Goal: Information Seeking & Learning: Get advice/opinions

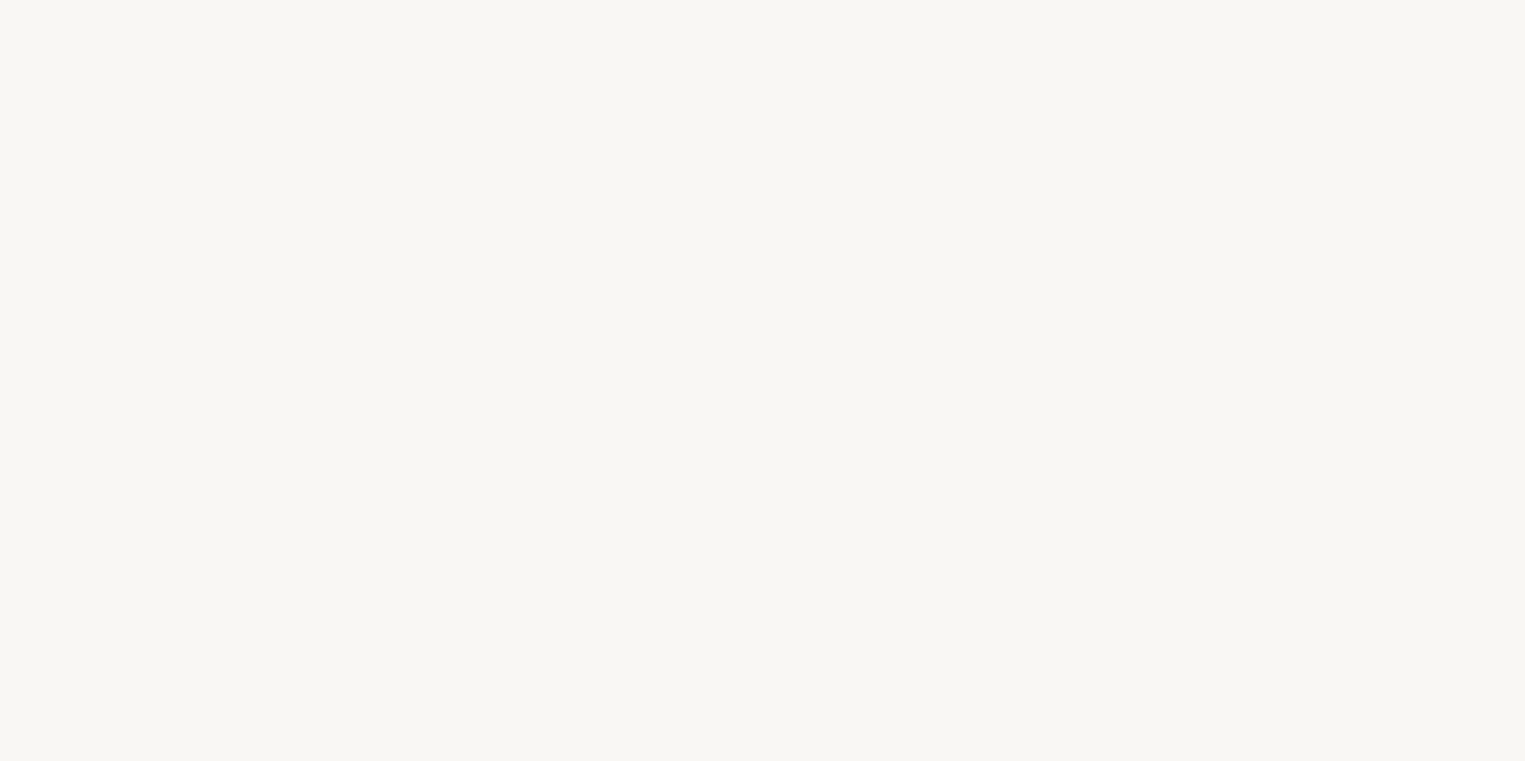
select select "FR"
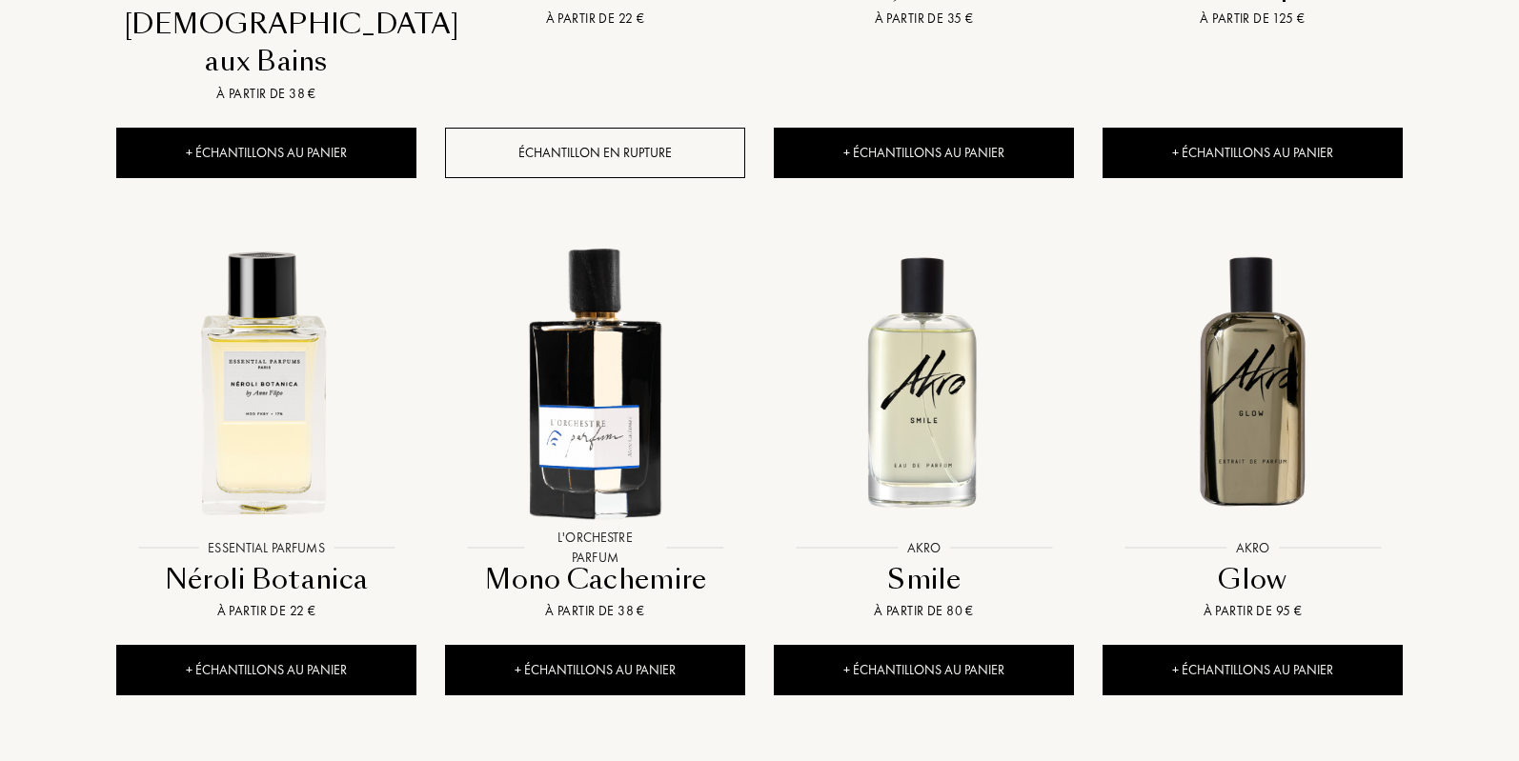
scroll to position [1270, 0]
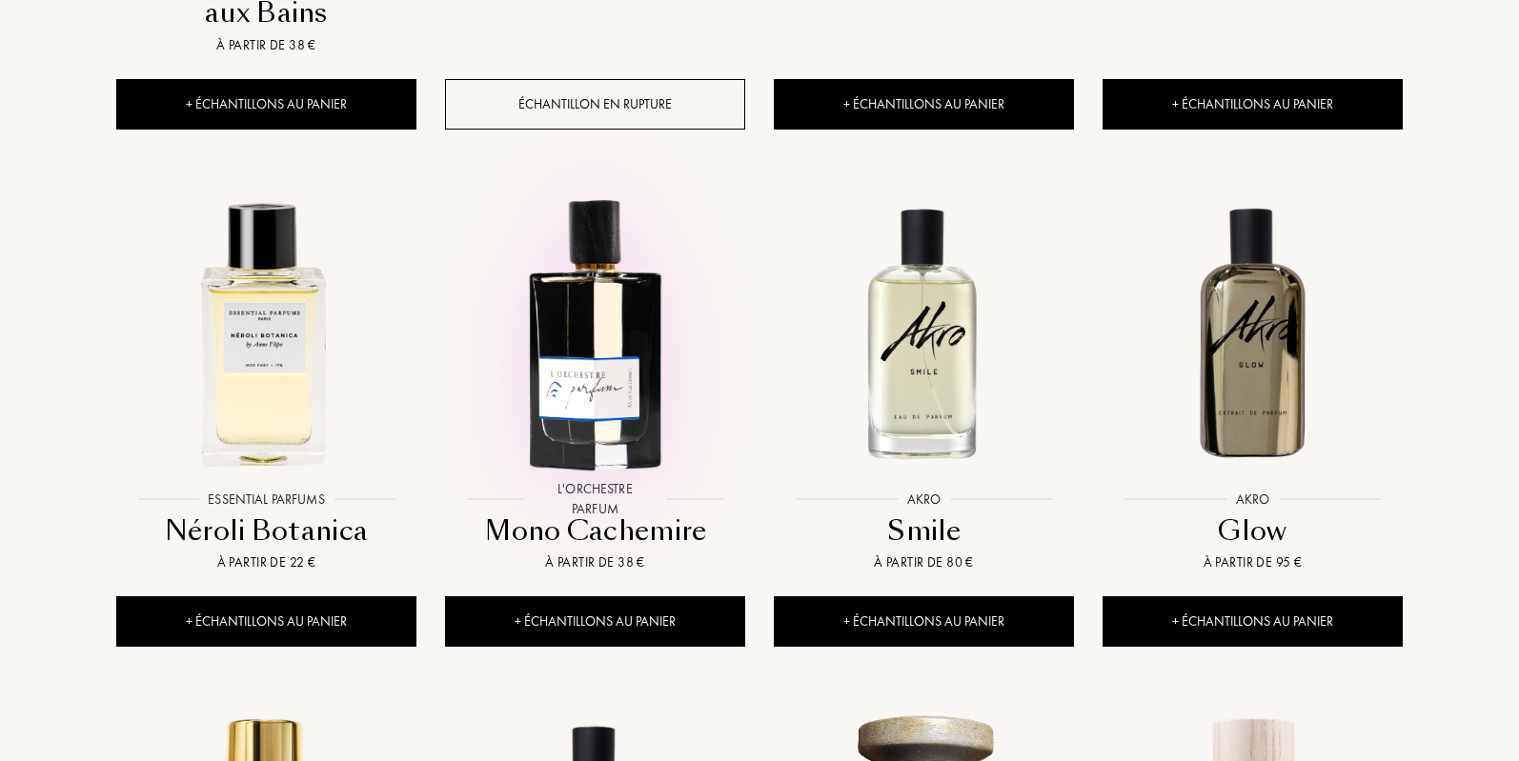
click at [590, 427] on div at bounding box center [595, 348] width 329 height 371
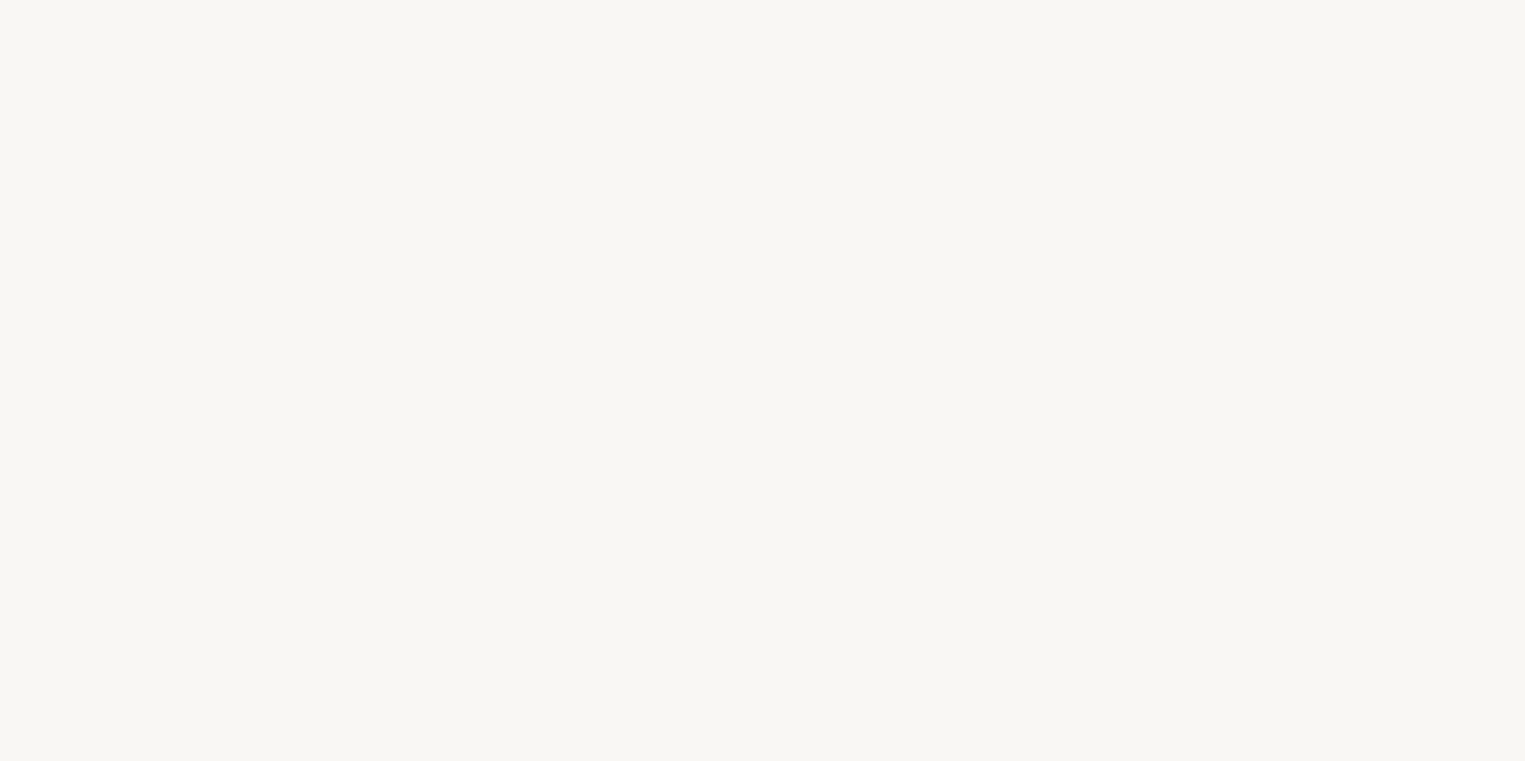
select select "FR"
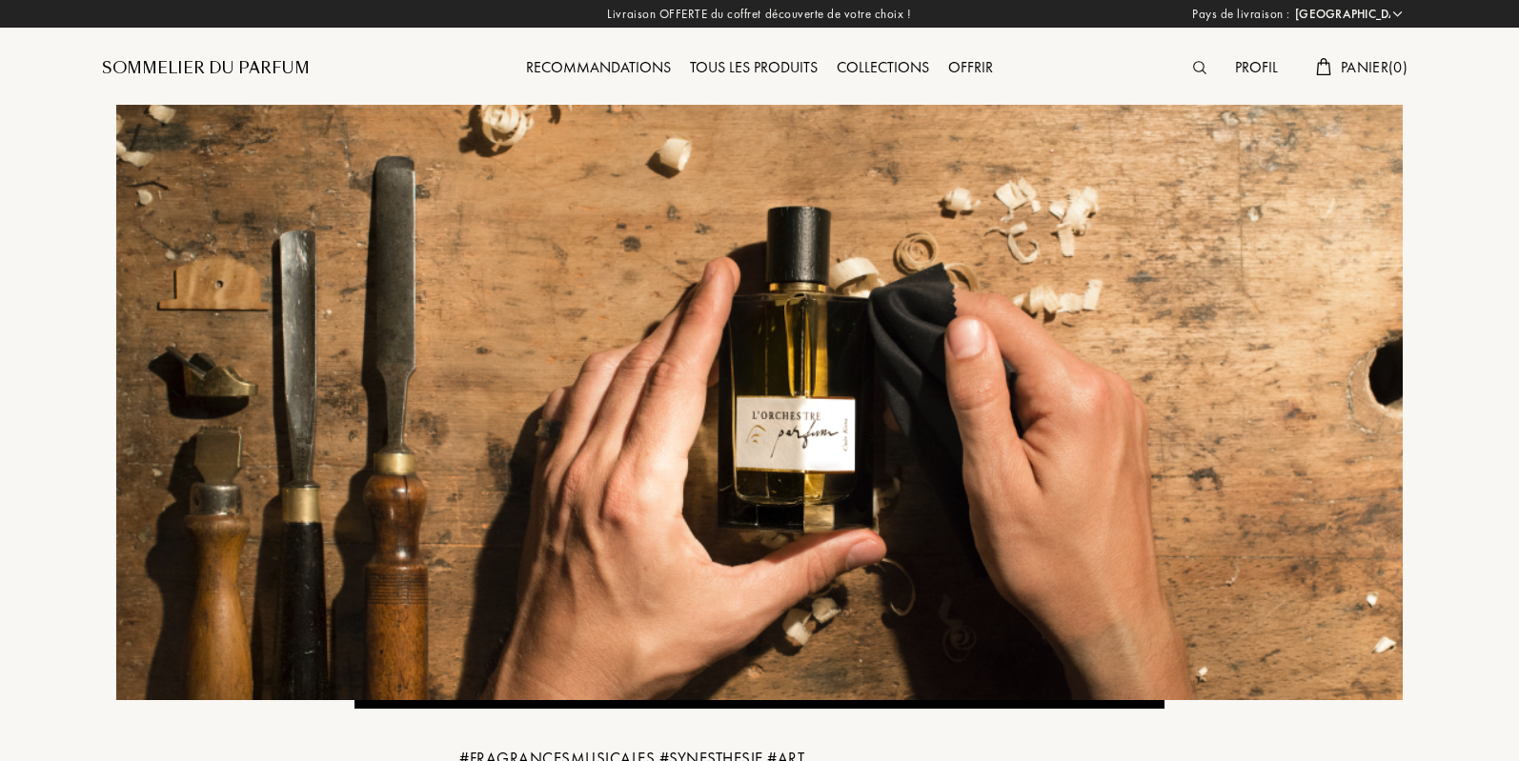
click at [188, 66] on div "Sommelier du Parfum" at bounding box center [206, 68] width 208 height 23
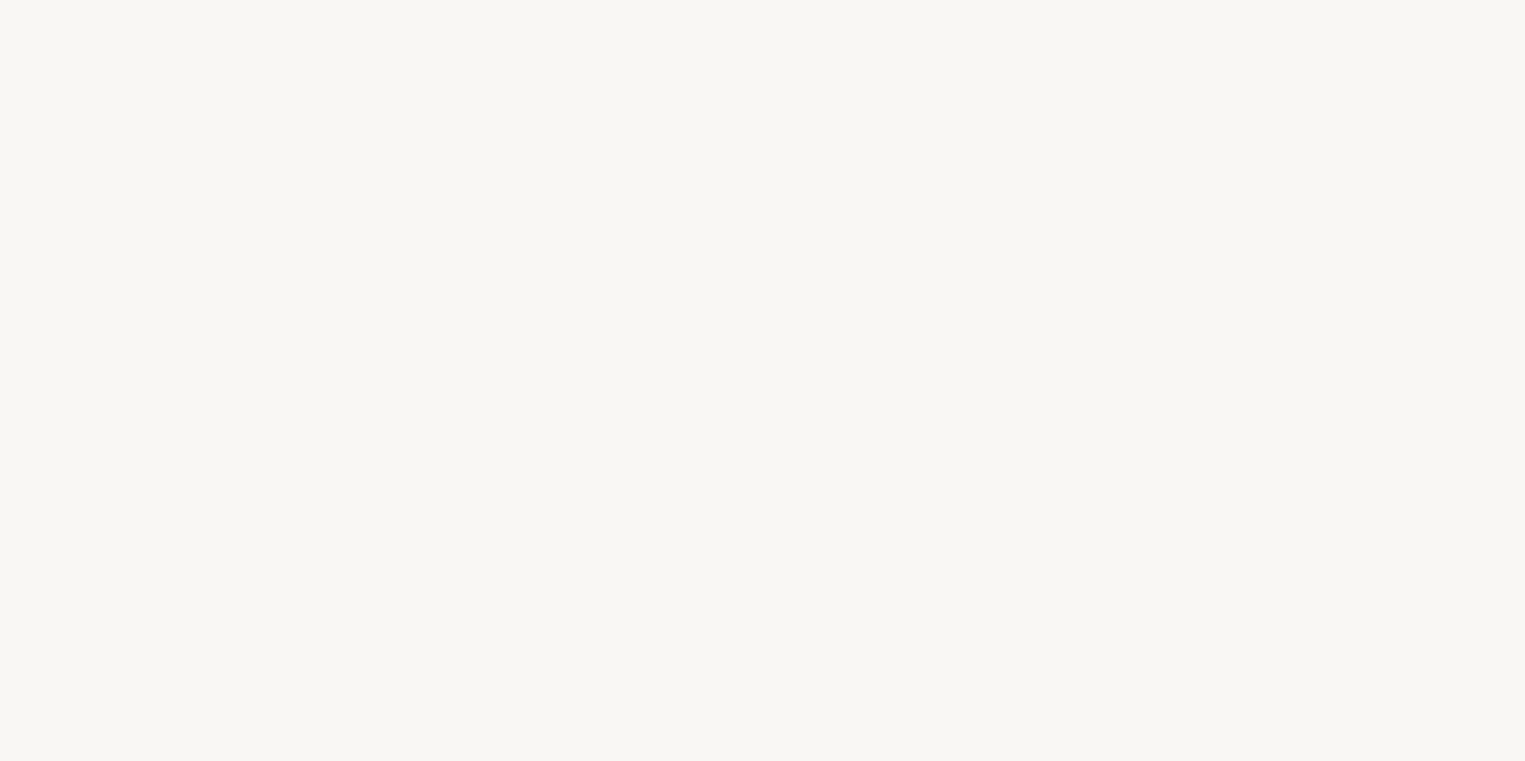
select select "FR"
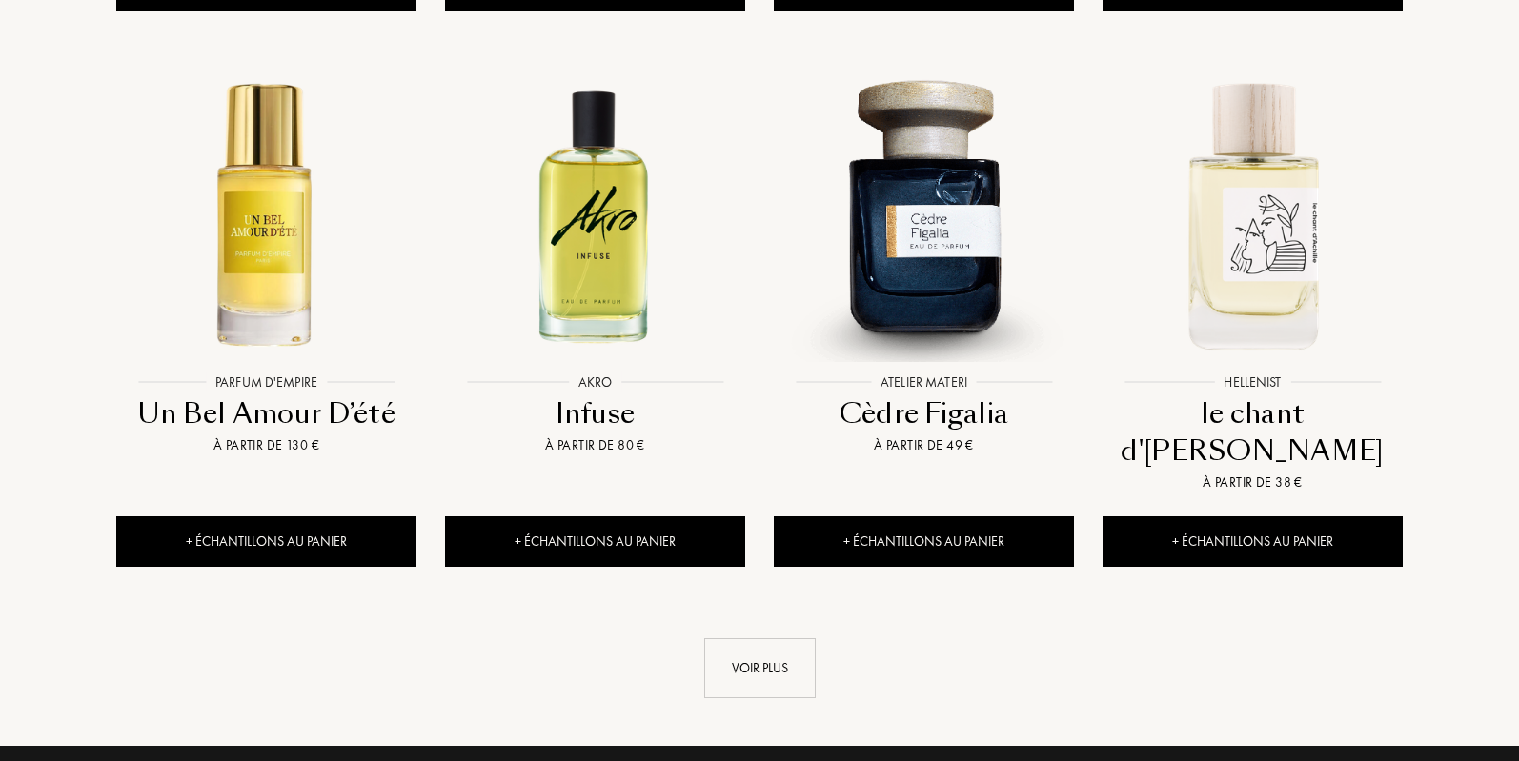
scroll to position [2065, 0]
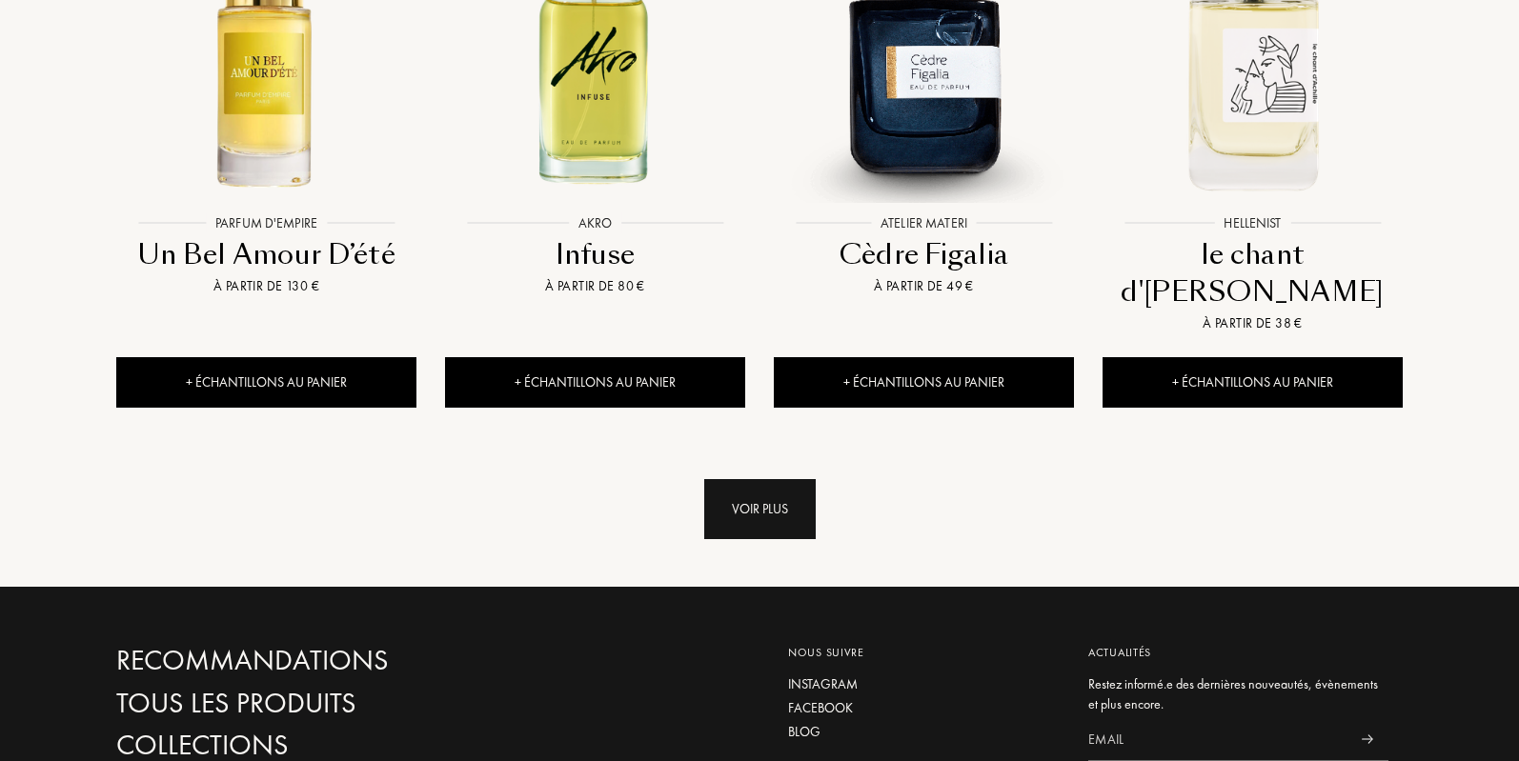
click at [765, 479] on div "Voir plus" at bounding box center [759, 509] width 111 height 60
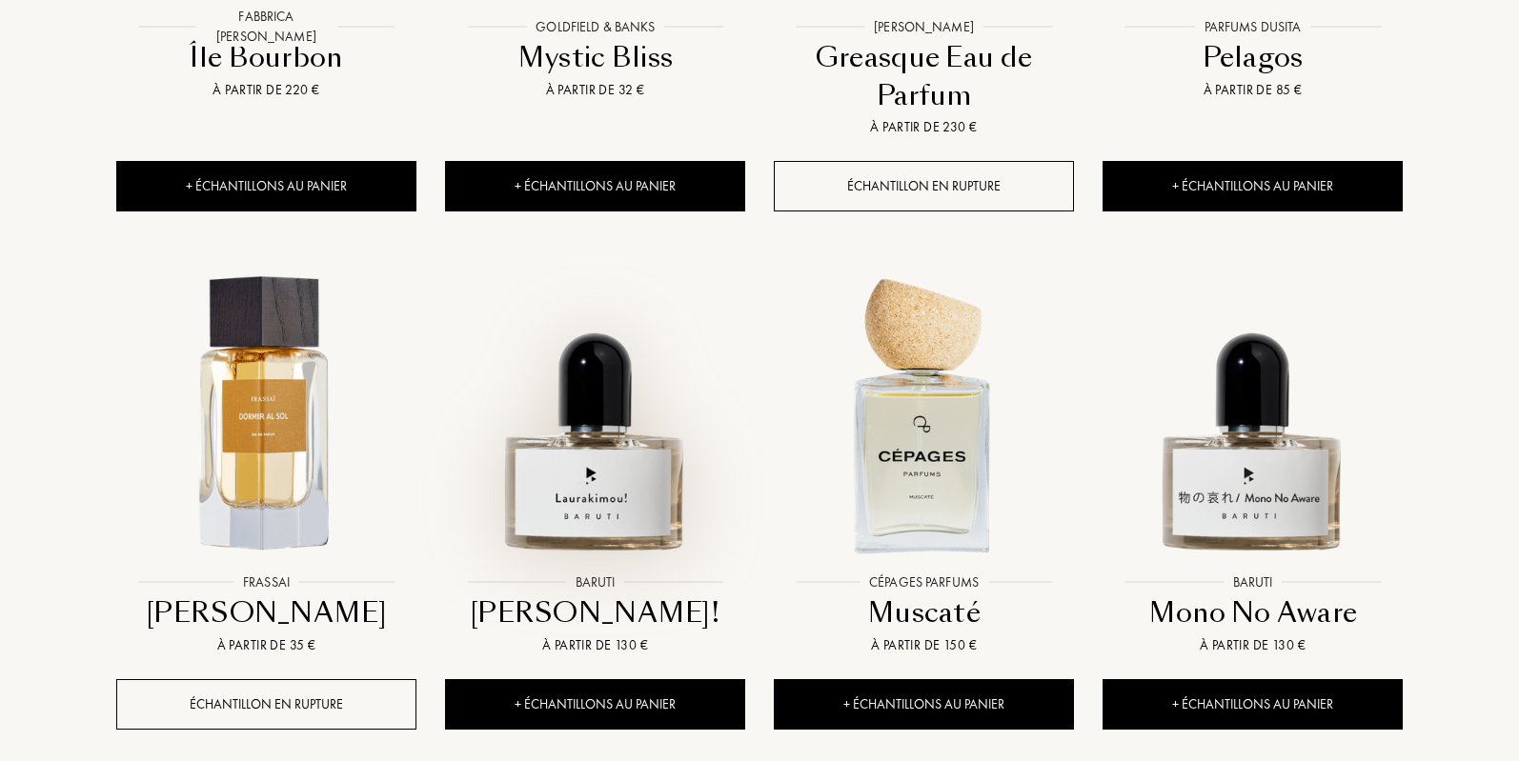
scroll to position [3653, 0]
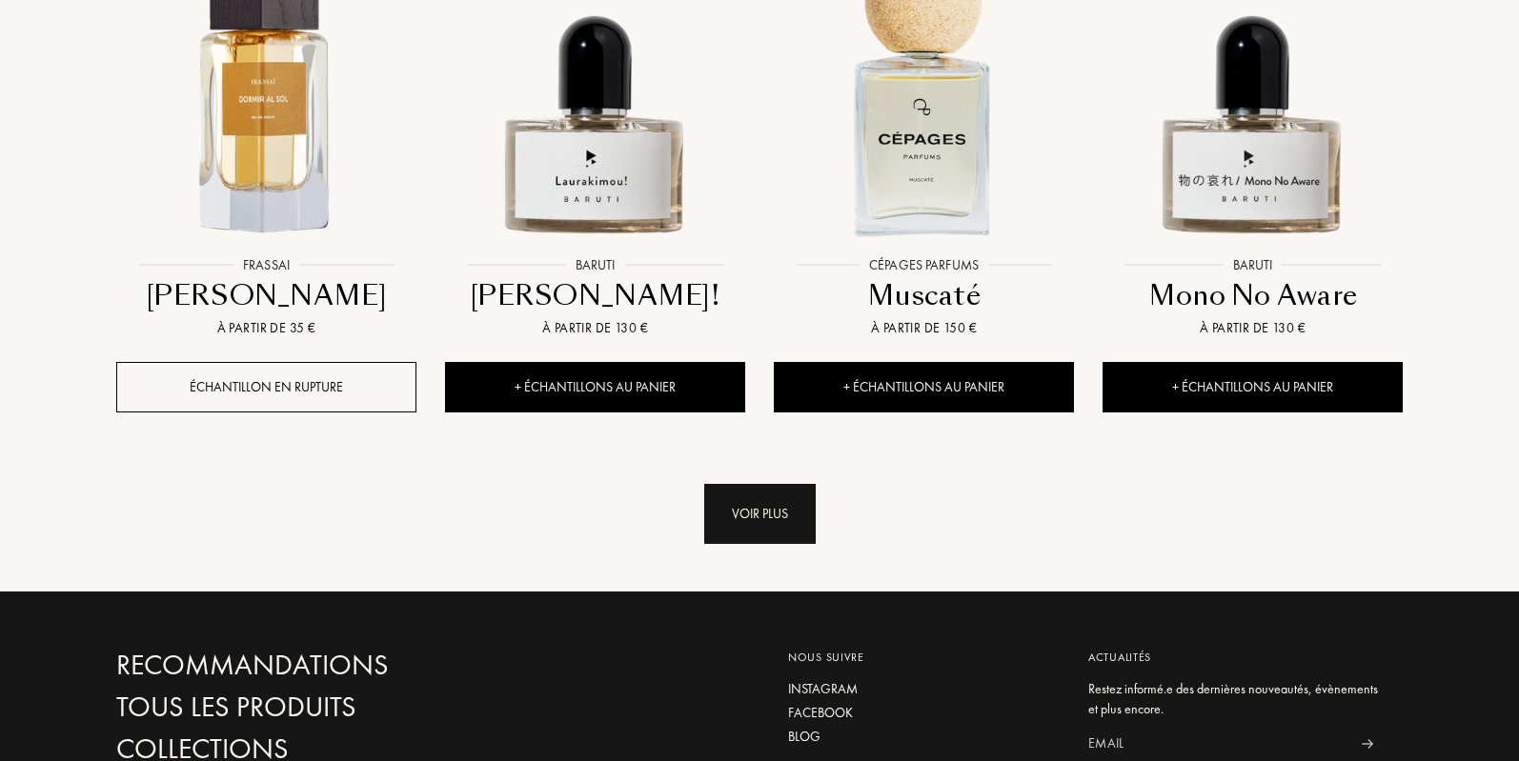
click at [772, 484] on div "Voir plus" at bounding box center [759, 514] width 111 height 60
click at [772, 484] on div "..." at bounding box center [759, 514] width 1286 height 60
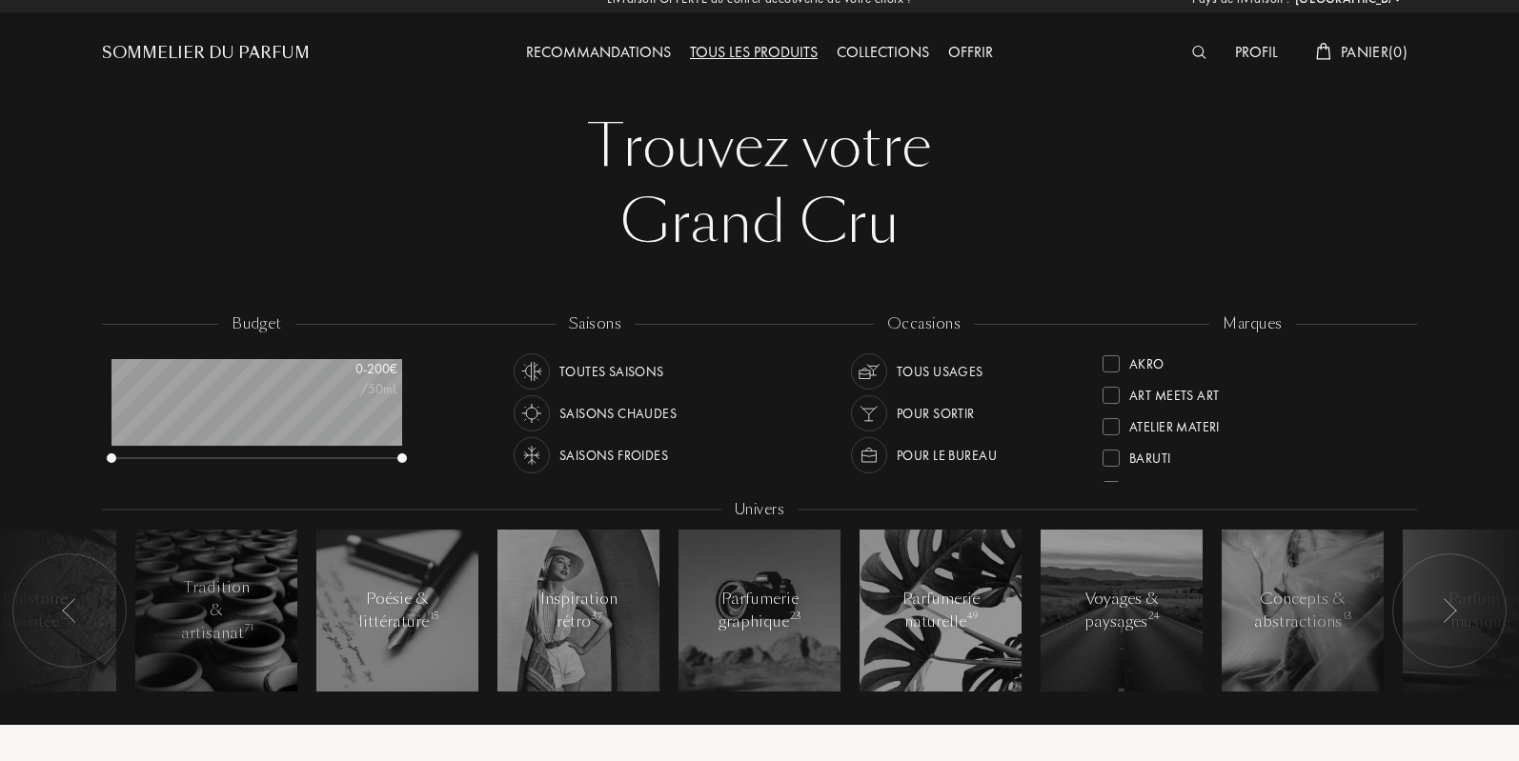
scroll to position [0, 0]
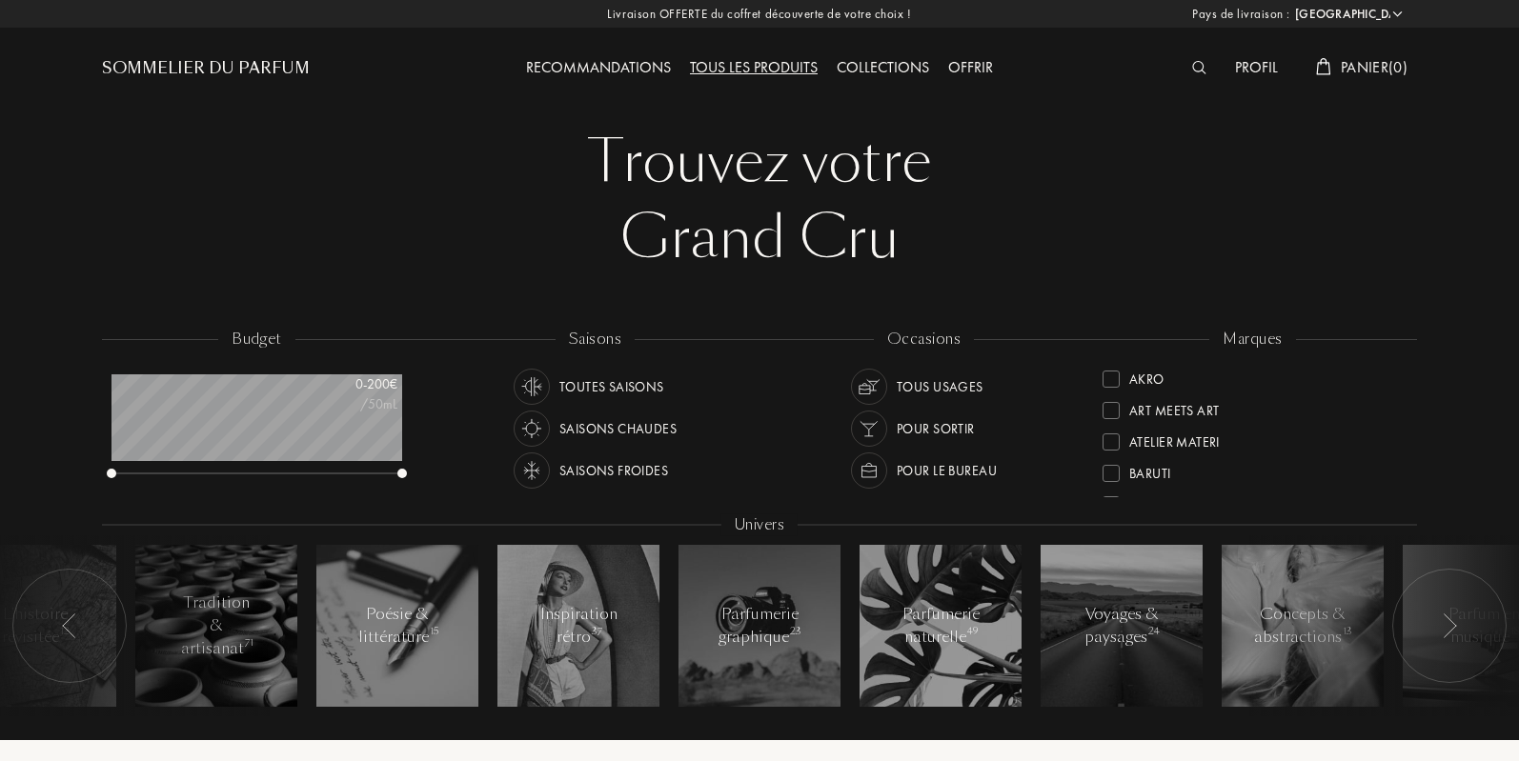
click at [613, 387] on div "Toutes saisons" at bounding box center [611, 387] width 105 height 36
click at [926, 388] on div "Tous usages" at bounding box center [940, 387] width 87 height 36
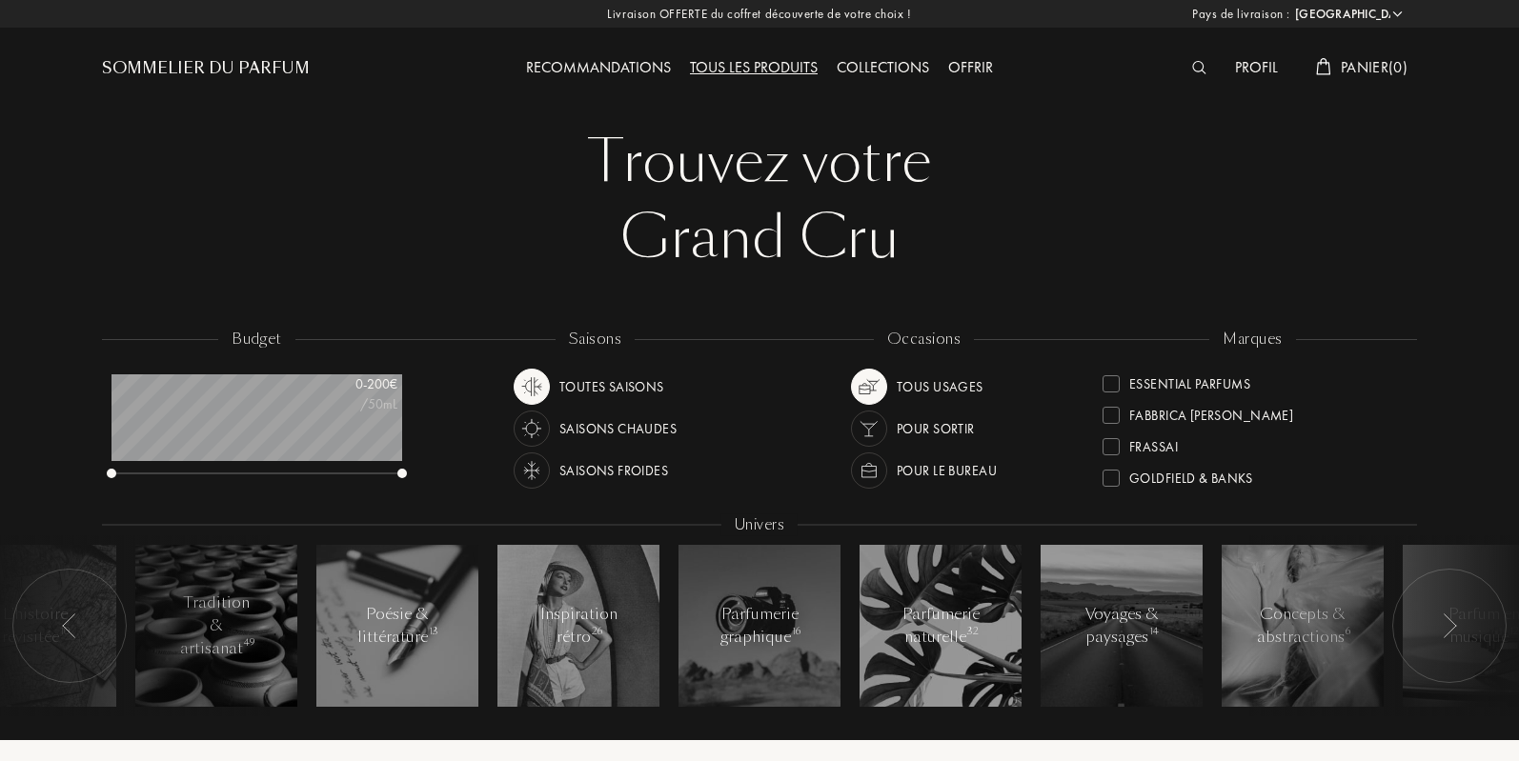
scroll to position [317, 0]
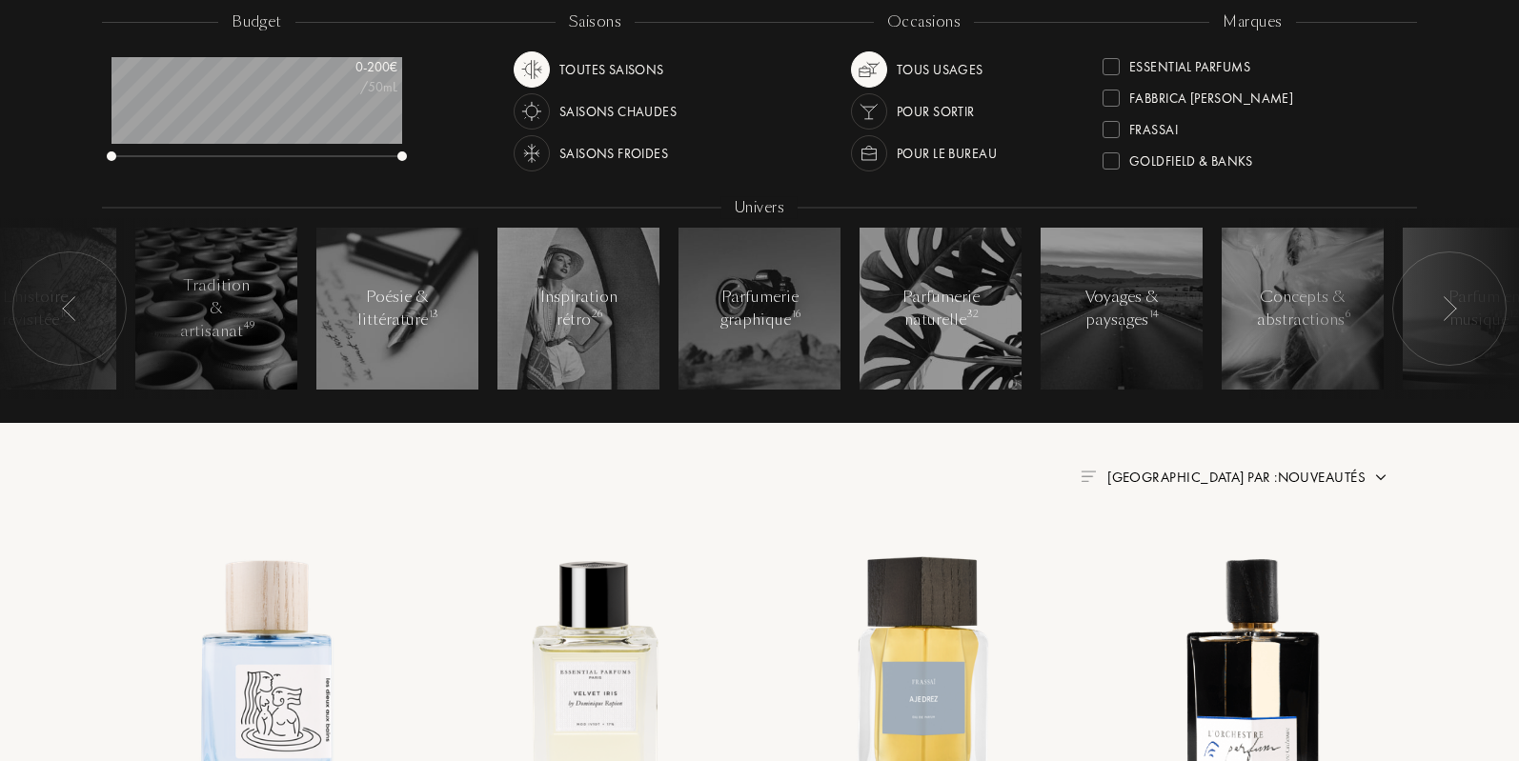
click at [1440, 308] on div at bounding box center [1449, 309] width 114 height 114
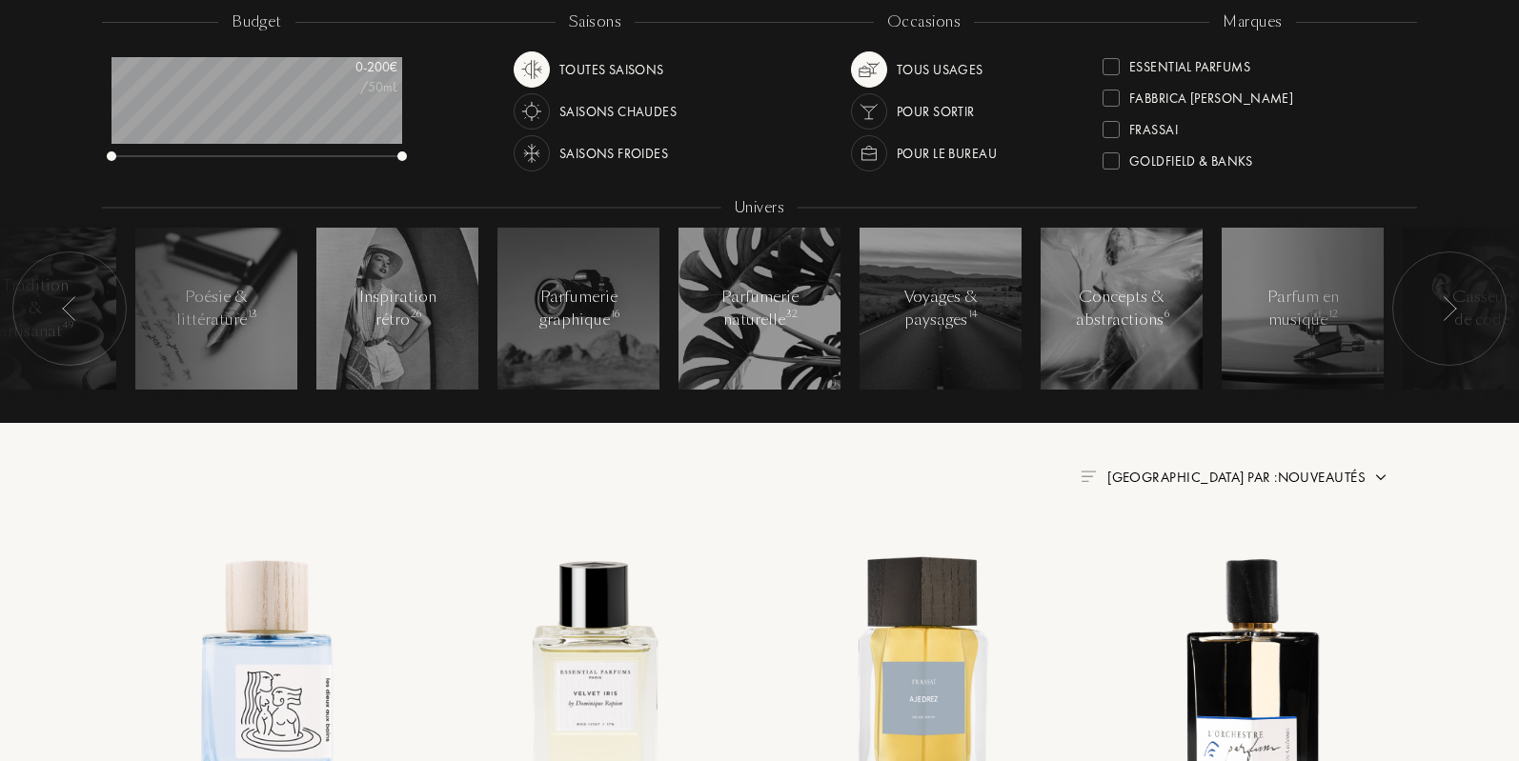
click at [1440, 308] on div at bounding box center [1449, 309] width 114 height 114
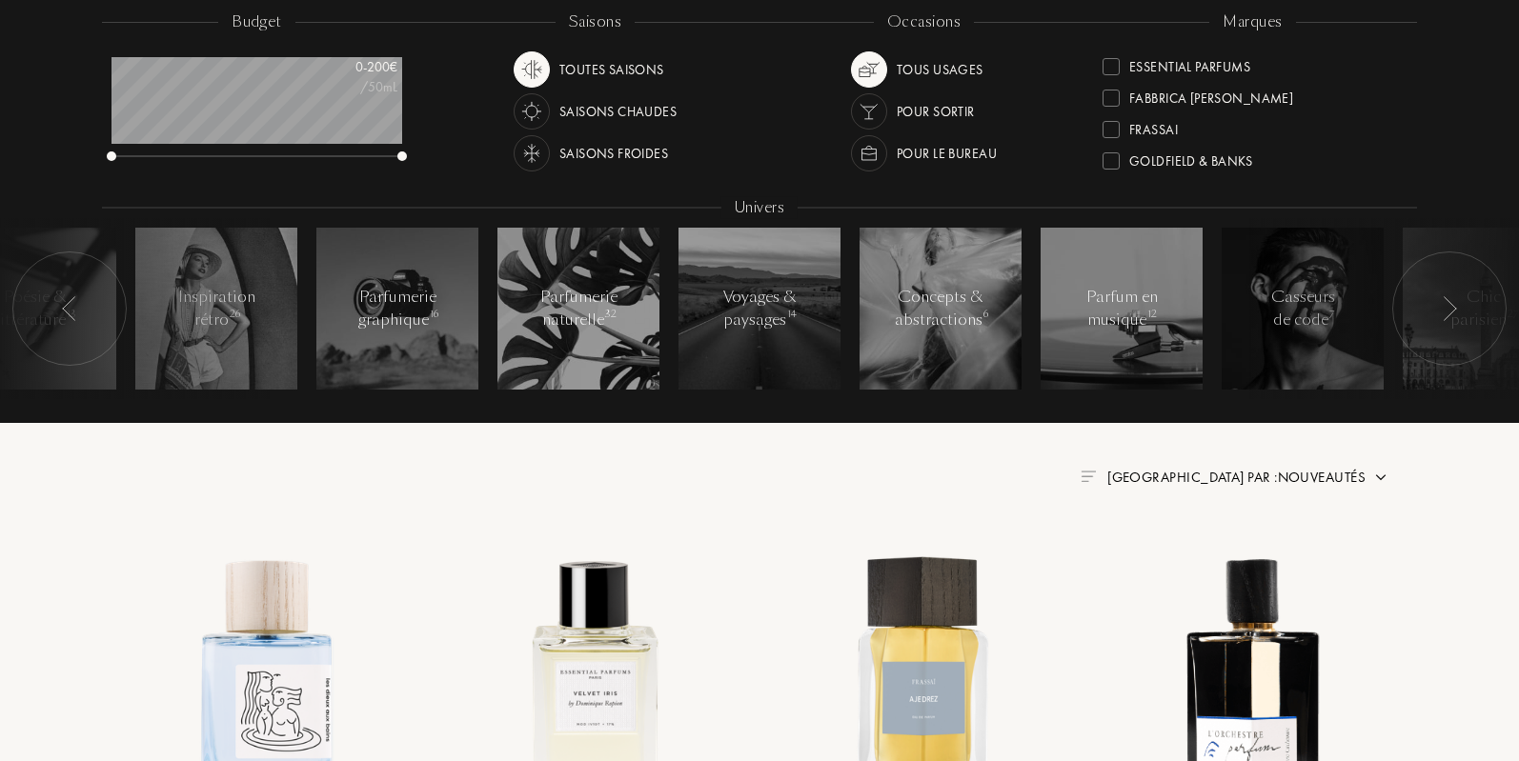
click at [1440, 308] on div at bounding box center [1449, 309] width 114 height 114
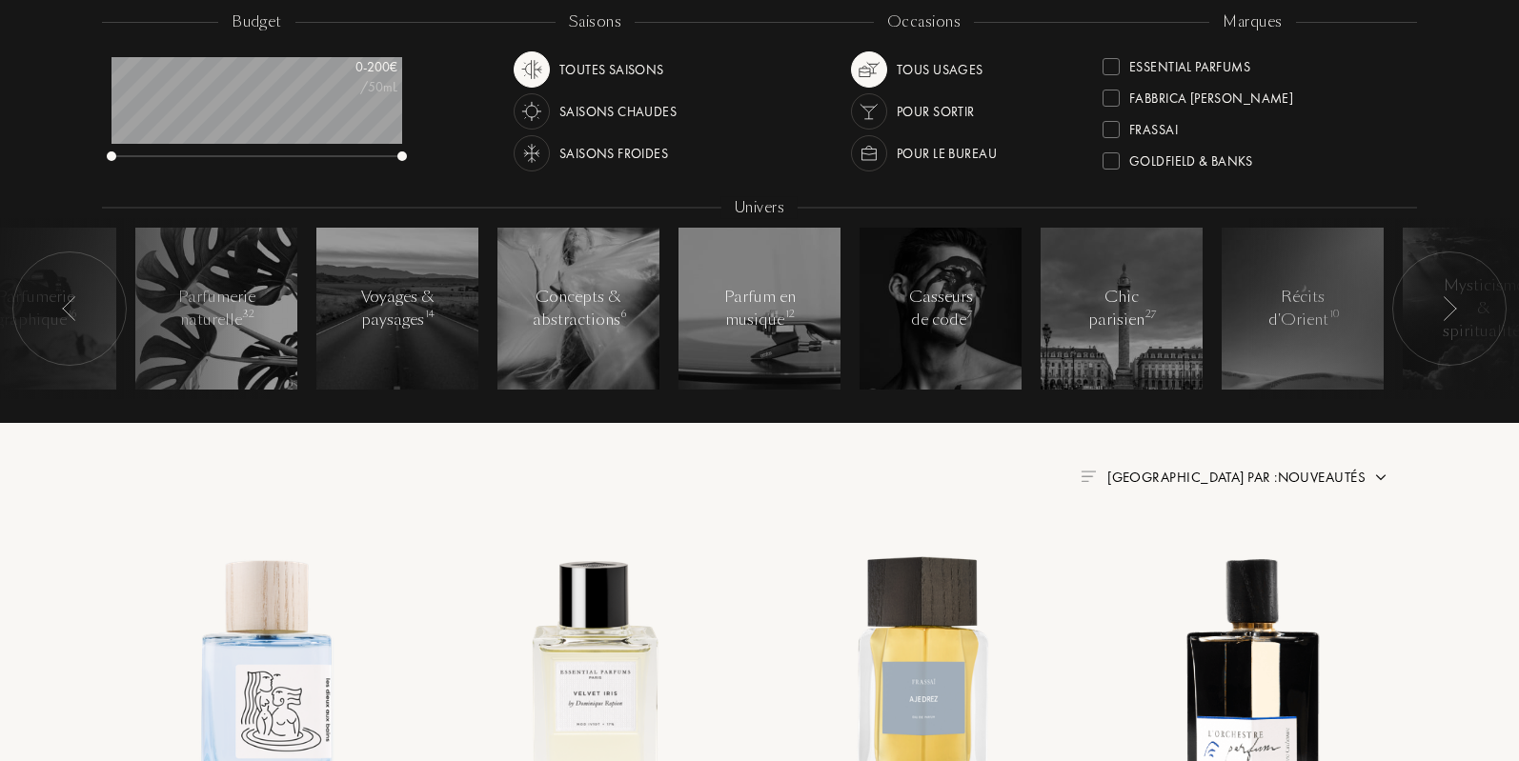
click at [1440, 308] on div at bounding box center [1449, 309] width 114 height 114
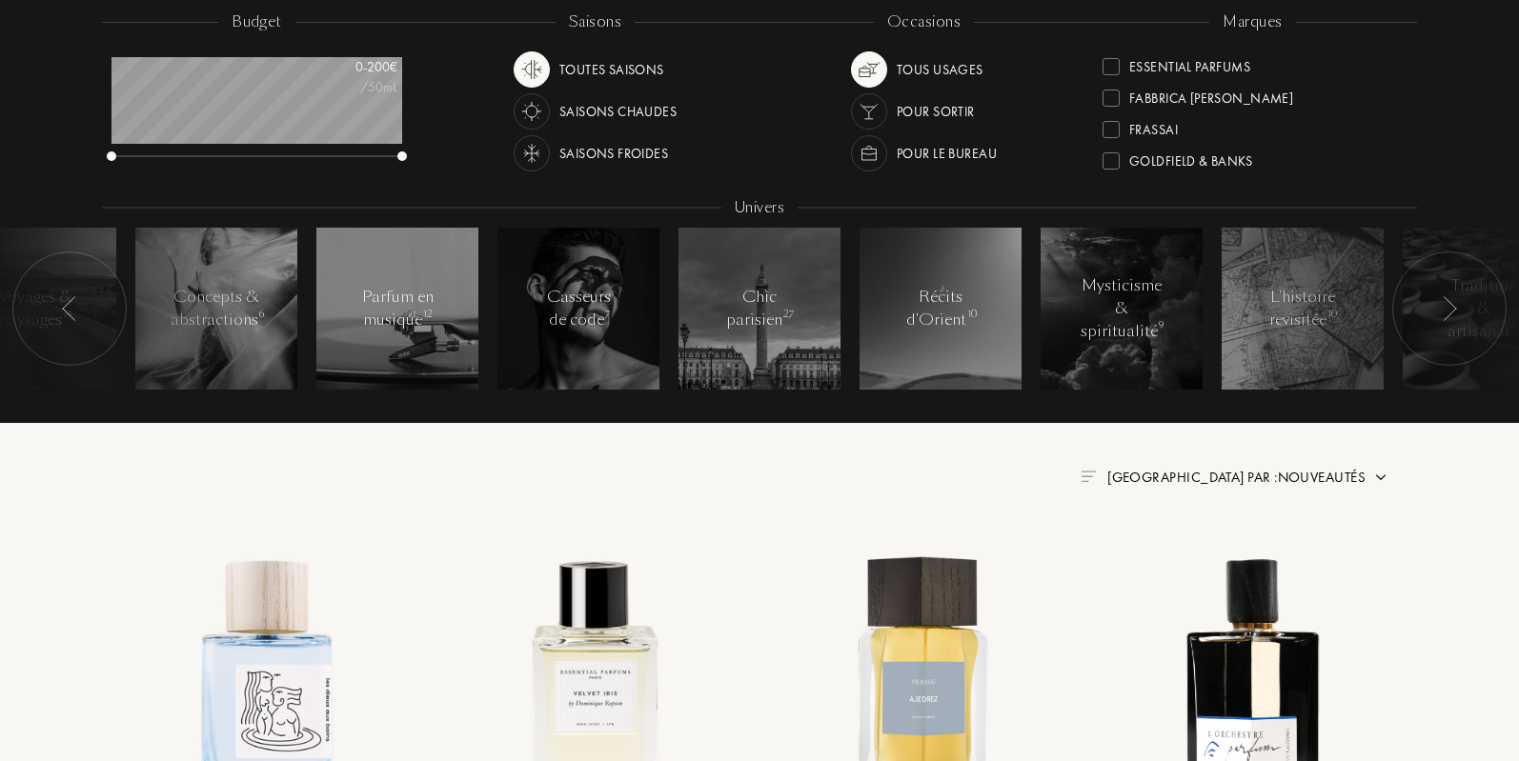
click at [1440, 308] on div at bounding box center [1449, 309] width 114 height 114
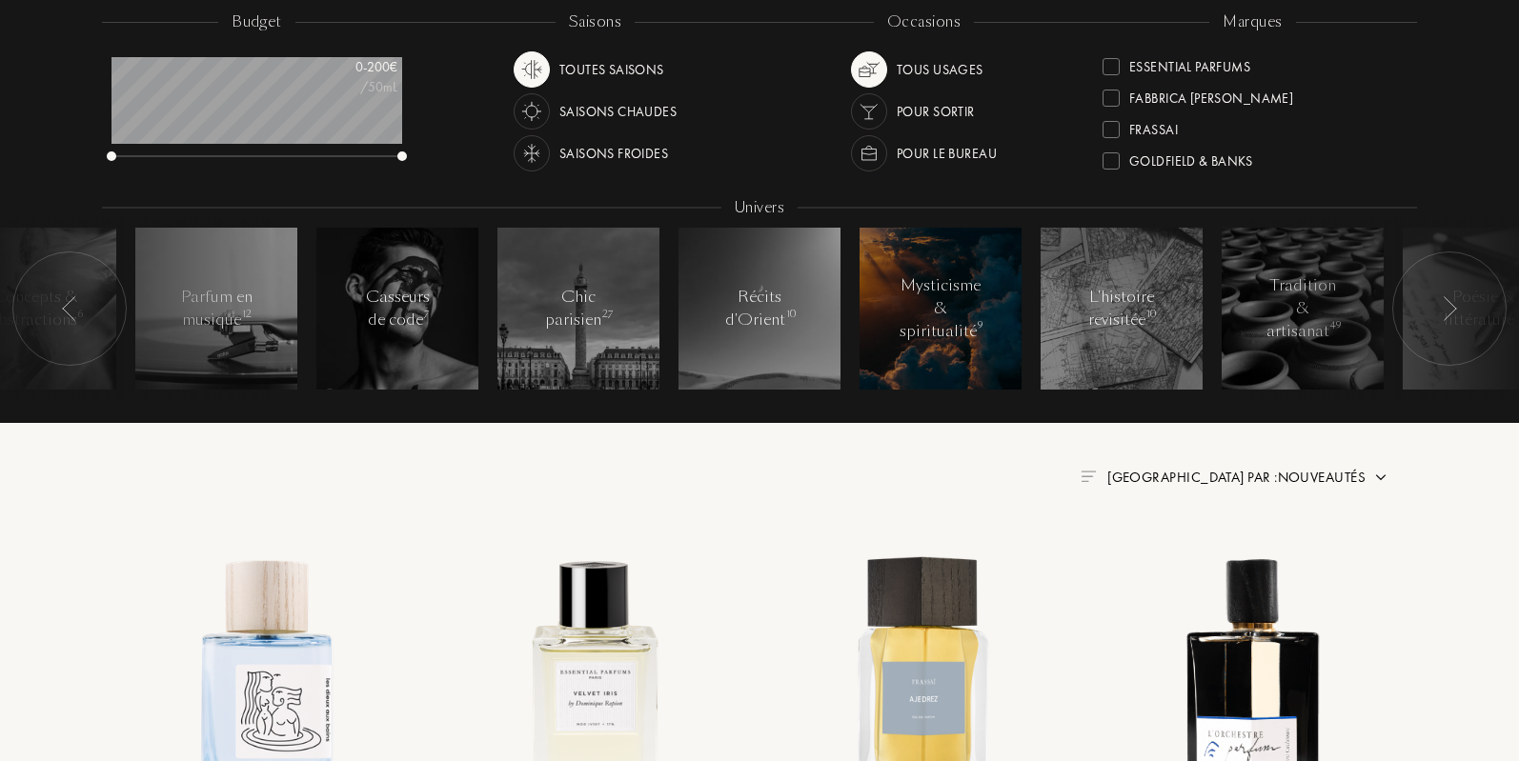
click at [932, 315] on div "Mysticisme & spiritualité 9" at bounding box center [941, 308] width 82 height 69
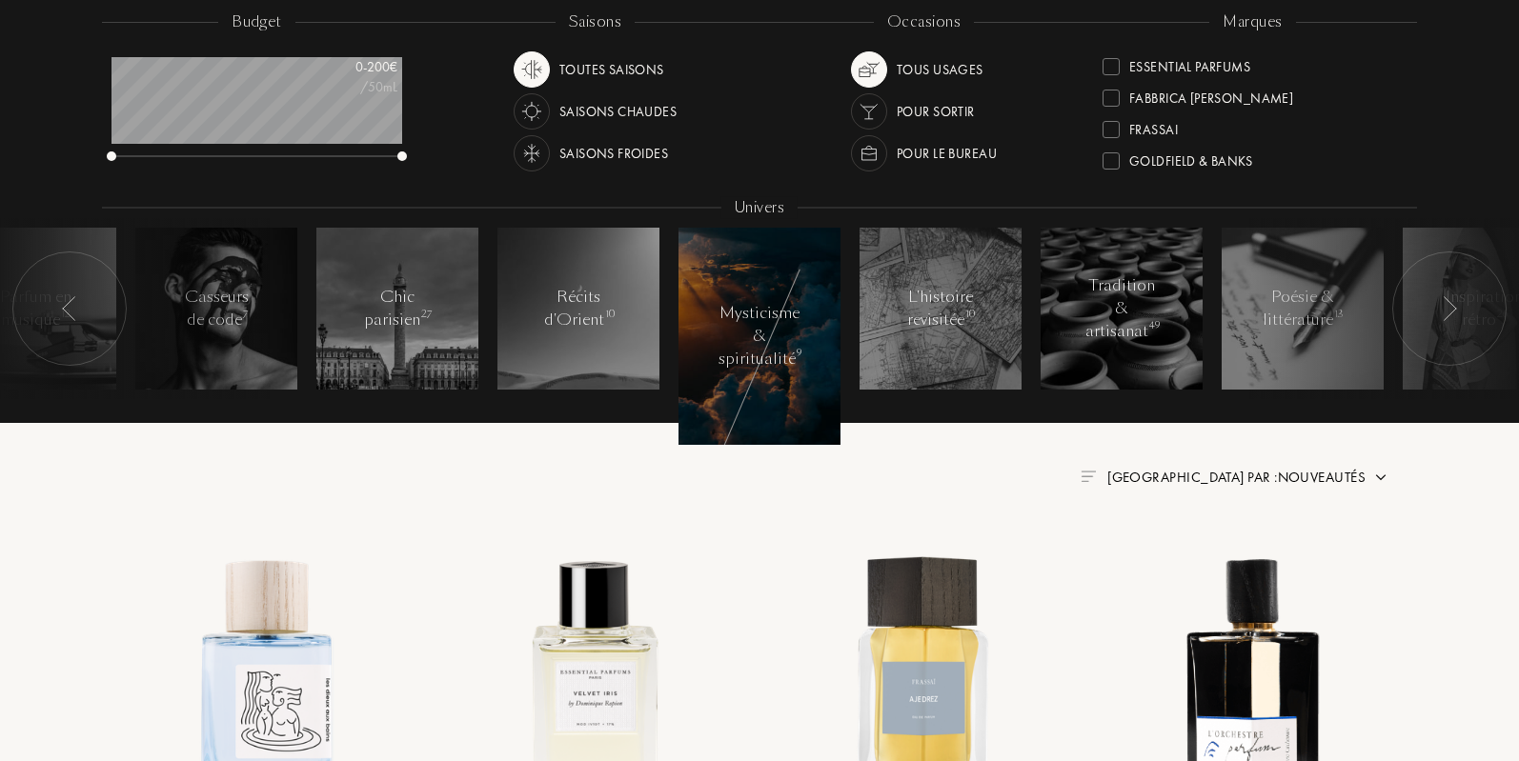
click at [800, 315] on div "Mysticisme & spiritualité 9" at bounding box center [759, 336] width 82 height 69
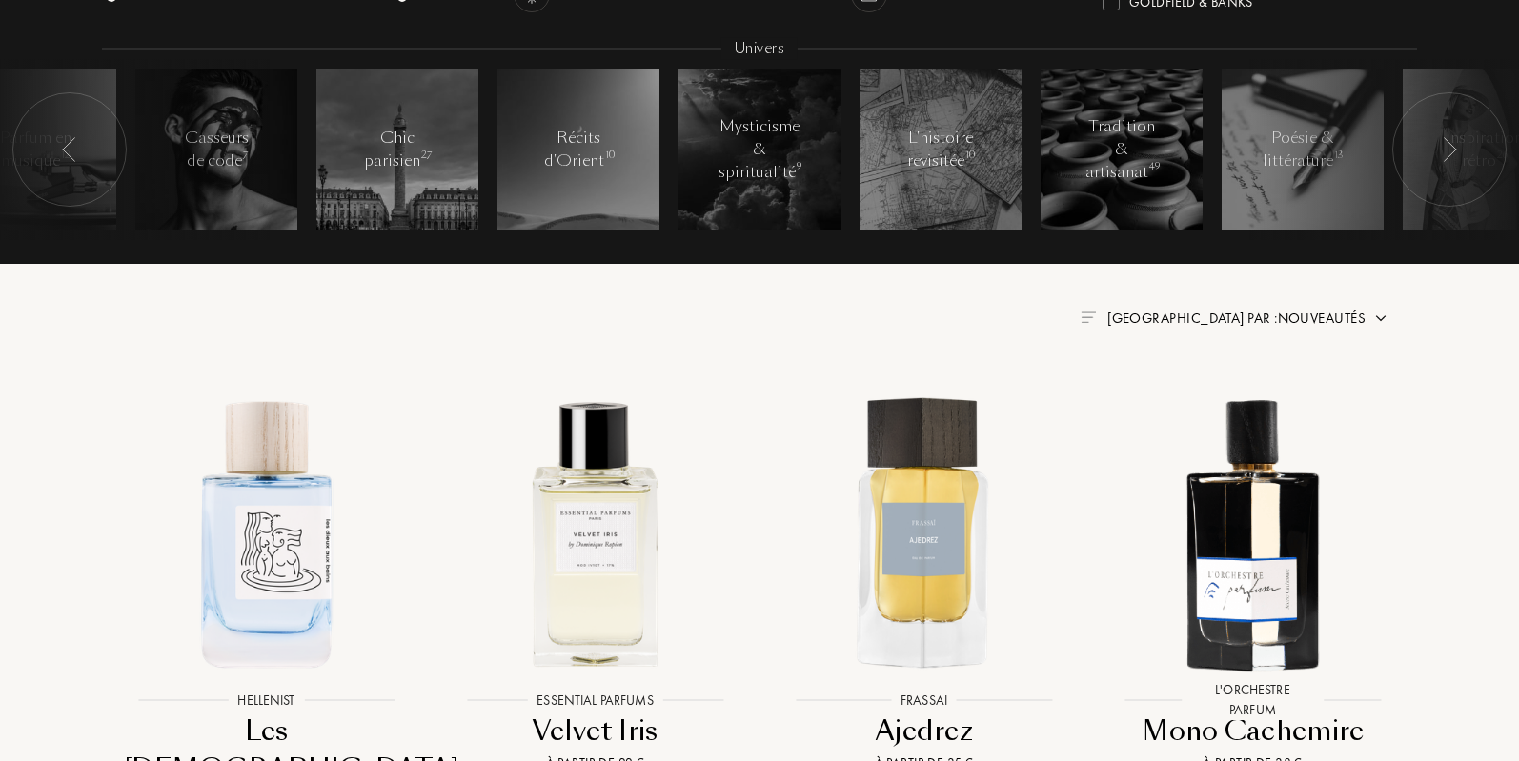
scroll to position [0, 0]
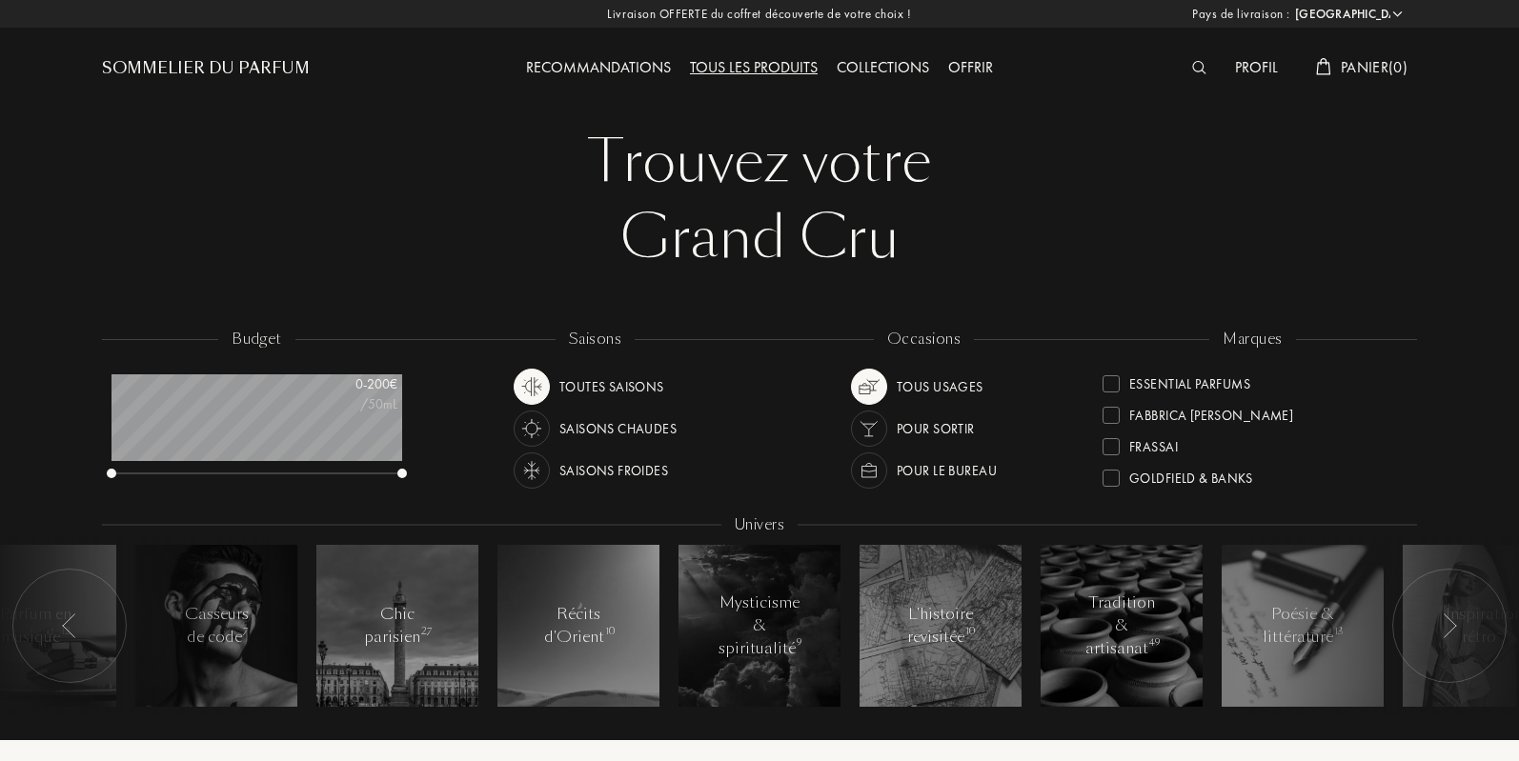
click at [610, 67] on div "Recommandations" at bounding box center [598, 68] width 164 height 25
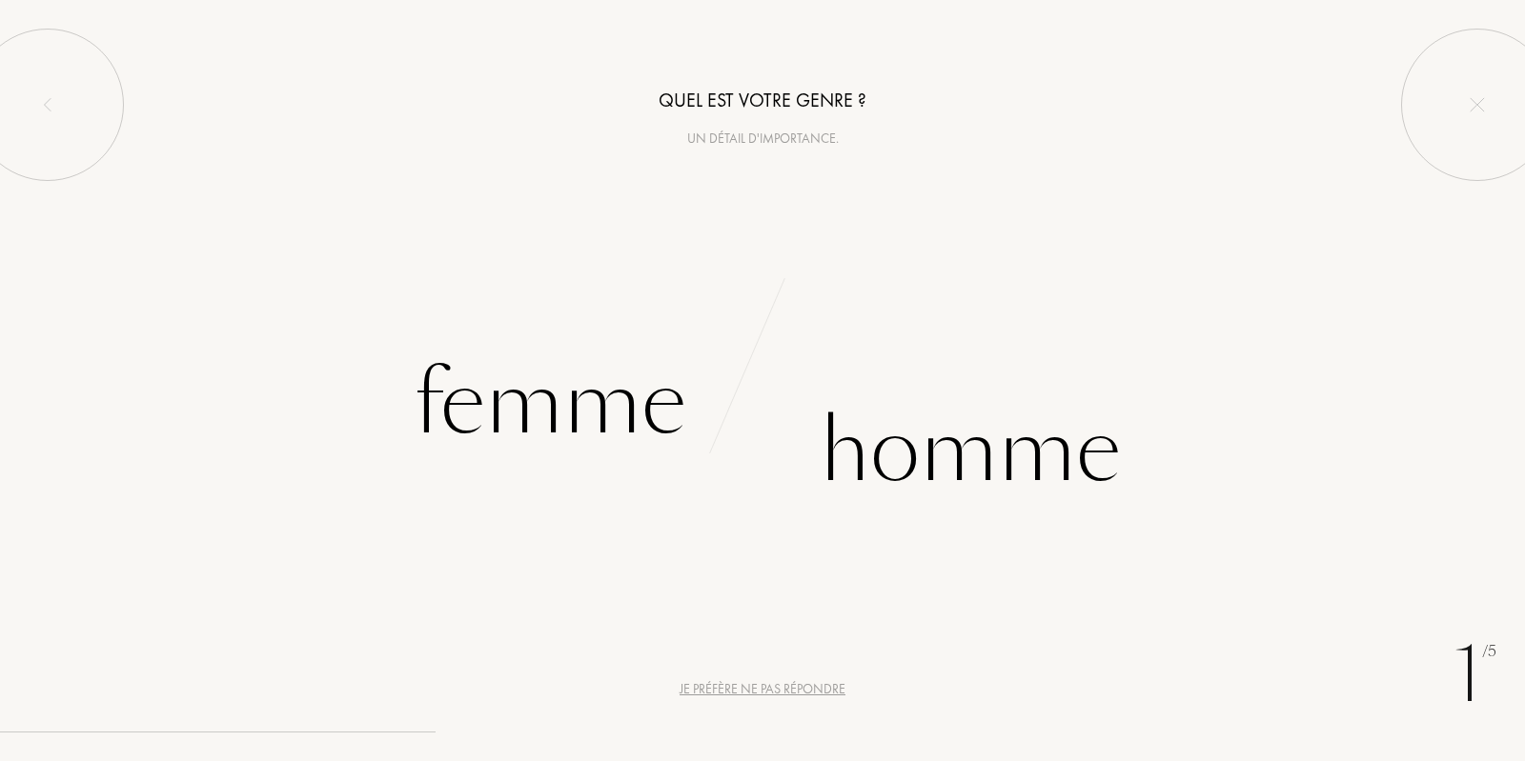
click at [759, 691] on div "Je préfère ne pas répondre" at bounding box center [762, 689] width 166 height 20
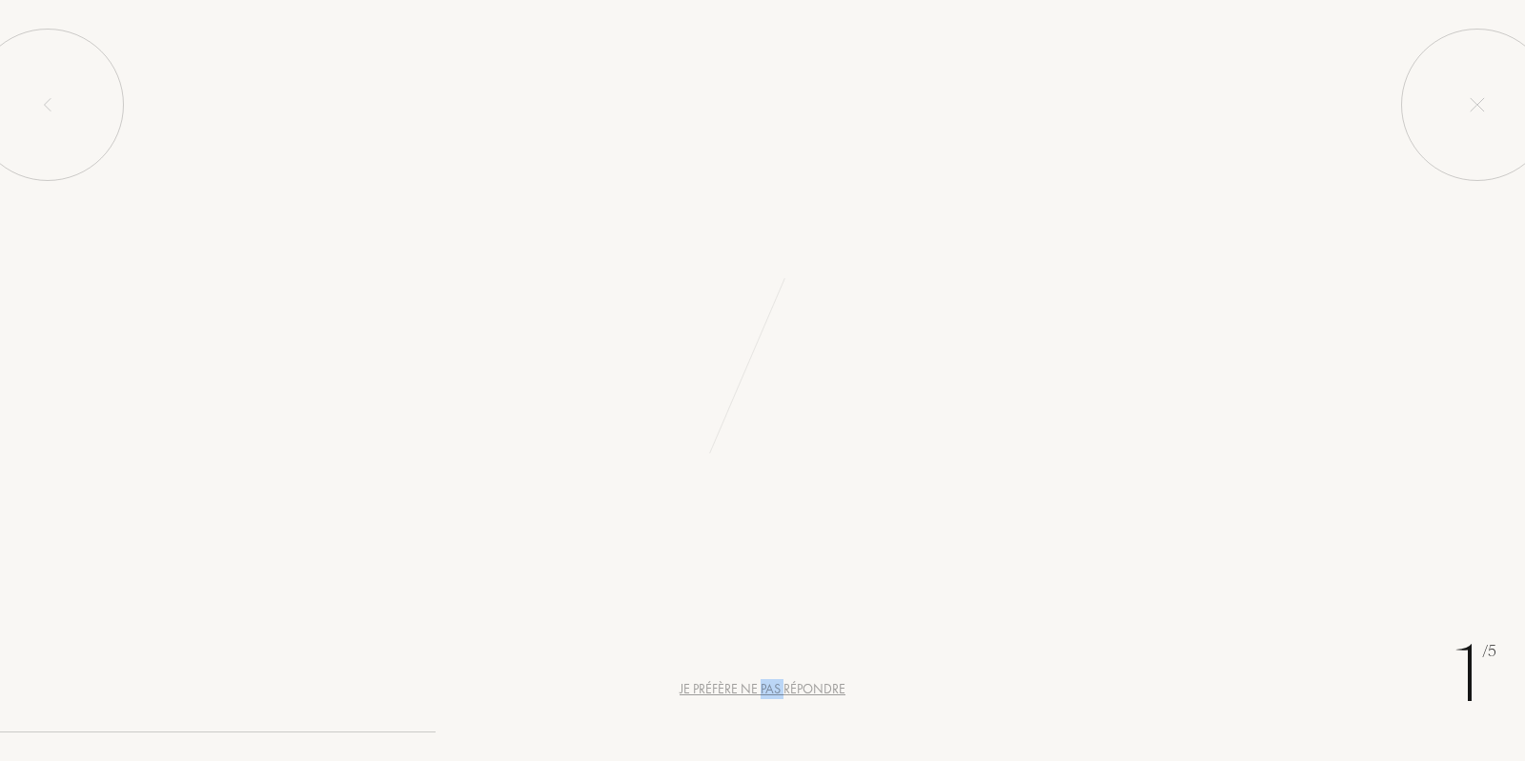
click at [759, 691] on div "Je préfère ne pas répondre" at bounding box center [762, 689] width 166 height 20
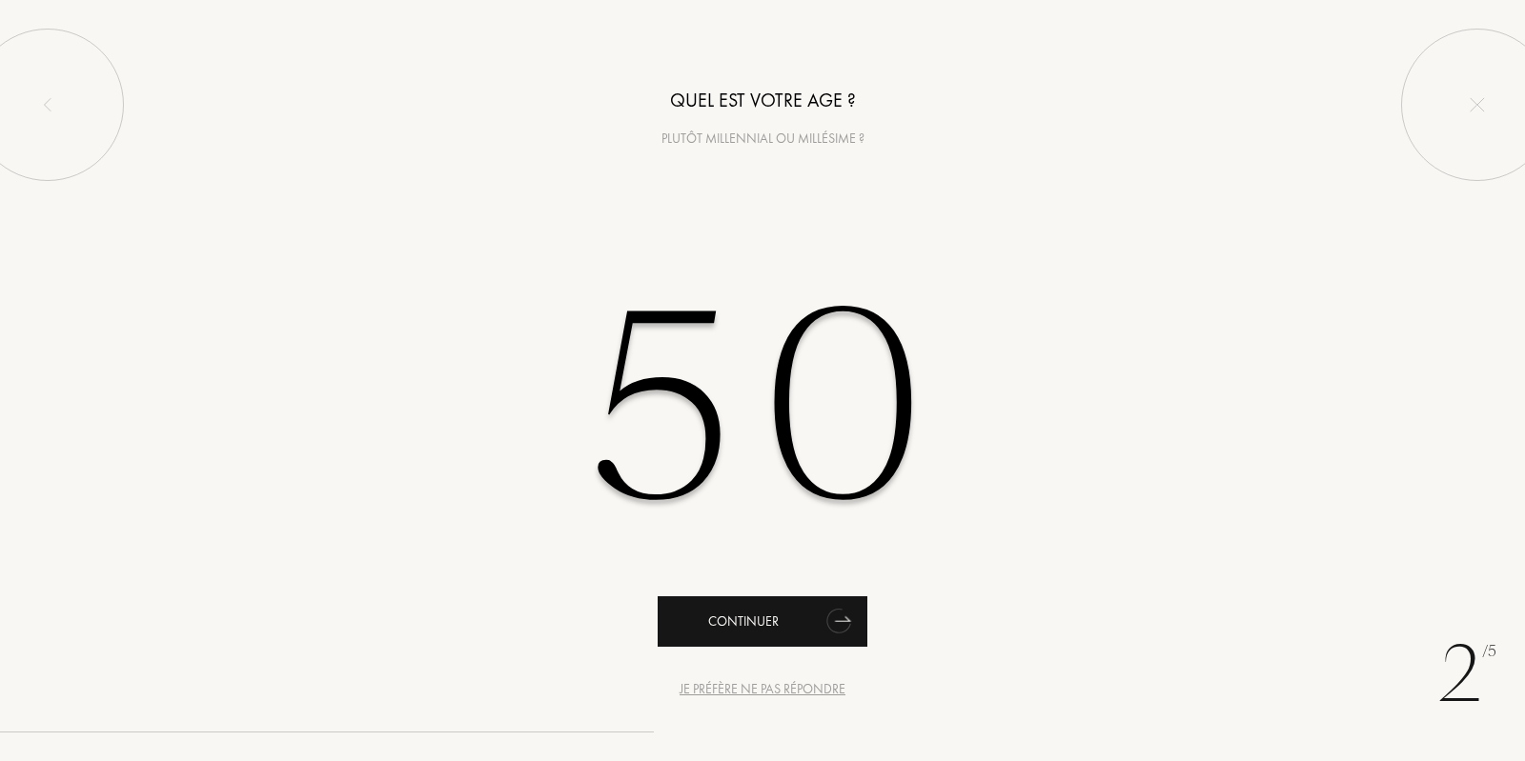
type input "50"
click at [729, 617] on div "Continuer" at bounding box center [763, 622] width 210 height 51
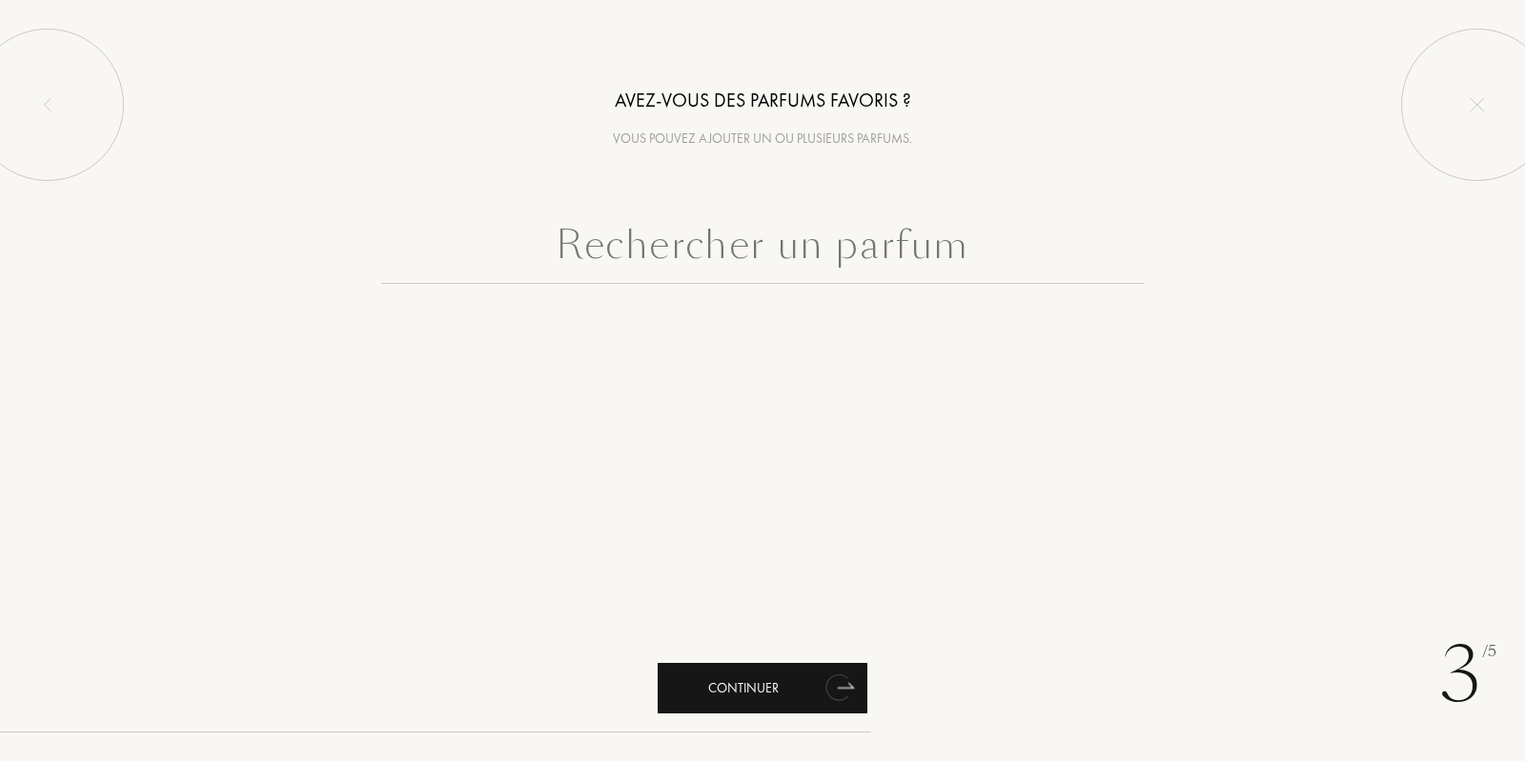
click at [728, 688] on div "Continuer" at bounding box center [763, 688] width 210 height 51
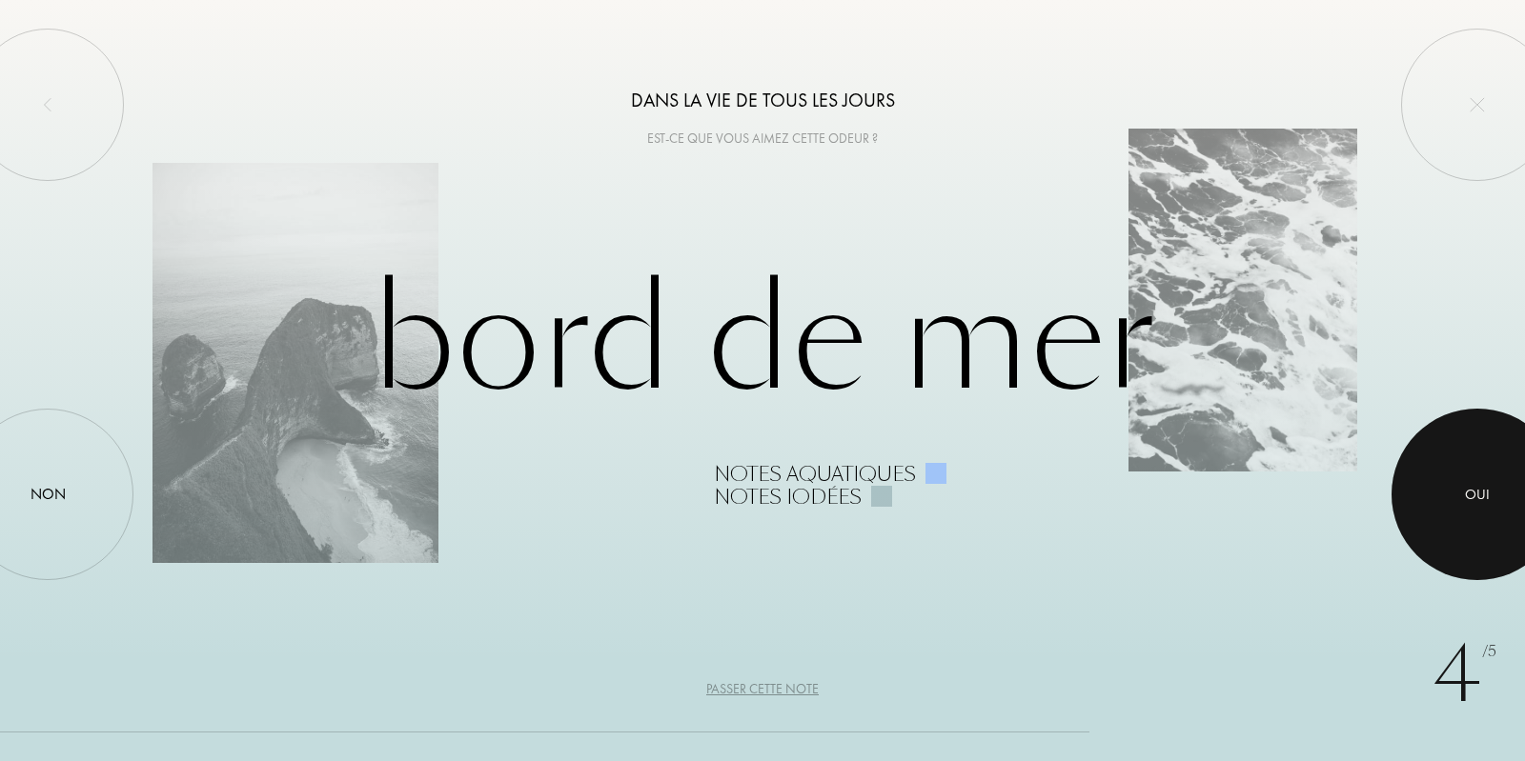
click at [1459, 493] on div at bounding box center [1477, 495] width 172 height 172
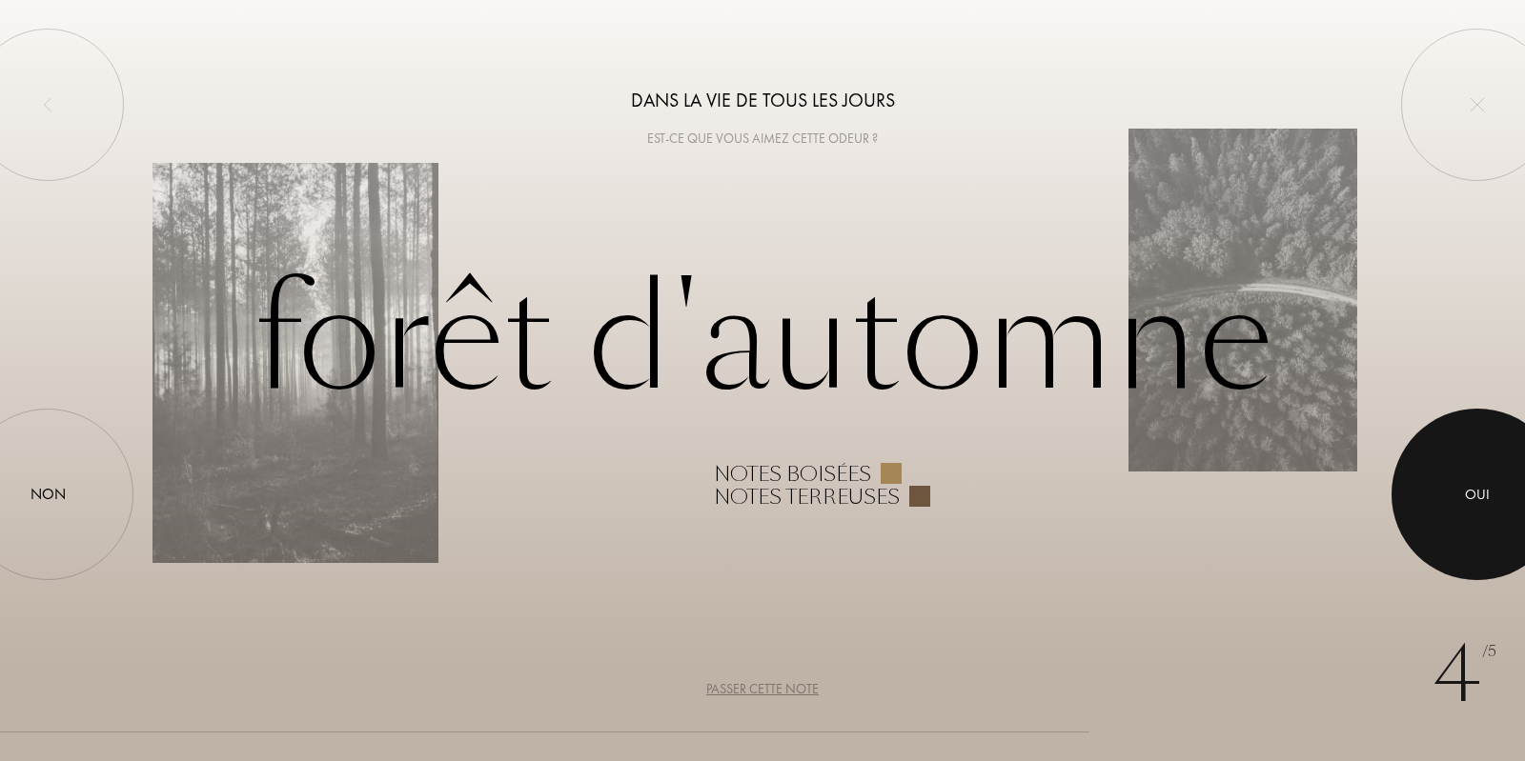
click at [1459, 493] on div at bounding box center [1477, 495] width 172 height 172
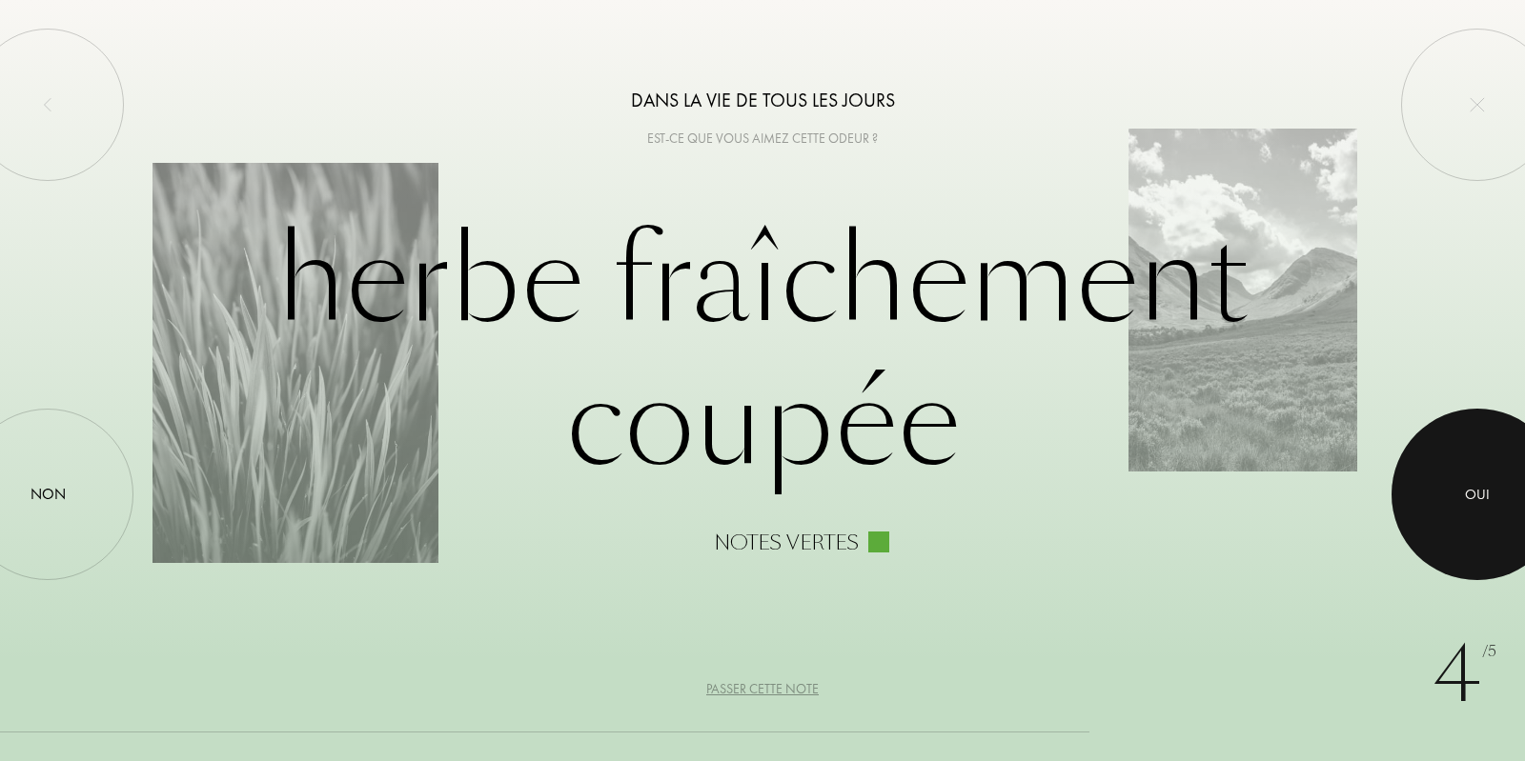
click at [1461, 491] on div at bounding box center [1477, 495] width 172 height 172
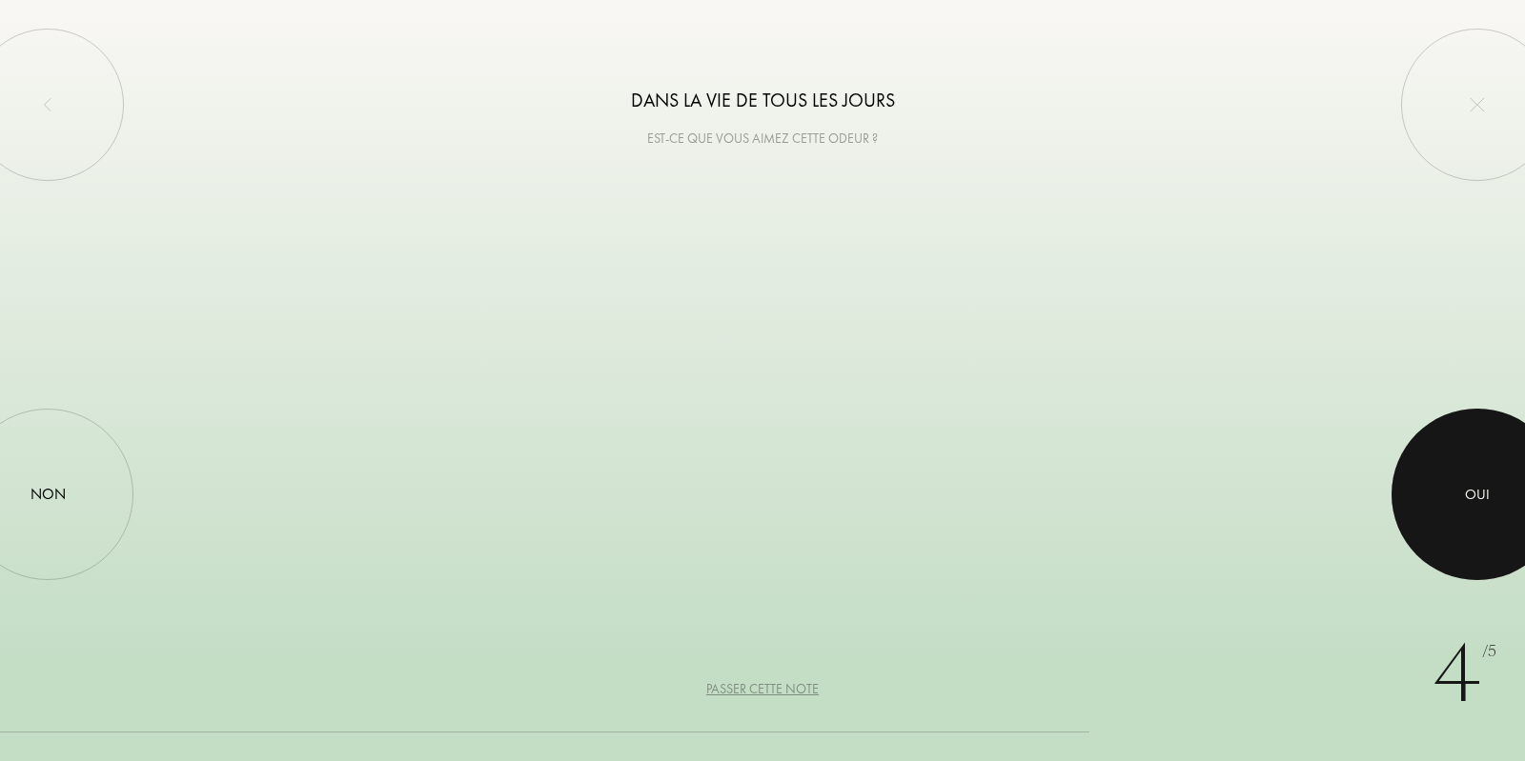
click at [1461, 491] on div at bounding box center [1477, 495] width 172 height 172
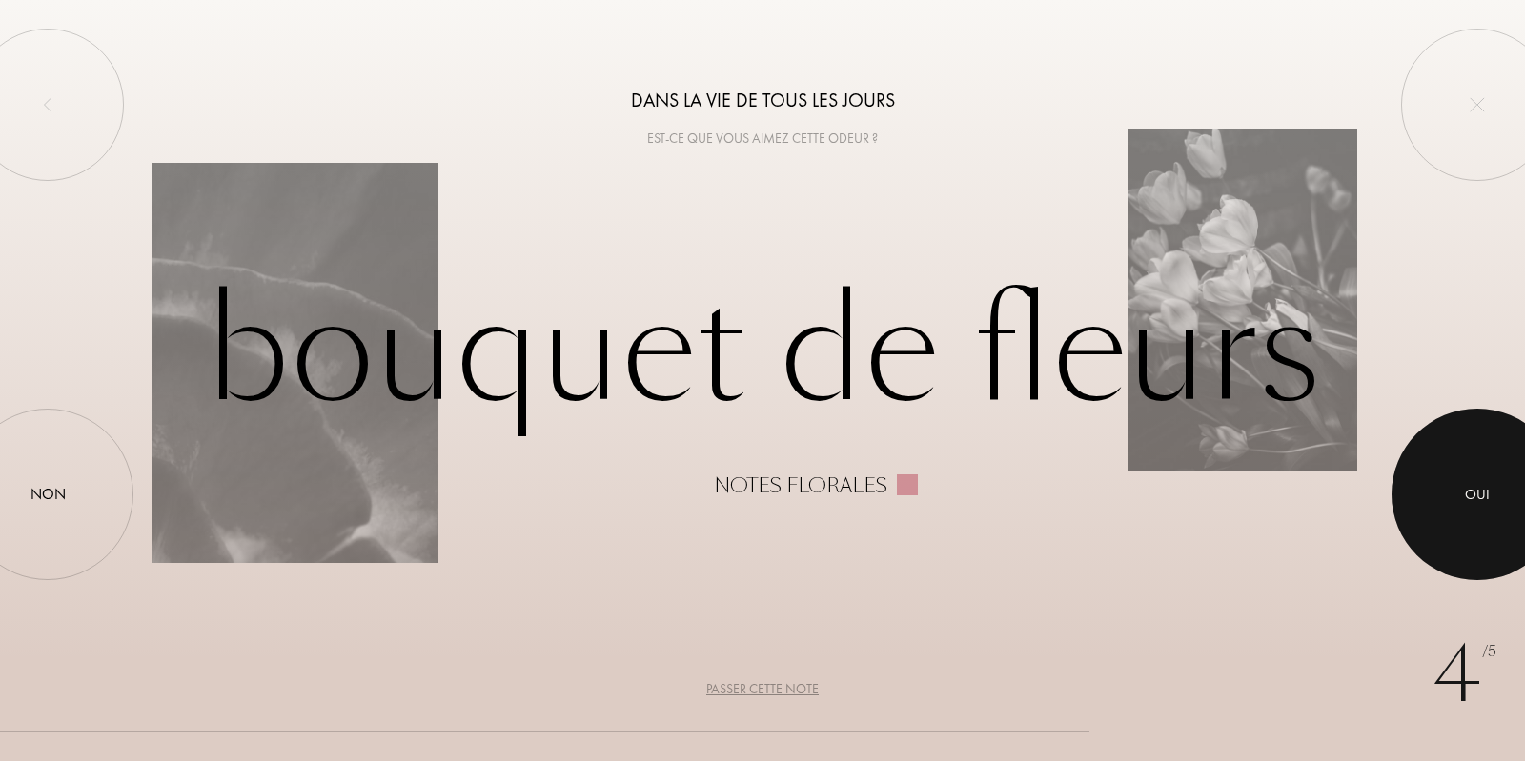
click at [1461, 491] on div at bounding box center [1477, 495] width 172 height 172
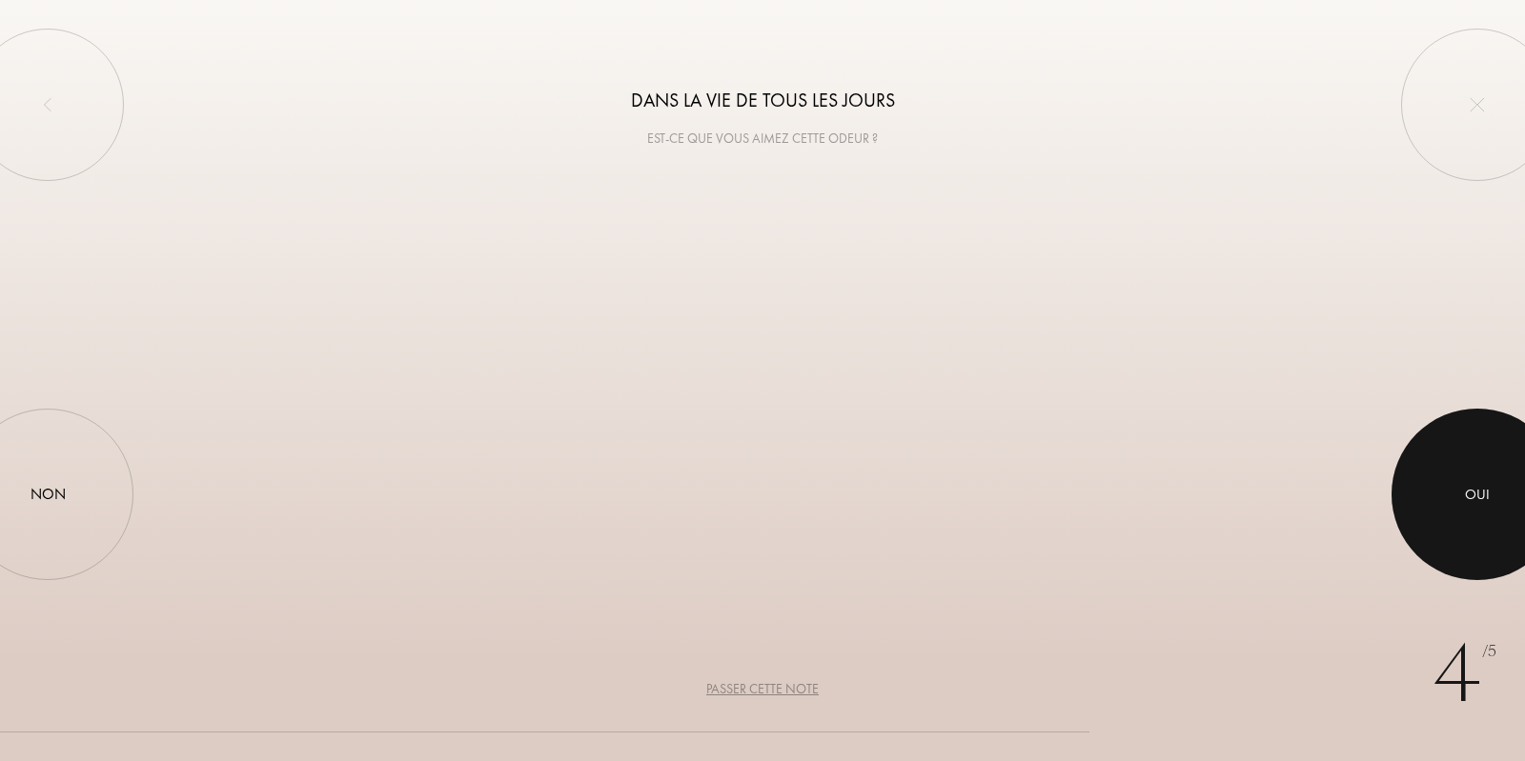
click at [1461, 491] on div at bounding box center [1477, 495] width 172 height 172
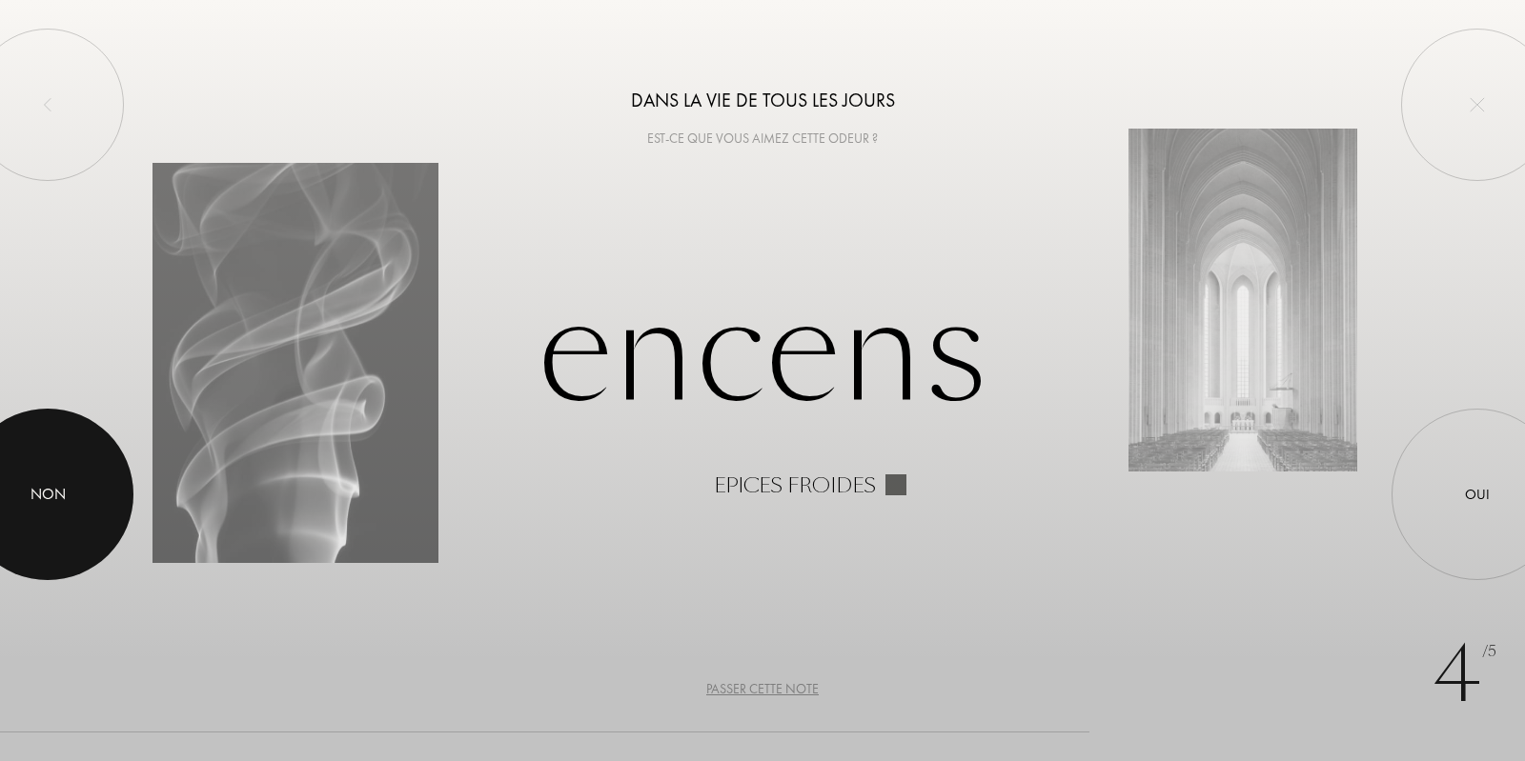
click at [94, 497] on div at bounding box center [48, 495] width 172 height 172
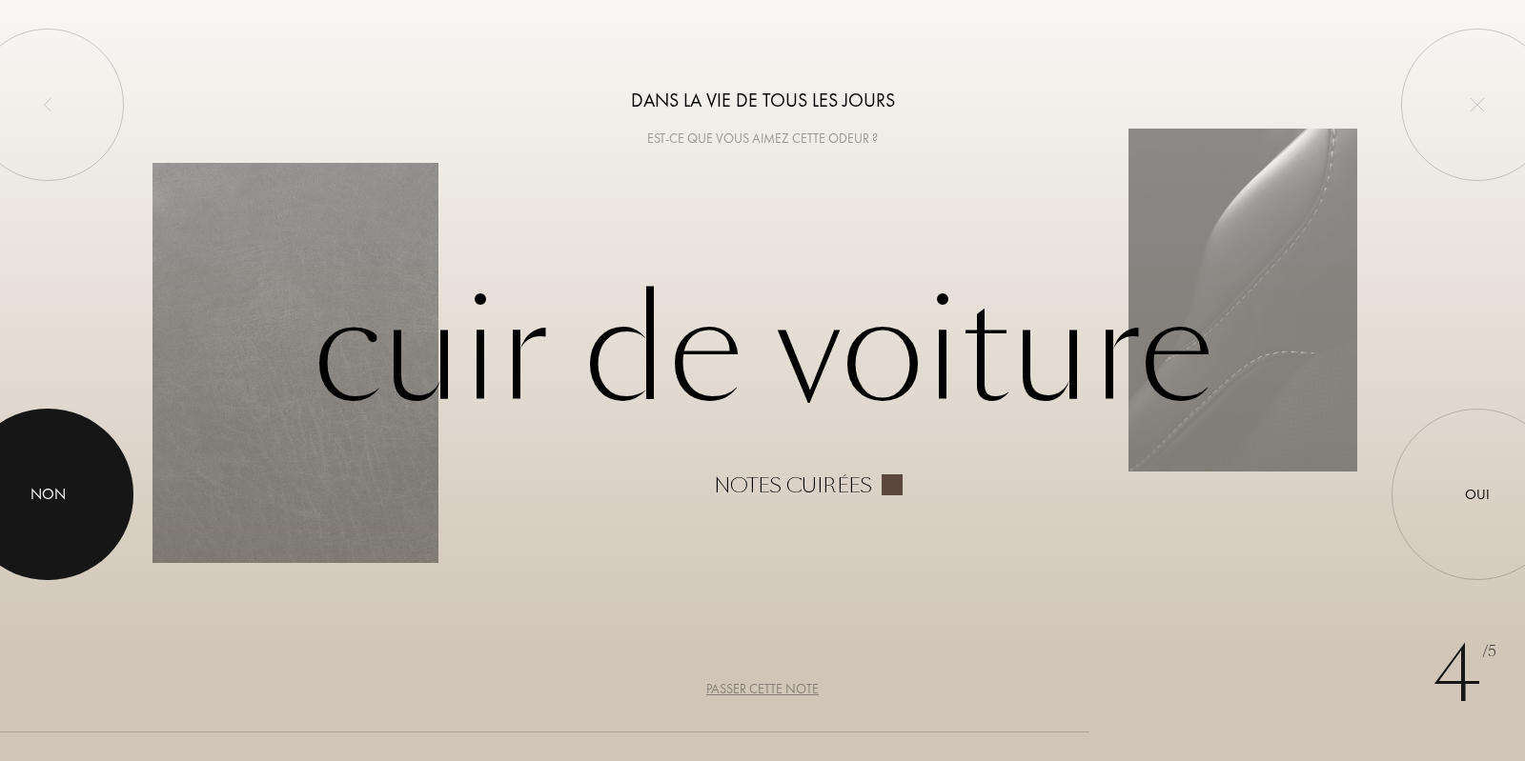
click at [78, 499] on div at bounding box center [48, 495] width 172 height 172
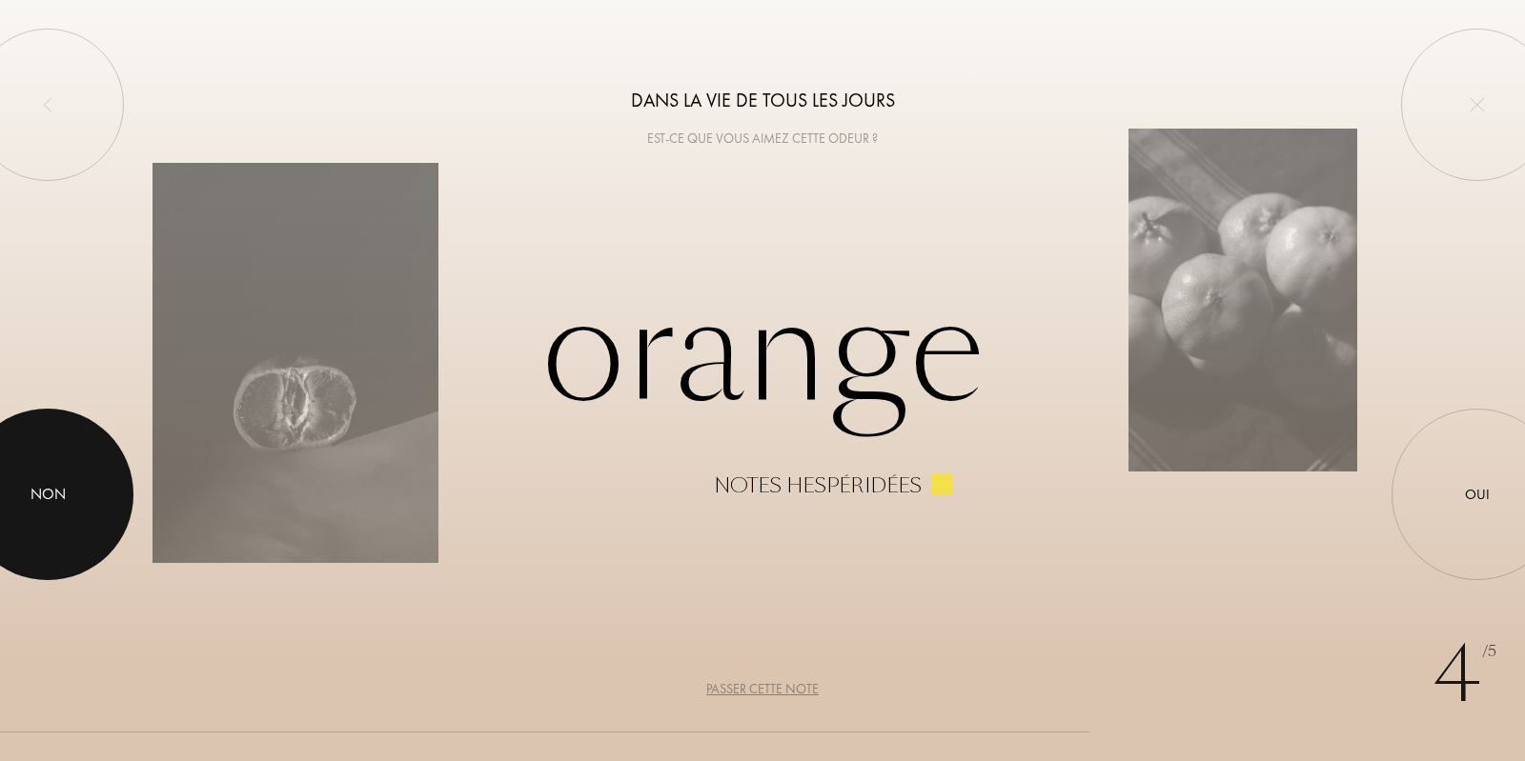
click at [36, 489] on div "Non" at bounding box center [47, 494] width 35 height 23
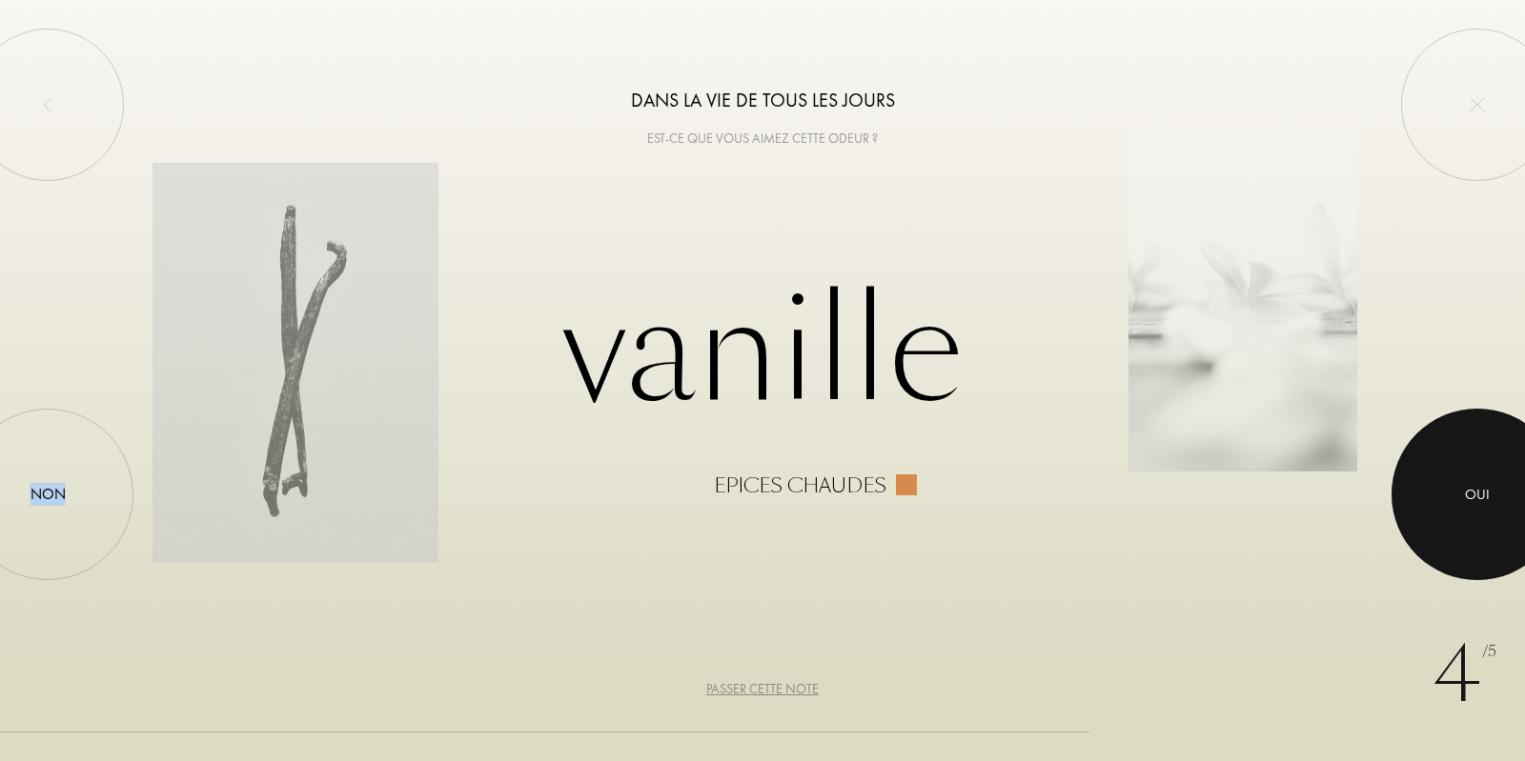
click at [1433, 483] on div at bounding box center [1477, 495] width 172 height 172
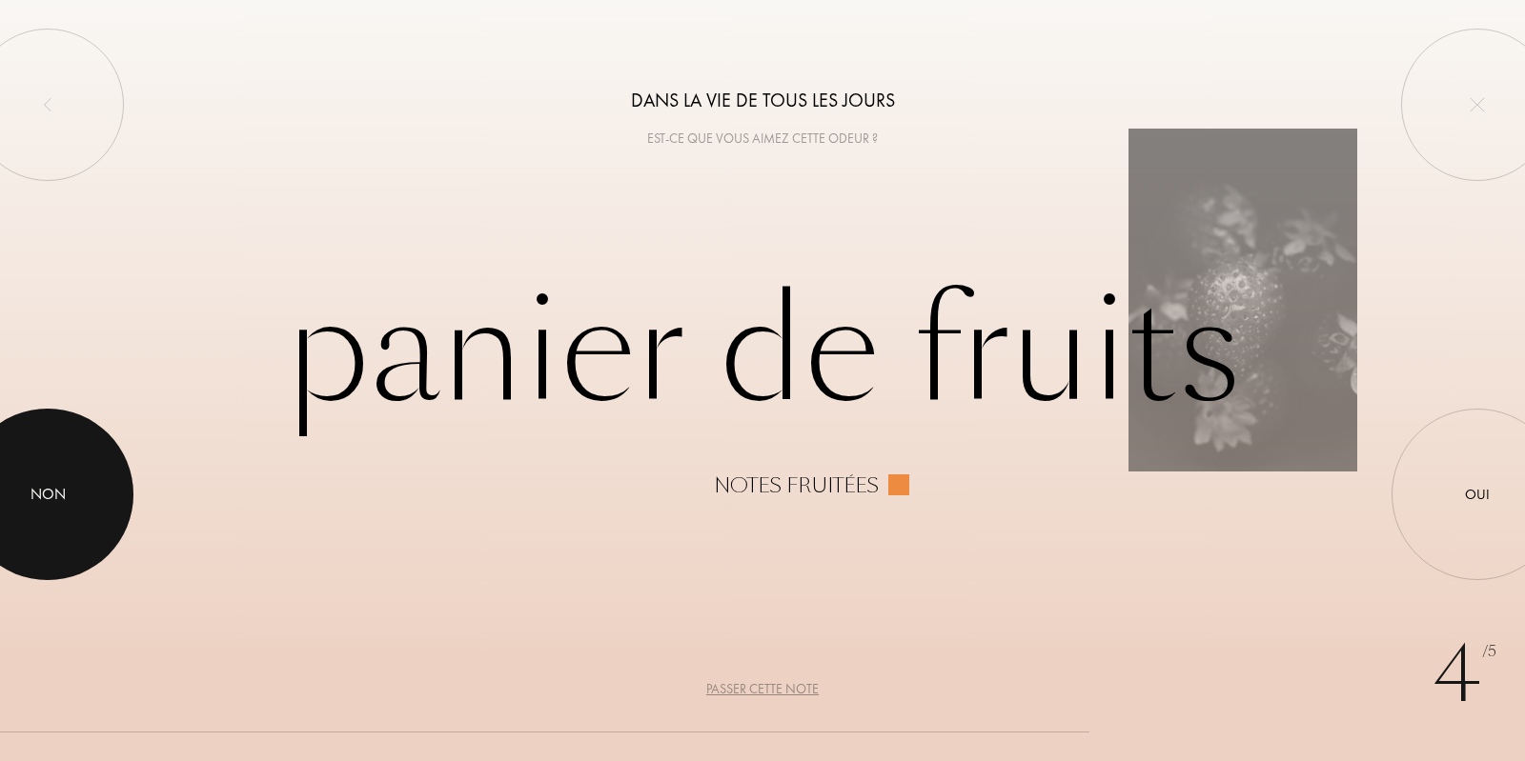
click at [39, 491] on div "Non" at bounding box center [47, 494] width 35 height 23
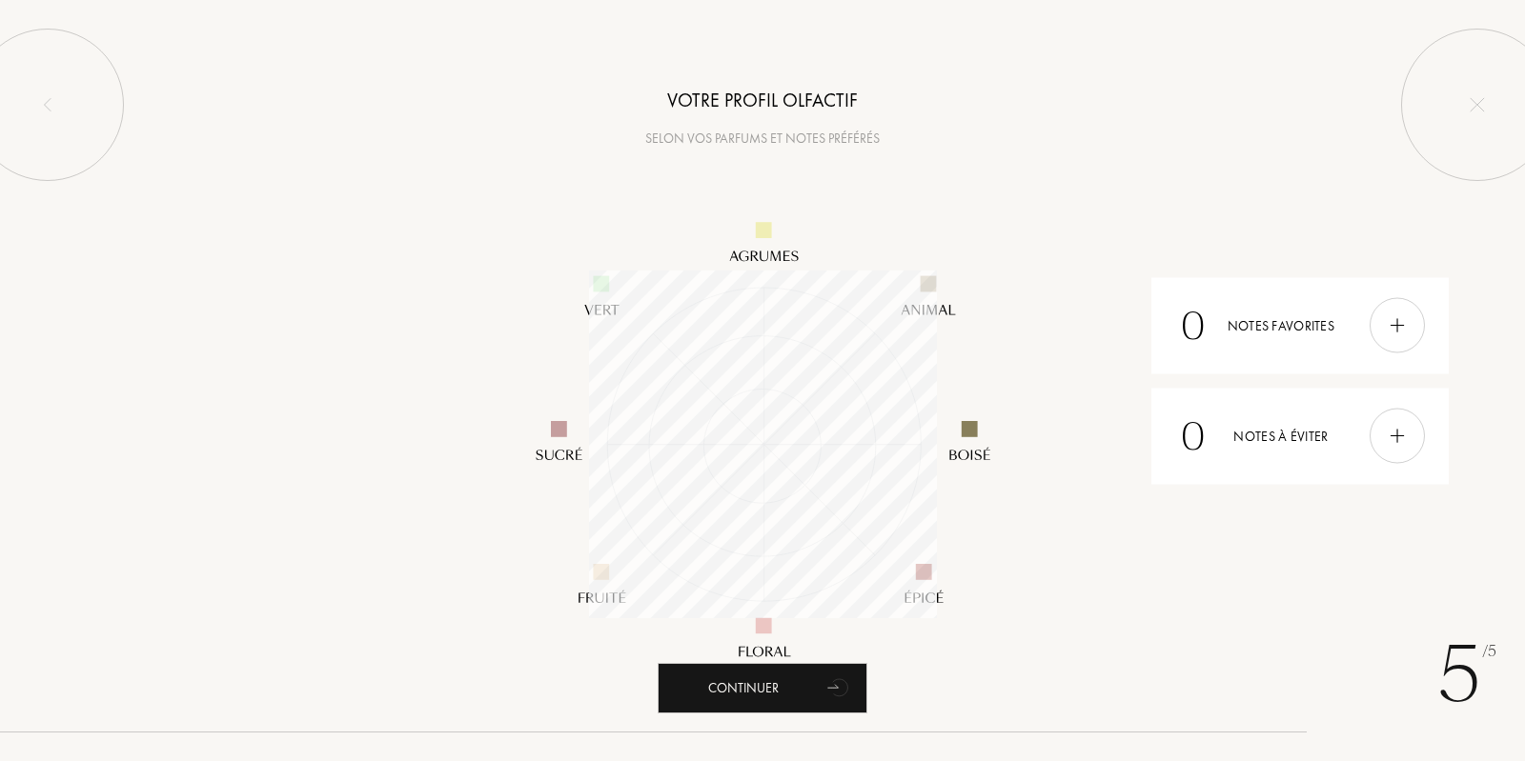
scroll to position [348, 348]
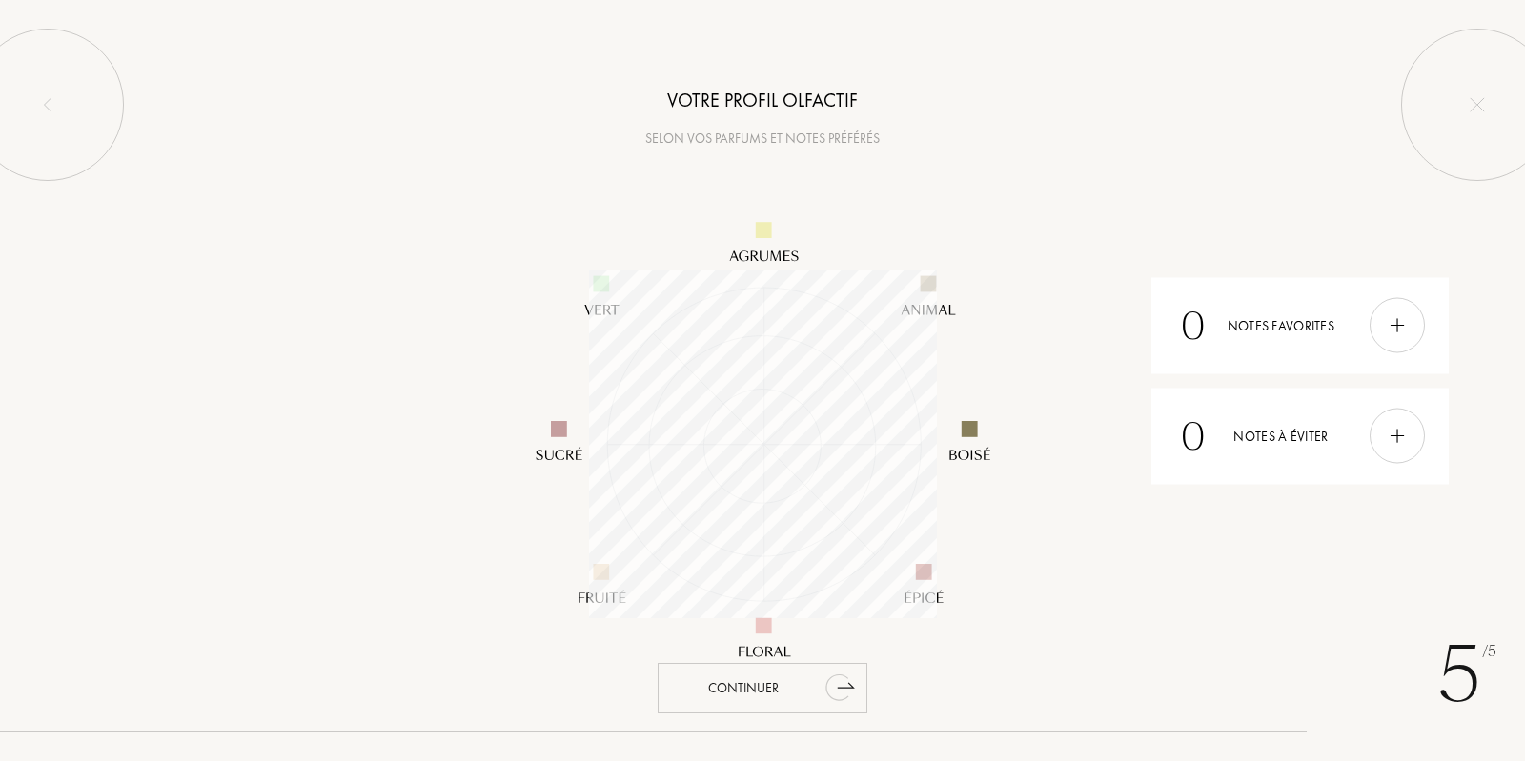
click at [756, 684] on div "Continuer" at bounding box center [763, 688] width 210 height 51
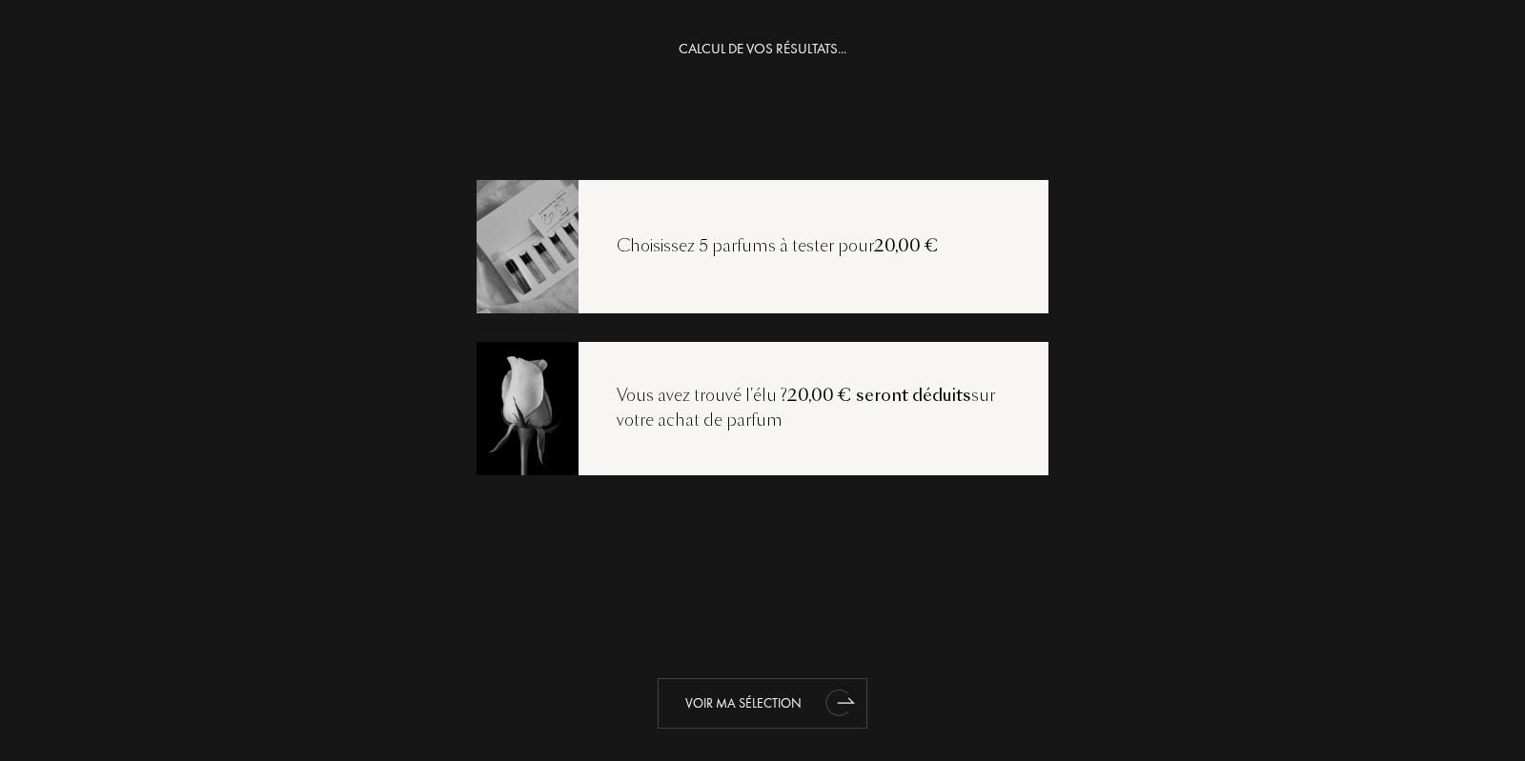
click at [746, 696] on div "Voir ma sélection" at bounding box center [763, 703] width 210 height 51
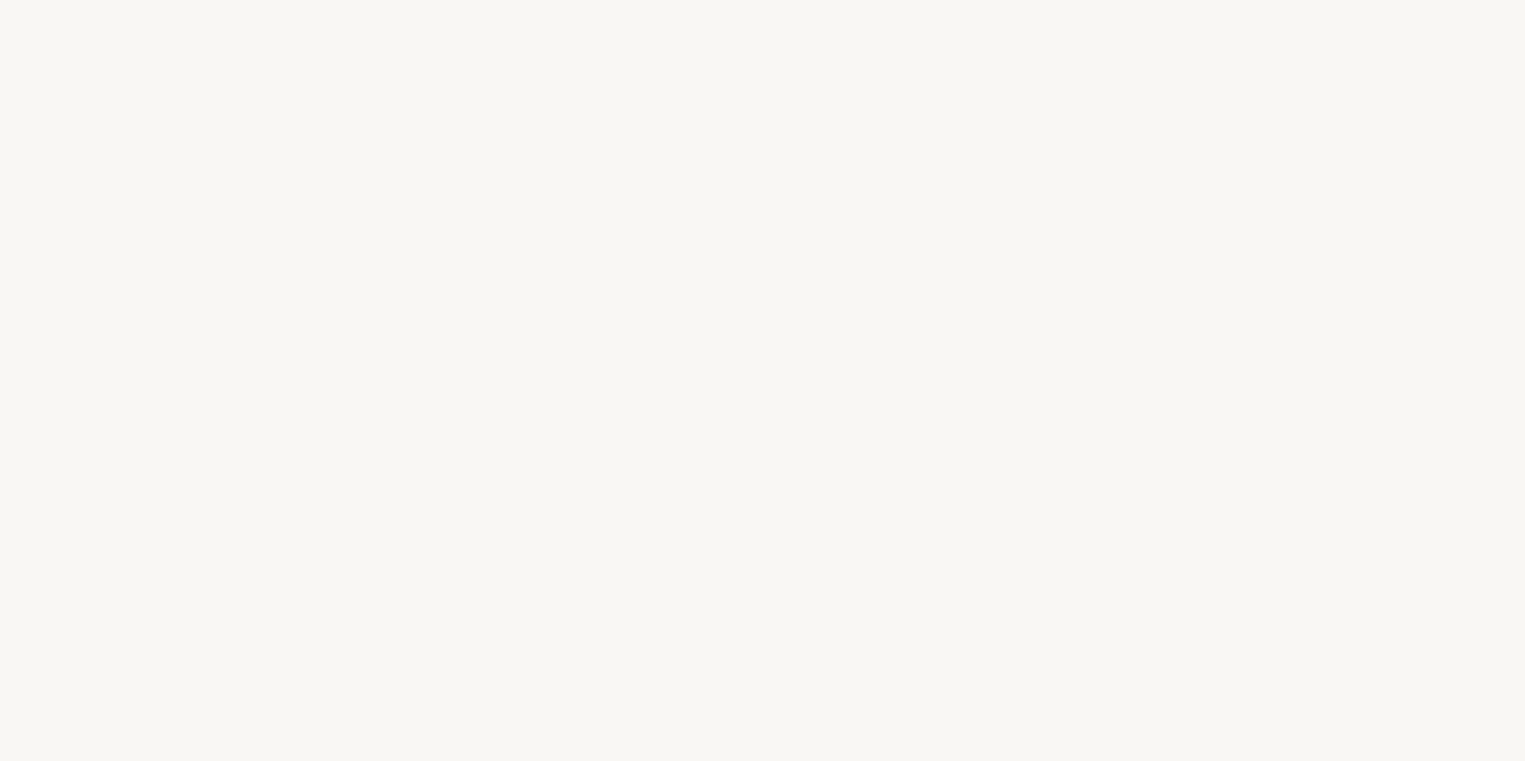
select select "FR"
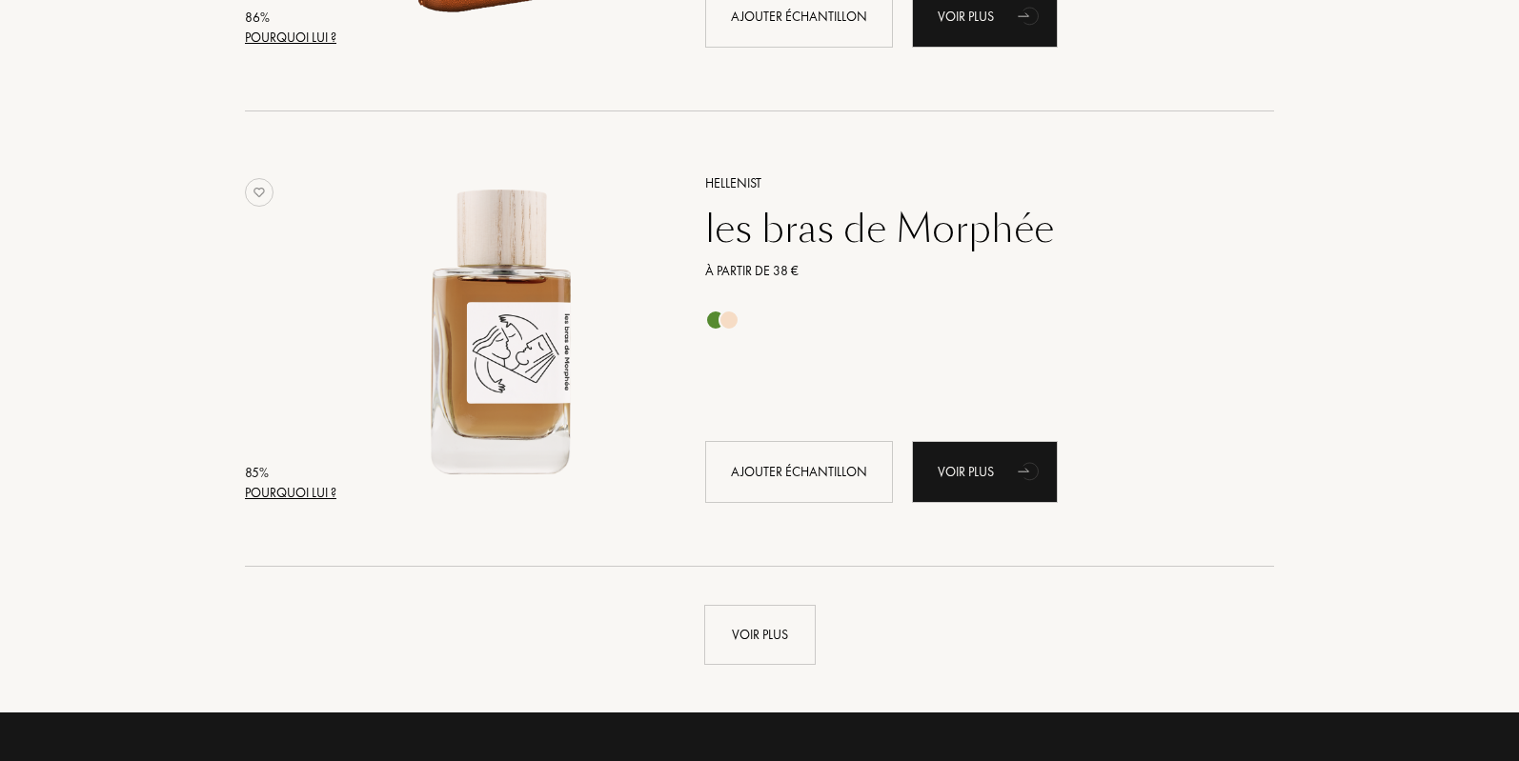
scroll to position [4605, 0]
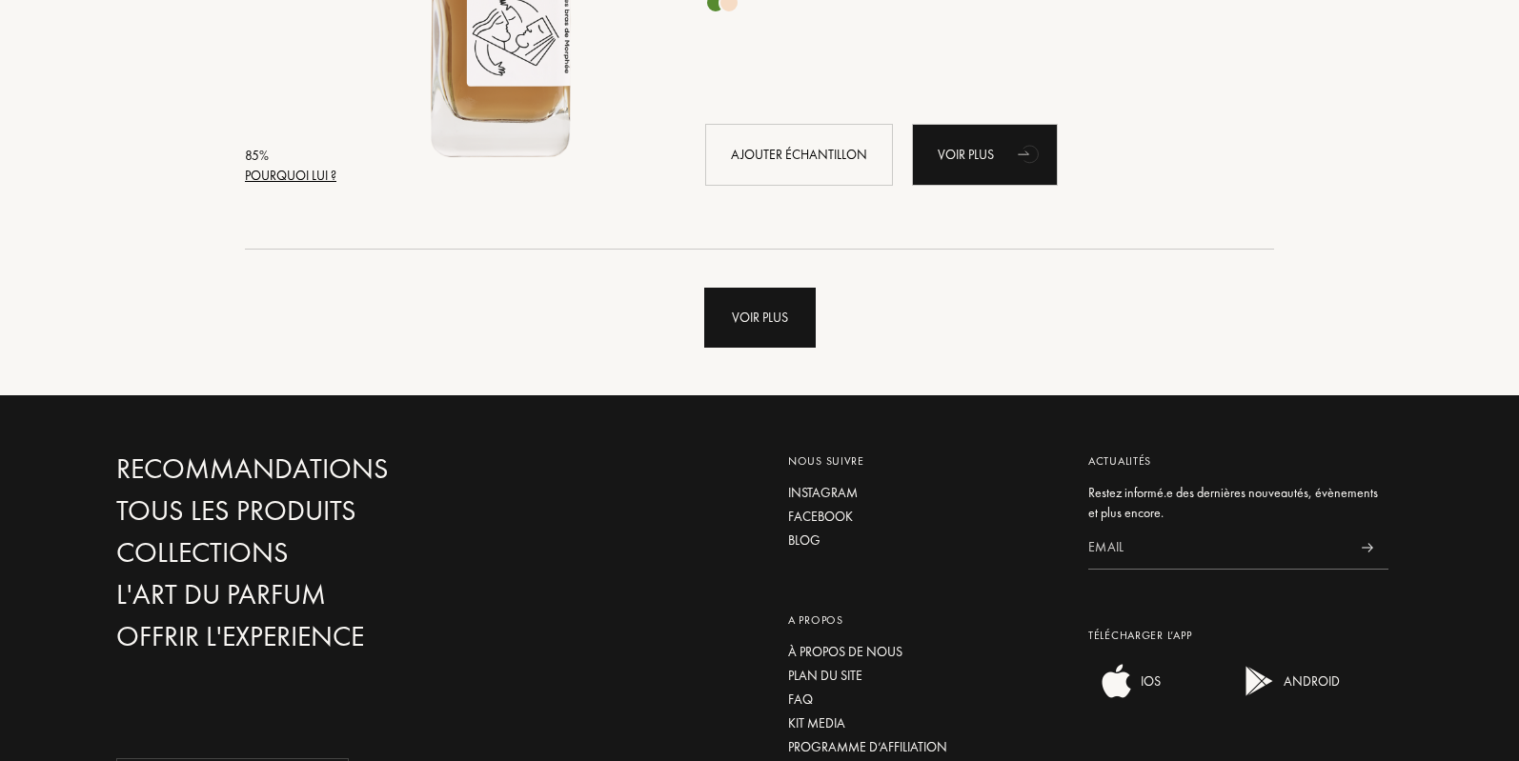
click at [735, 330] on div "Voir plus" at bounding box center [759, 318] width 111 height 60
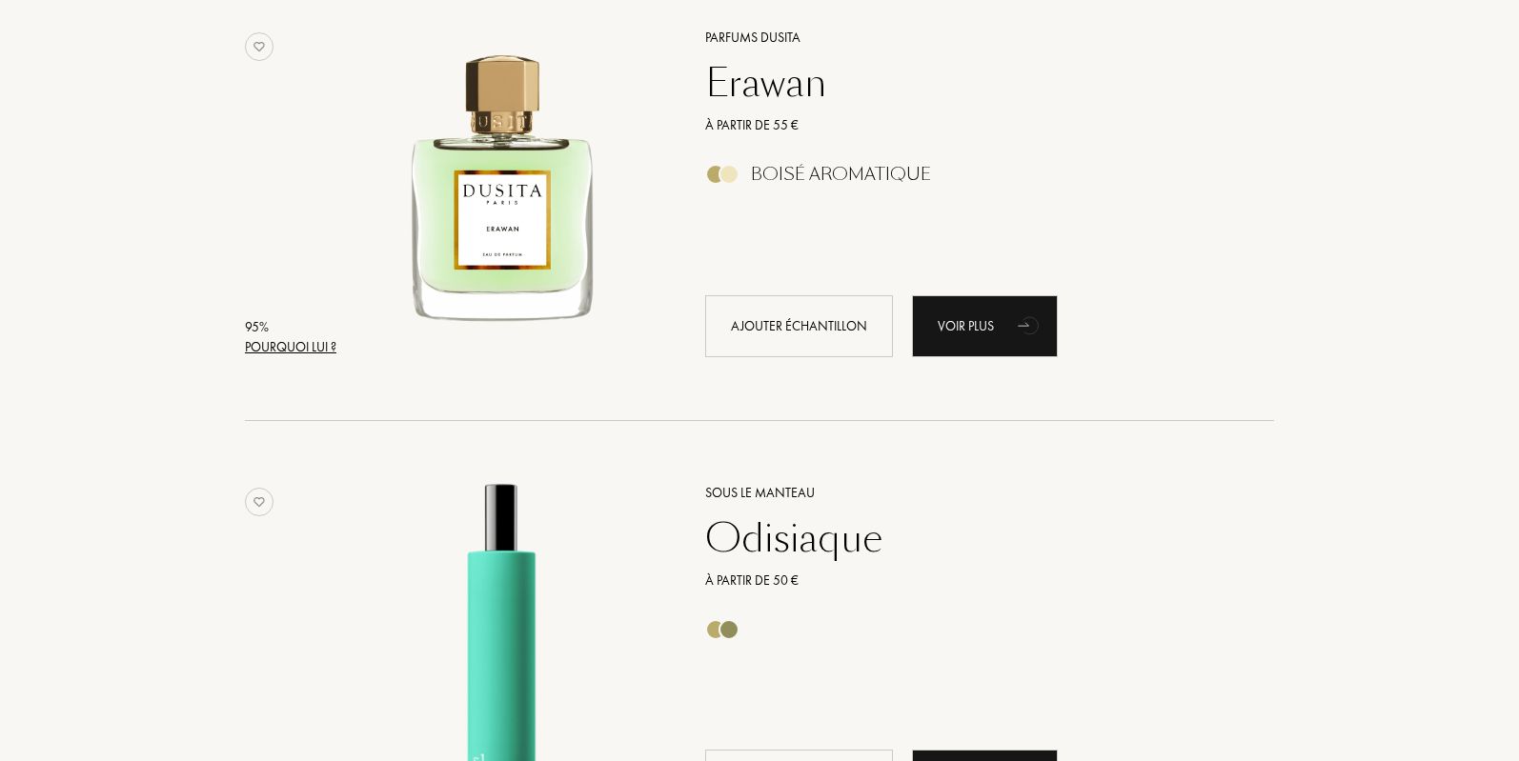
scroll to position [0, 0]
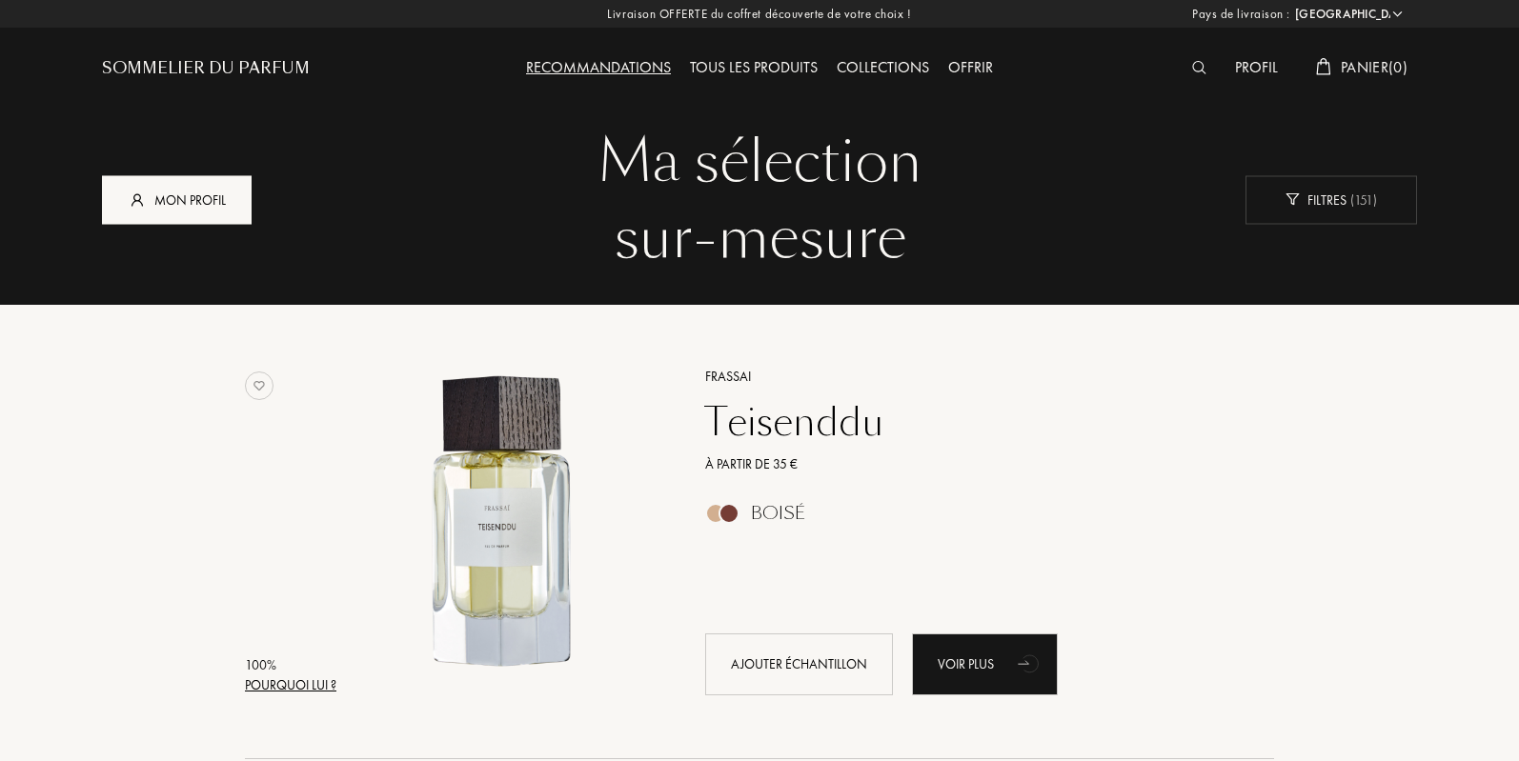
click at [181, 199] on div "Mon profil" at bounding box center [177, 199] width 150 height 49
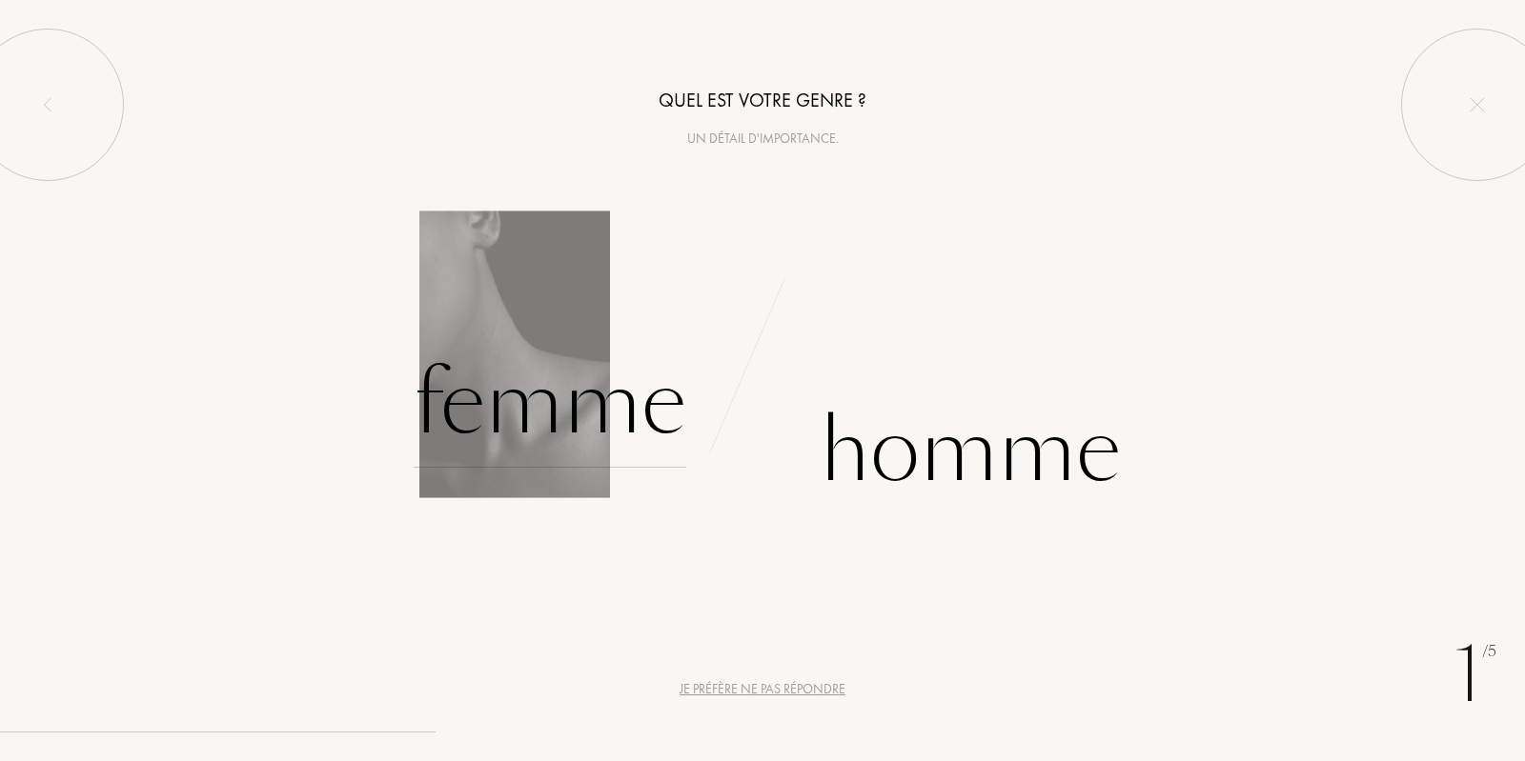
click at [473, 383] on div "Femme" at bounding box center [550, 403] width 273 height 129
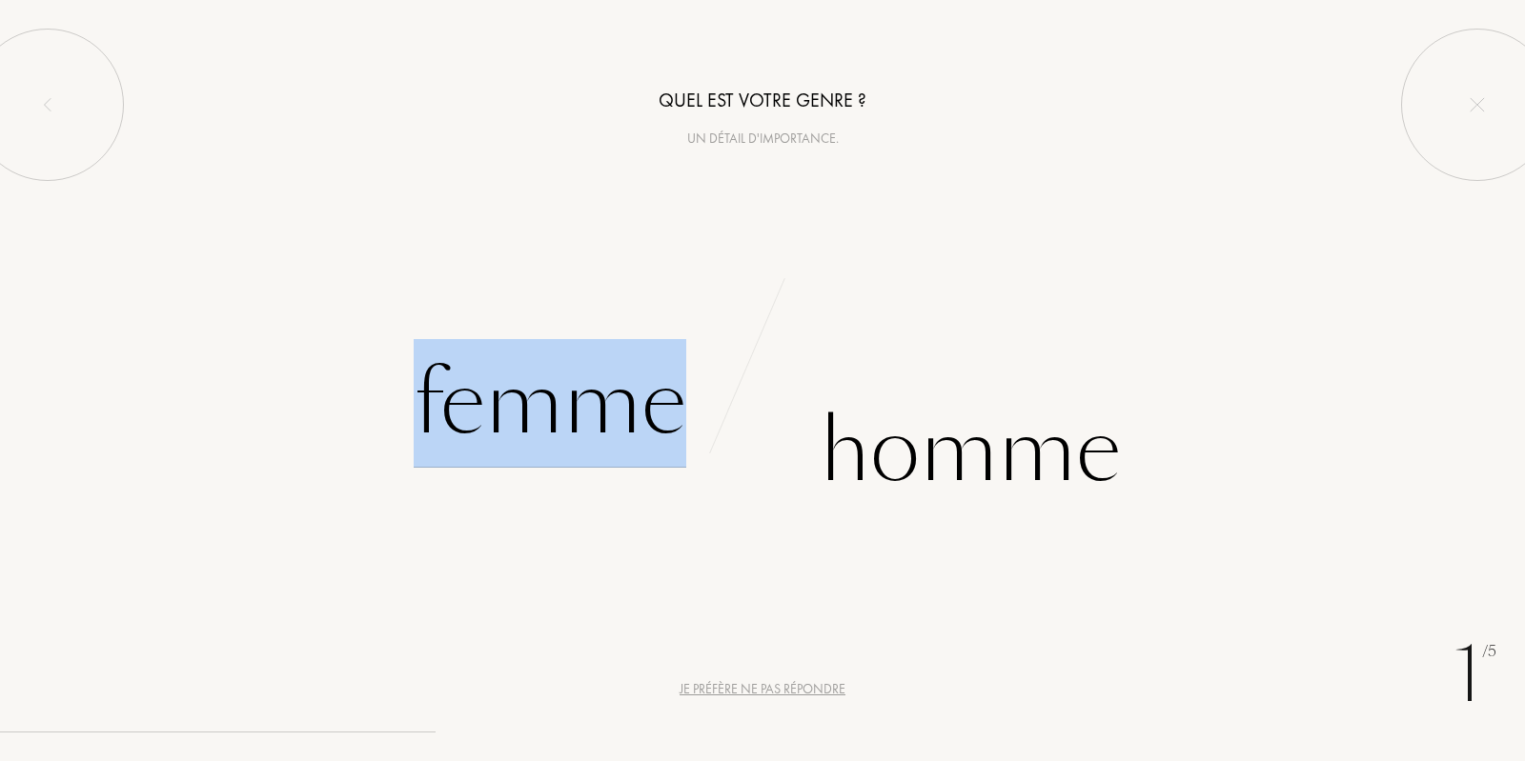
click at [473, 383] on div "Femme" at bounding box center [550, 403] width 273 height 129
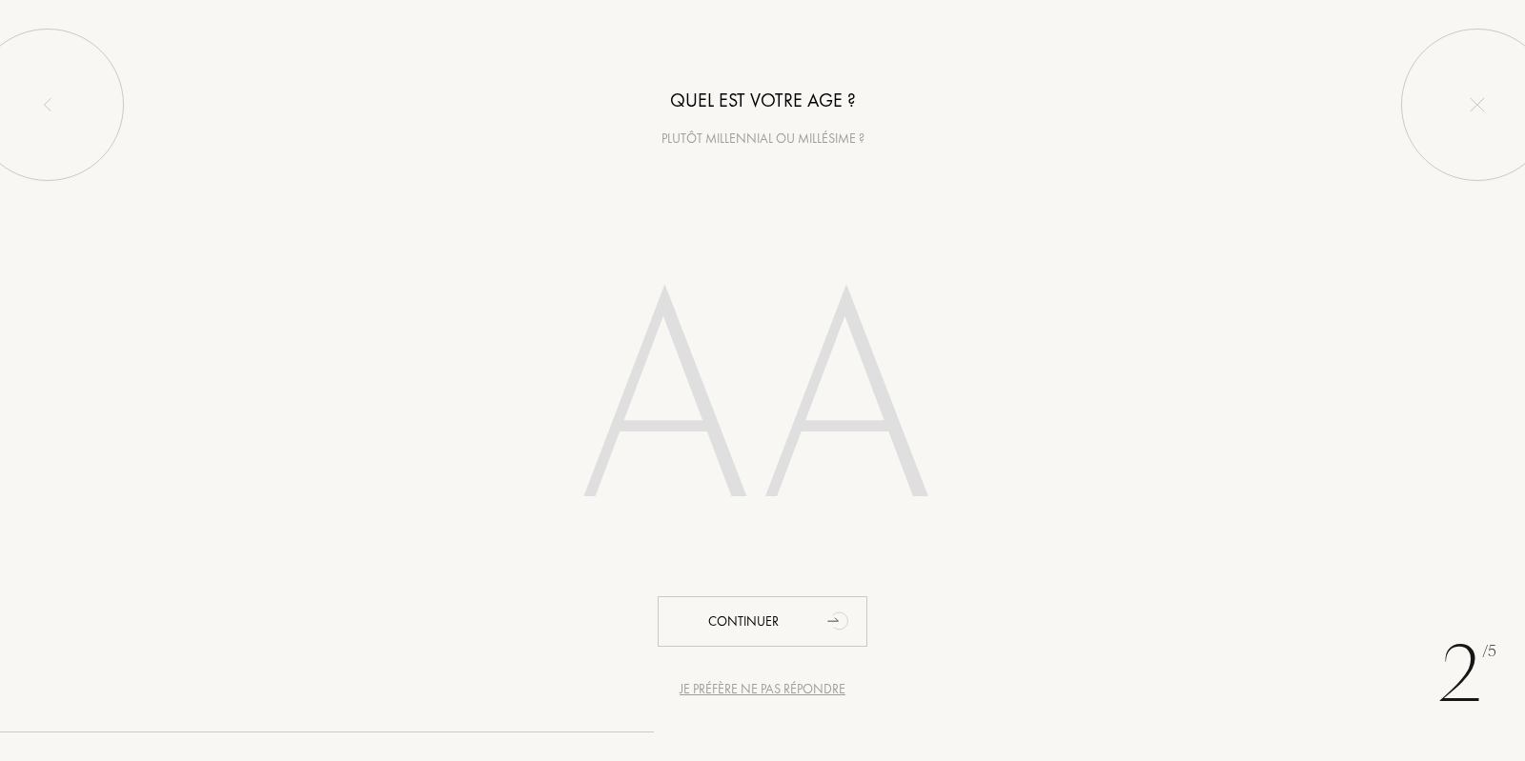
click at [712, 466] on input "number" at bounding box center [762, 408] width 543 height 386
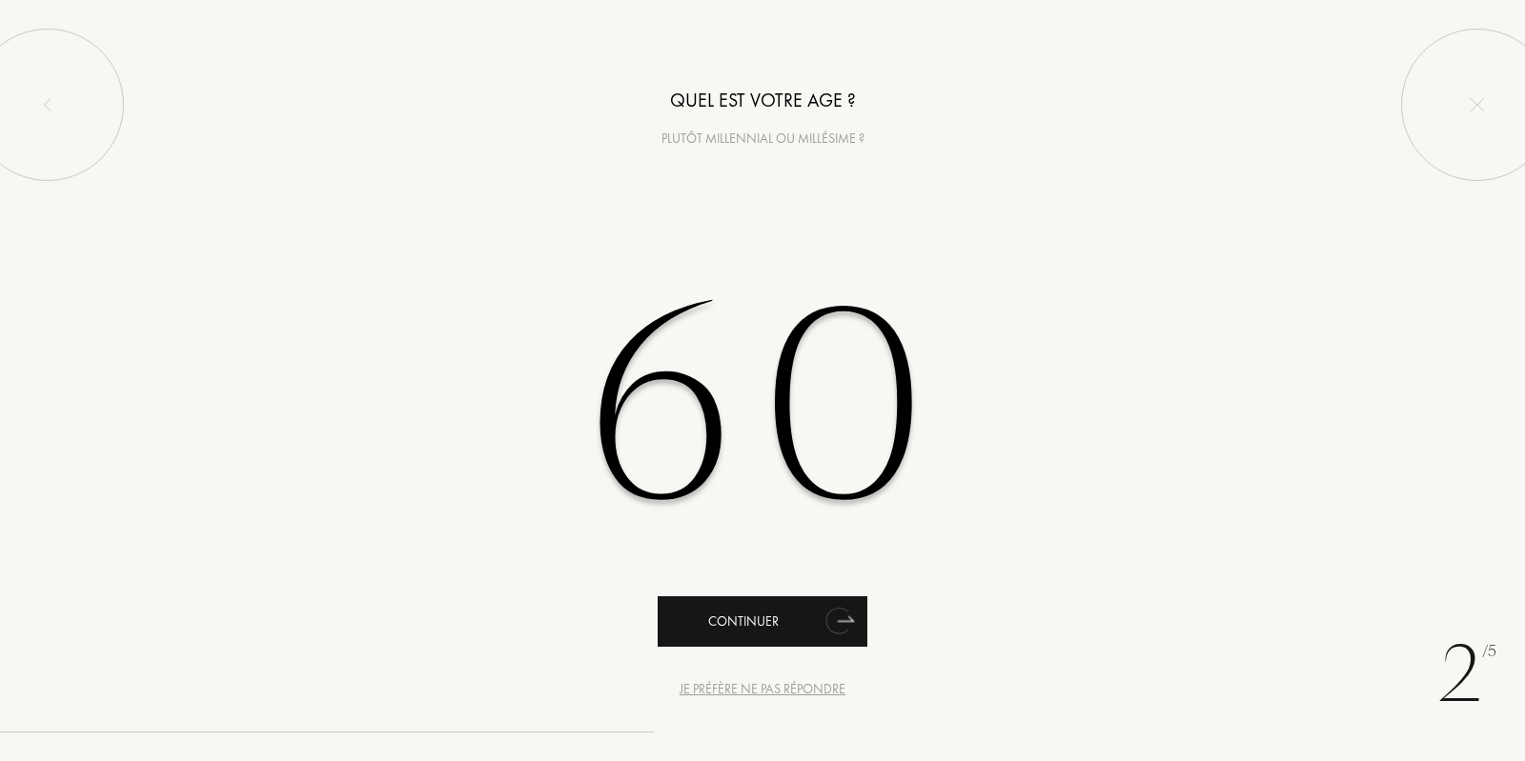
type input "60"
click at [725, 625] on div "Continuer" at bounding box center [763, 622] width 210 height 51
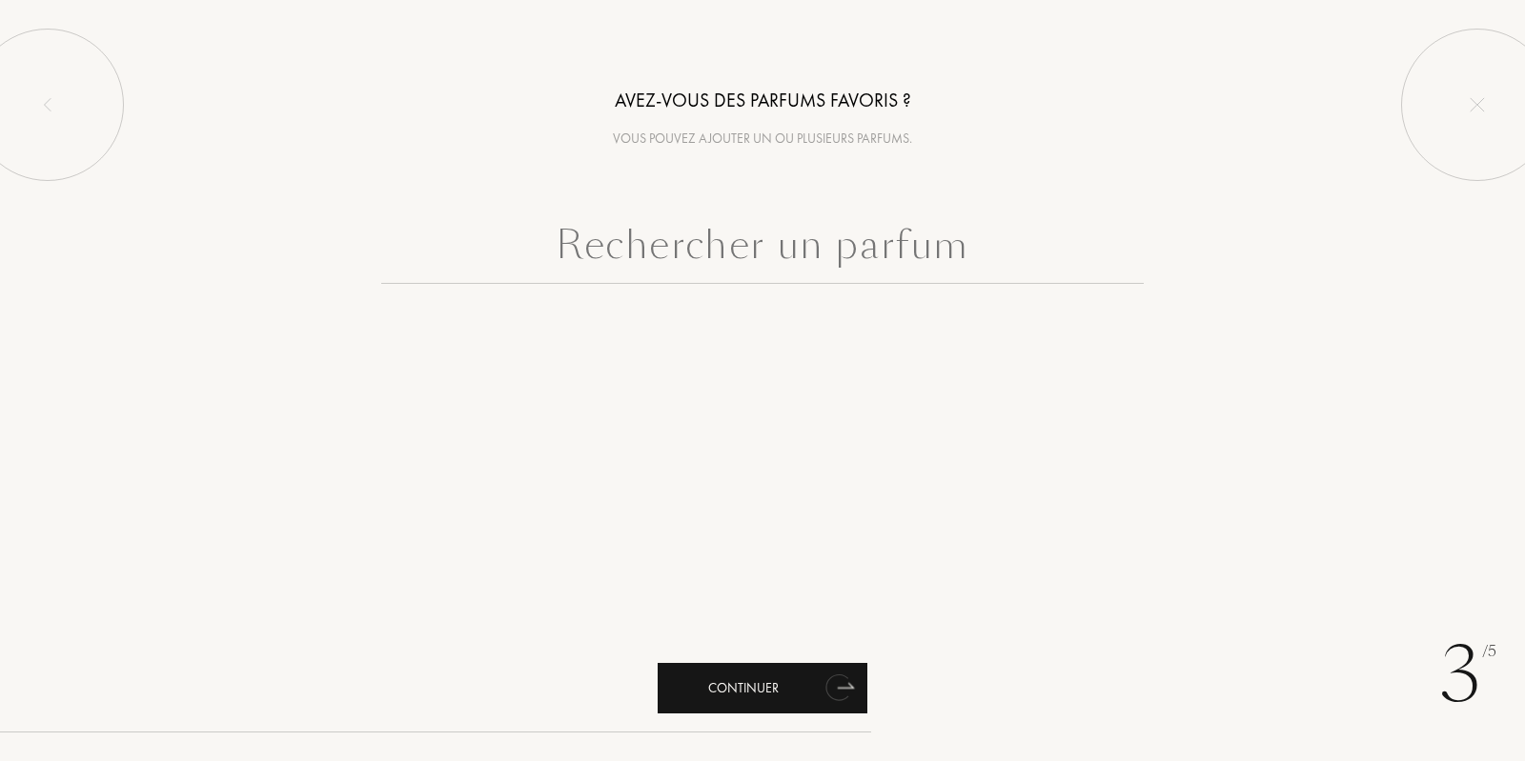
click at [732, 687] on div "Continuer" at bounding box center [763, 688] width 210 height 51
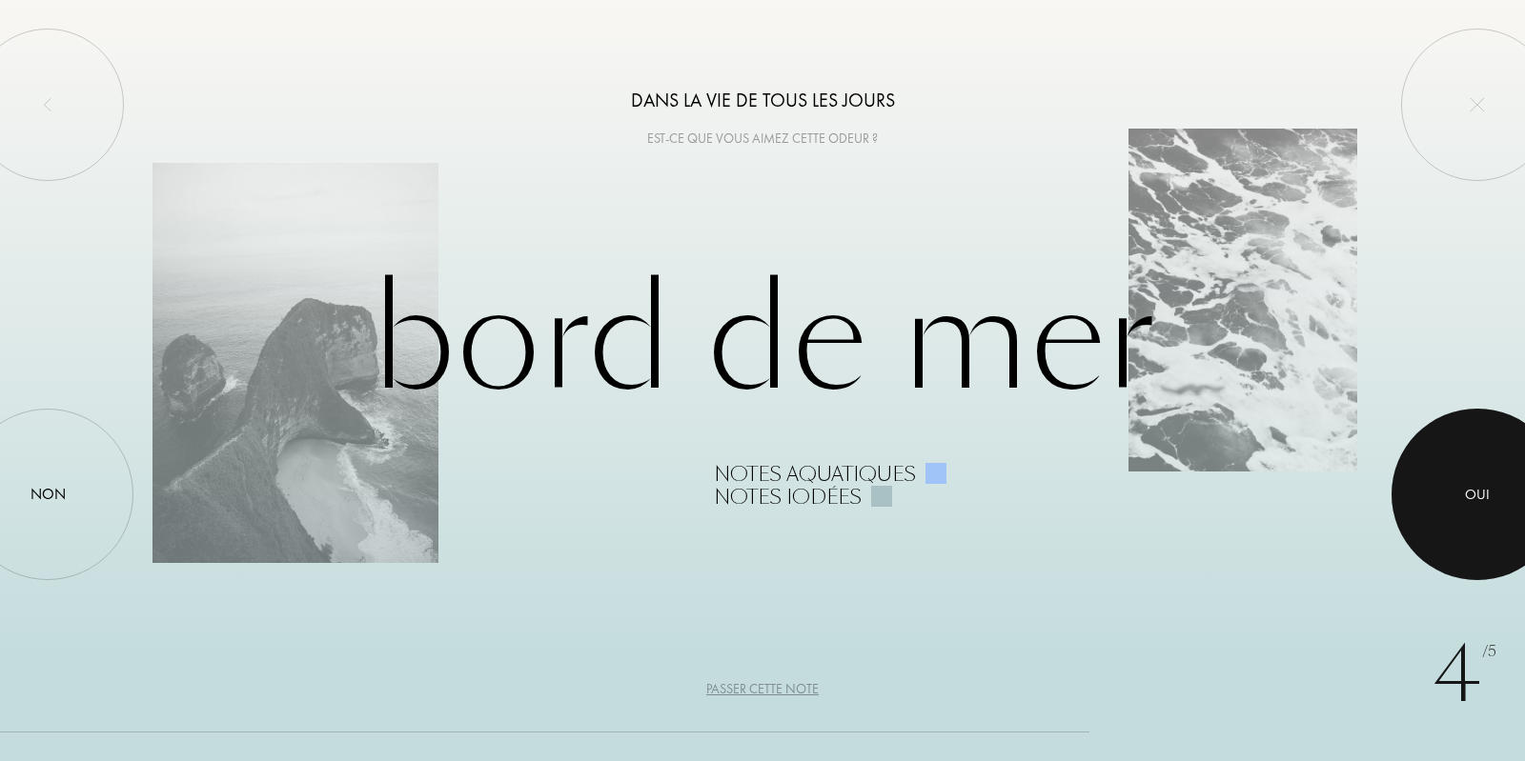
click at [1467, 500] on div "Oui" at bounding box center [1477, 495] width 25 height 22
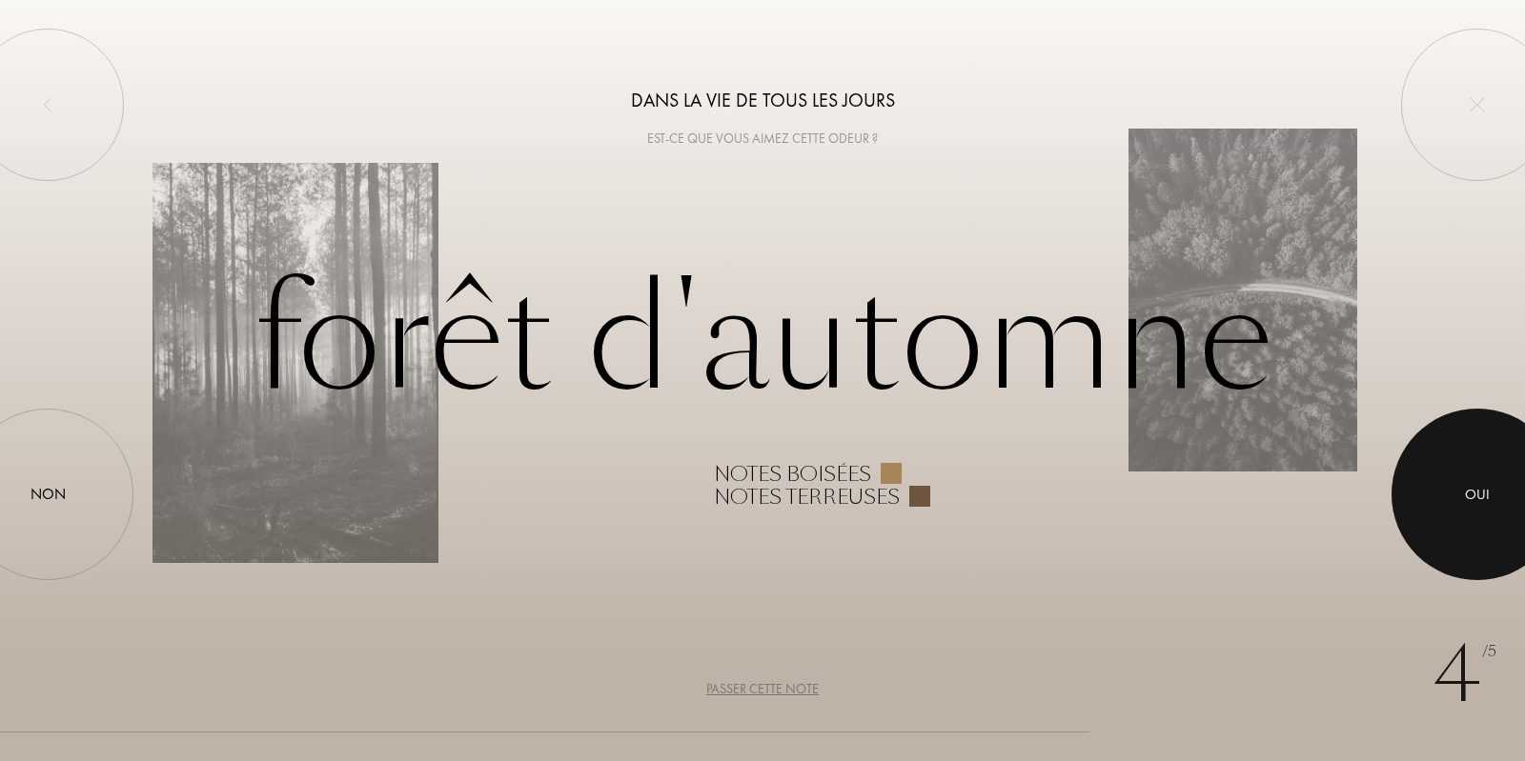
click at [1461, 500] on div at bounding box center [1477, 495] width 172 height 172
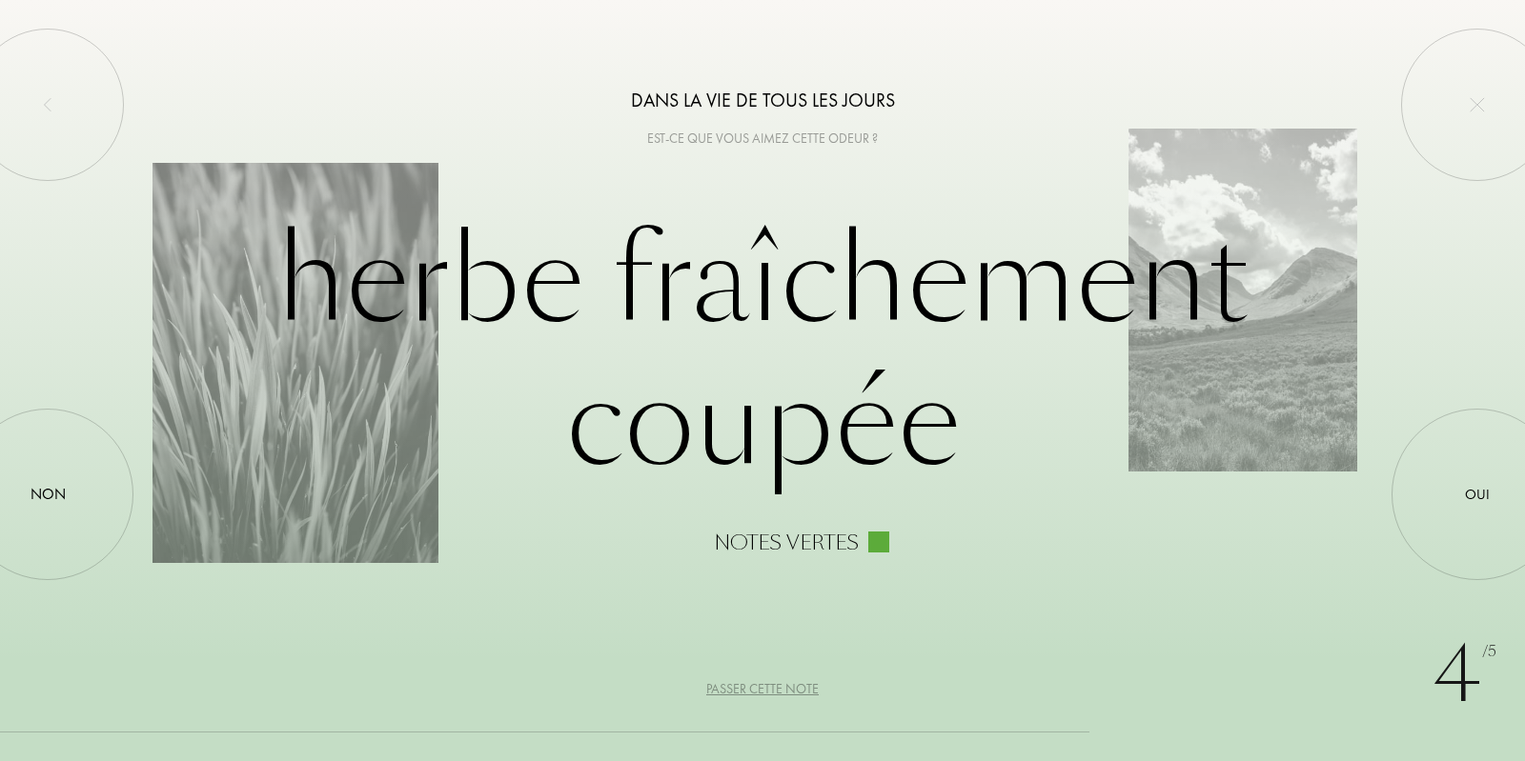
click at [768, 688] on div "Passer cette note" at bounding box center [762, 689] width 112 height 20
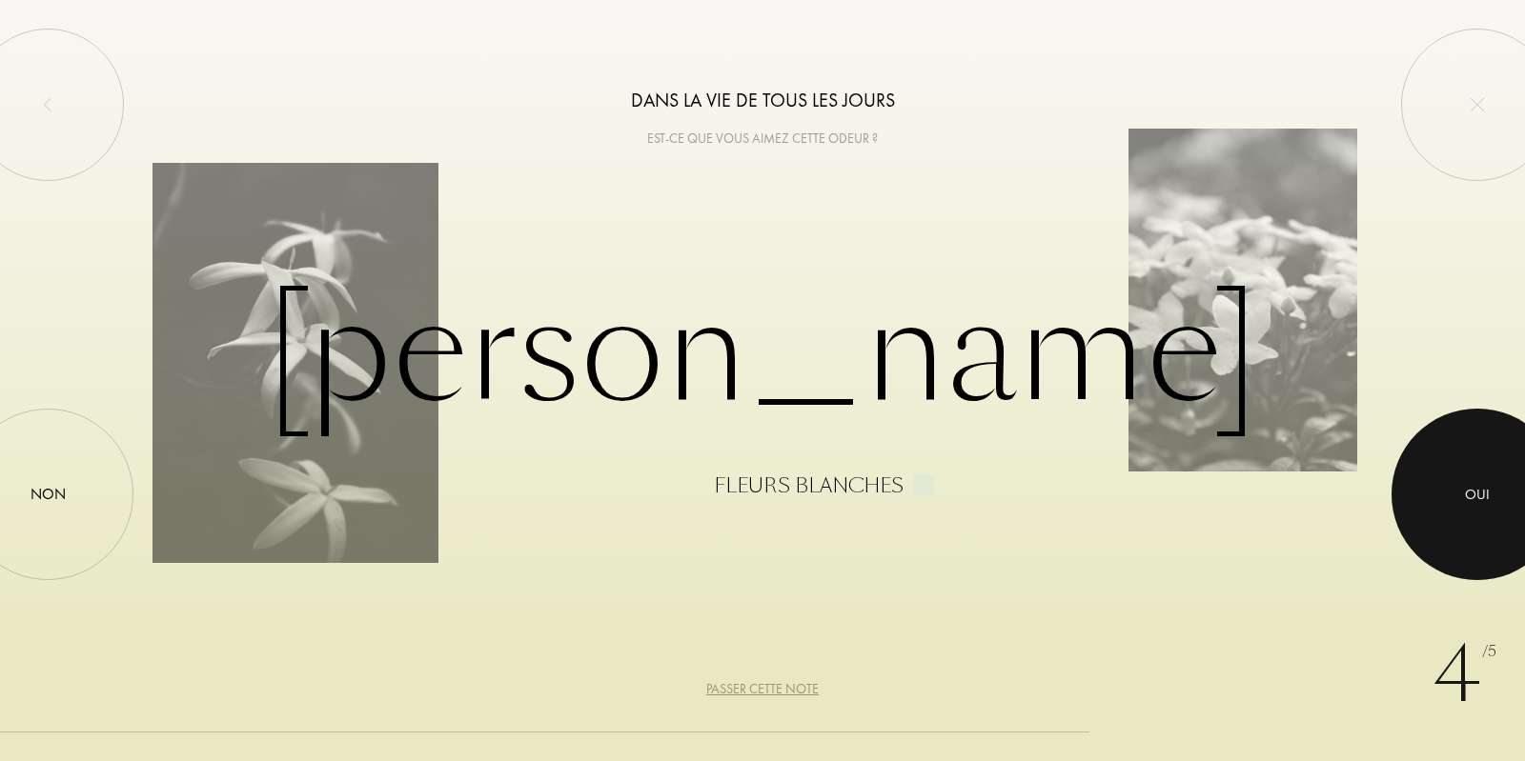
click at [1452, 496] on div at bounding box center [1477, 495] width 172 height 172
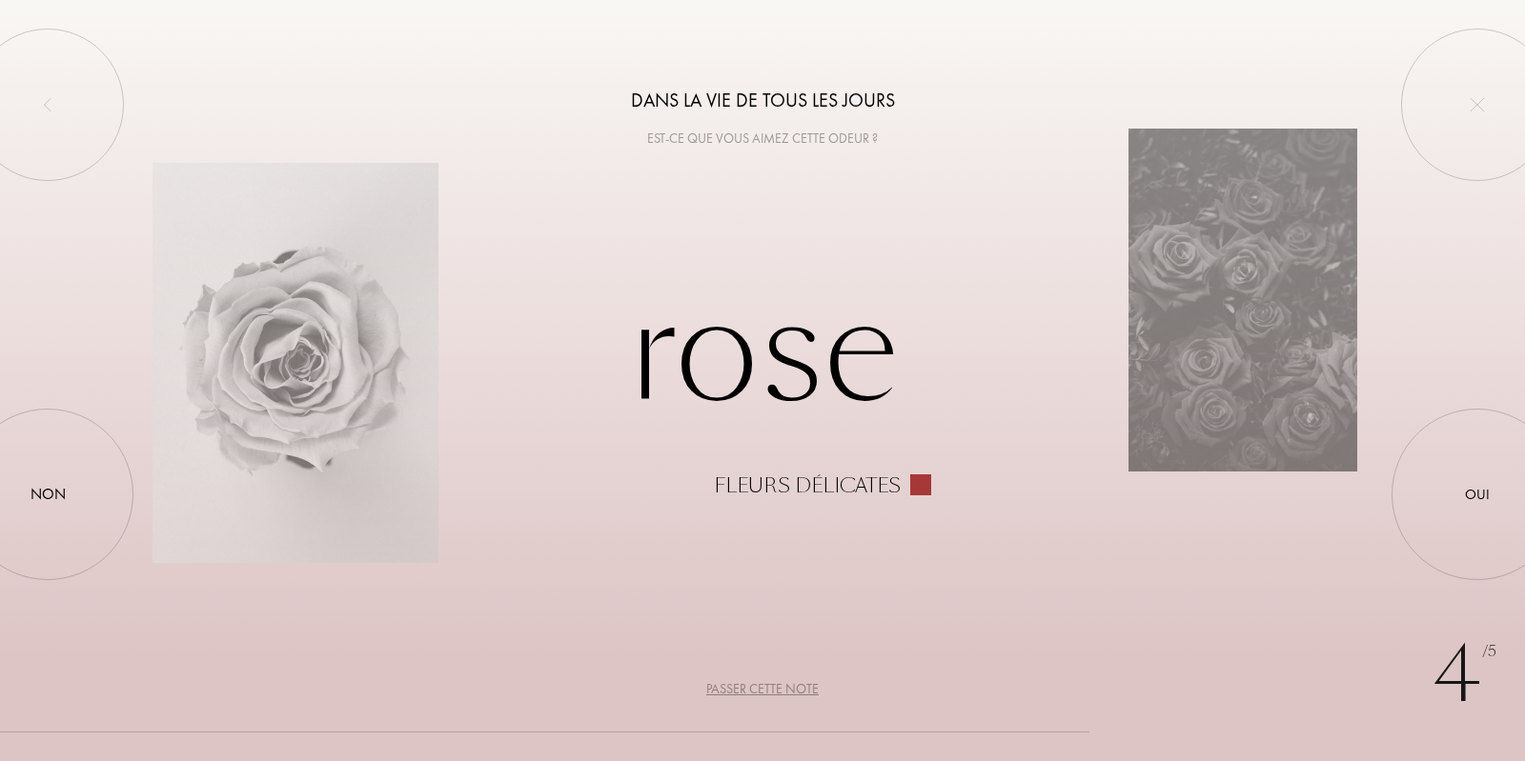
click at [777, 695] on div "Passer cette note" at bounding box center [762, 689] width 112 height 20
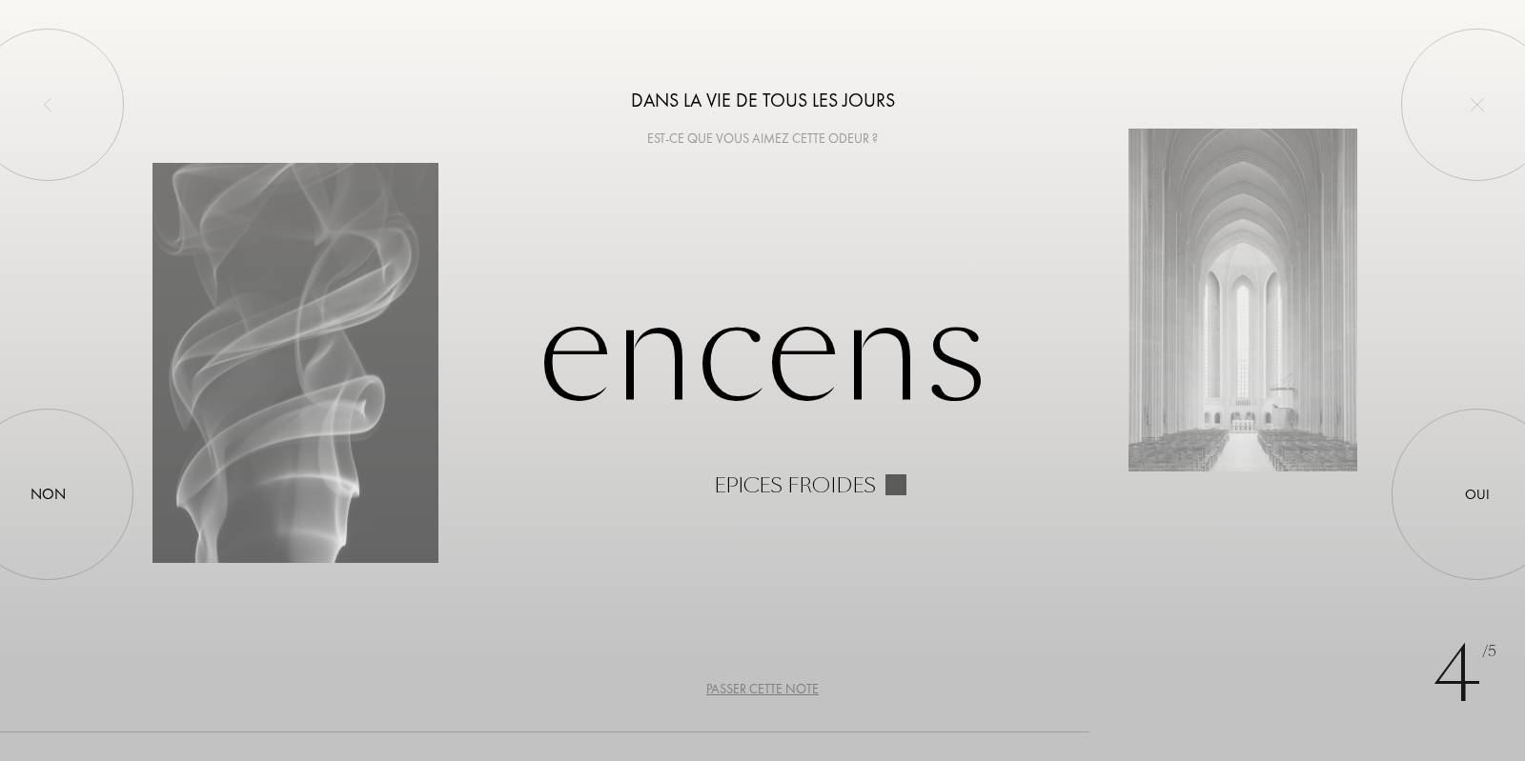
click at [777, 695] on div "Passer cette note" at bounding box center [762, 689] width 112 height 20
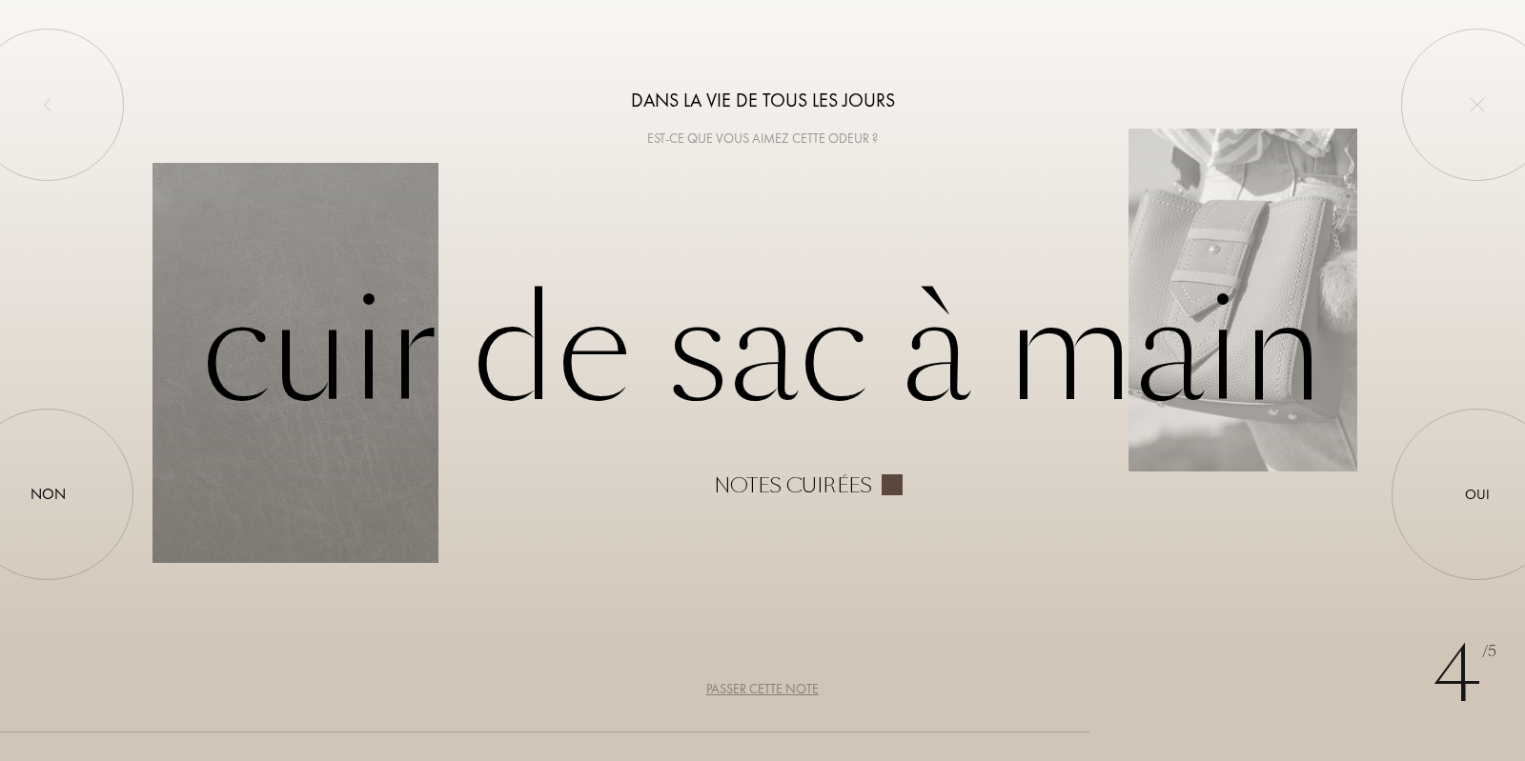
click at [777, 695] on div "Passer cette note" at bounding box center [762, 689] width 112 height 20
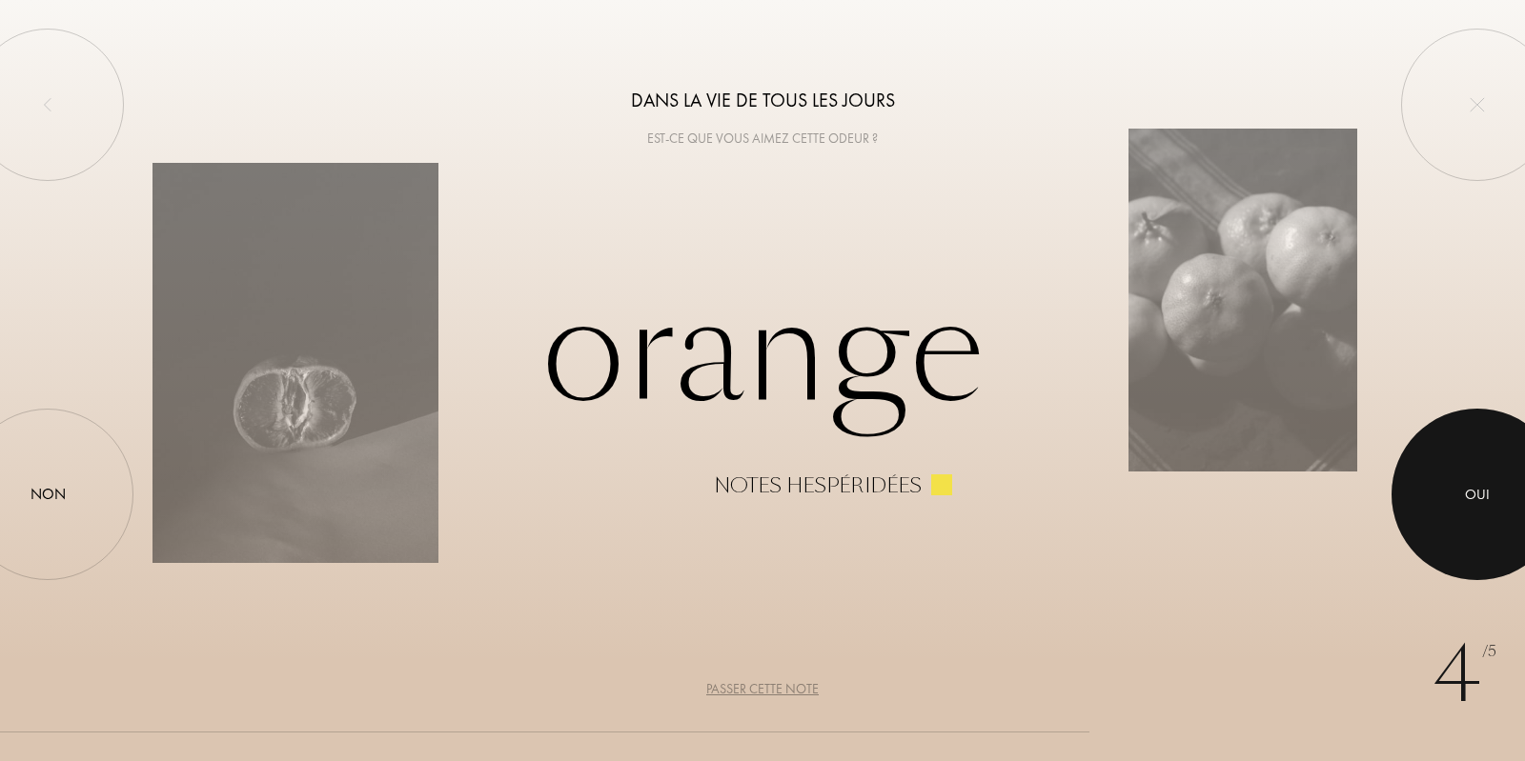
click at [1493, 468] on div at bounding box center [1477, 495] width 172 height 172
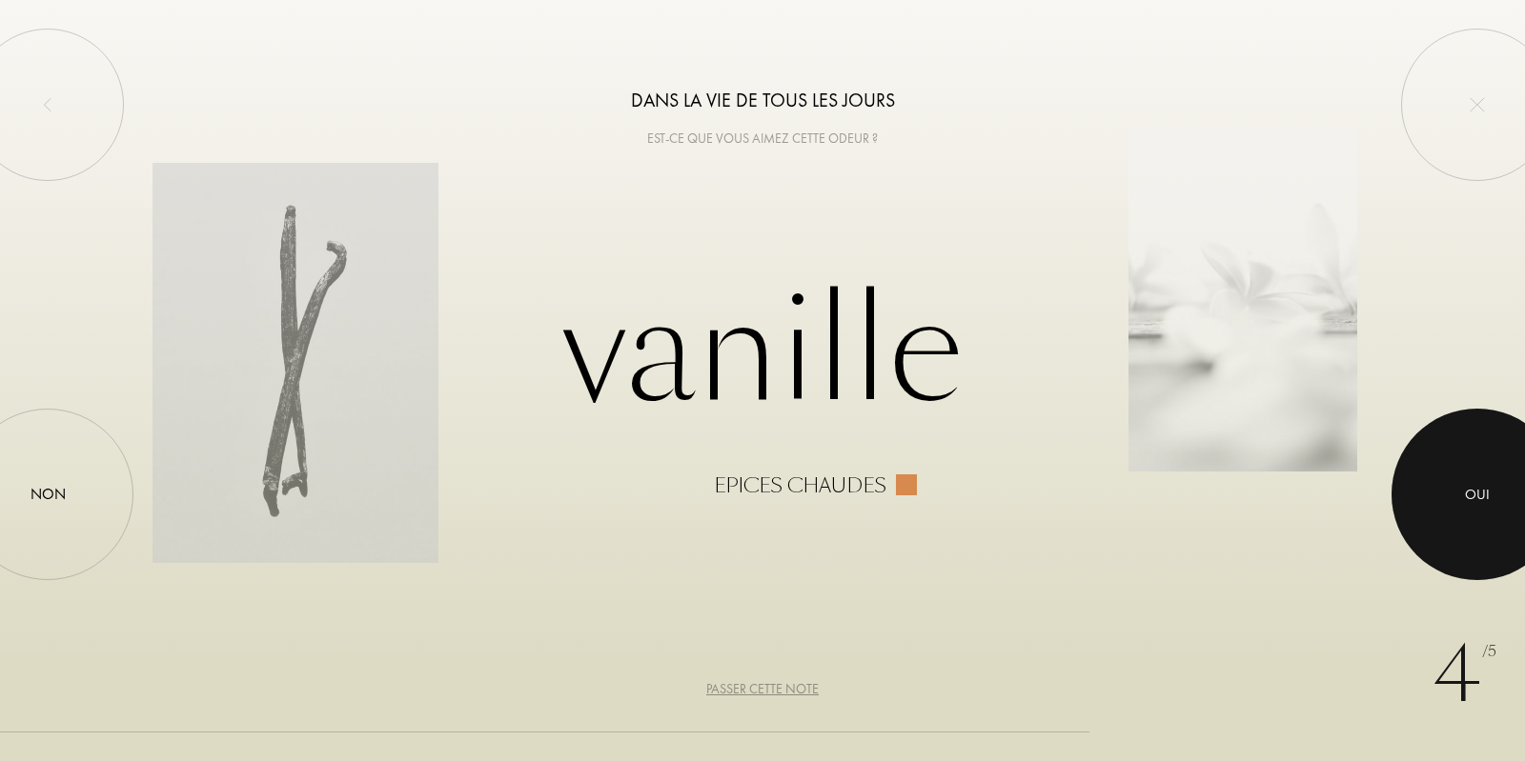
click at [1473, 490] on div "Oui" at bounding box center [1477, 495] width 25 height 22
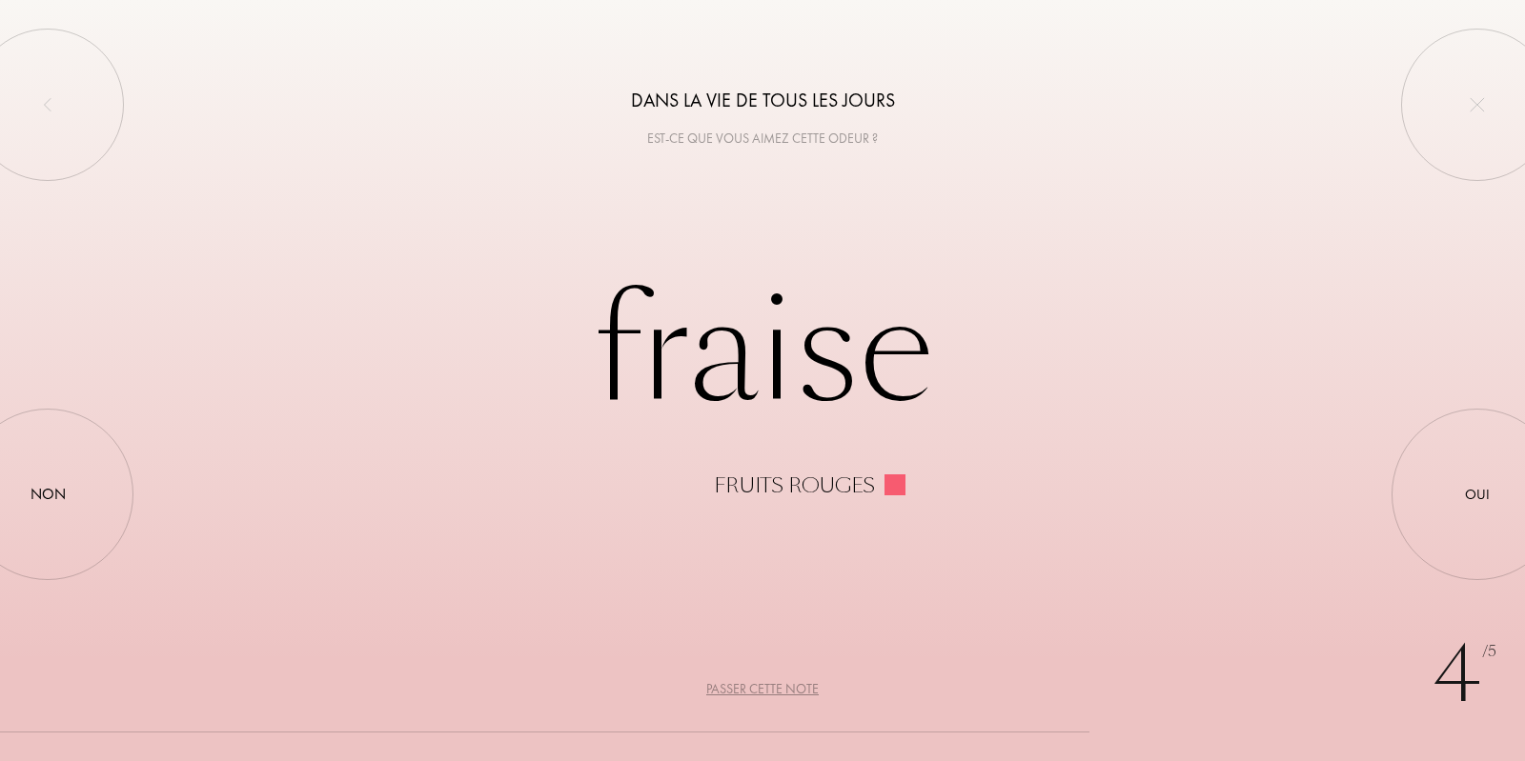
click at [792, 690] on div "Passer cette note" at bounding box center [762, 689] width 112 height 20
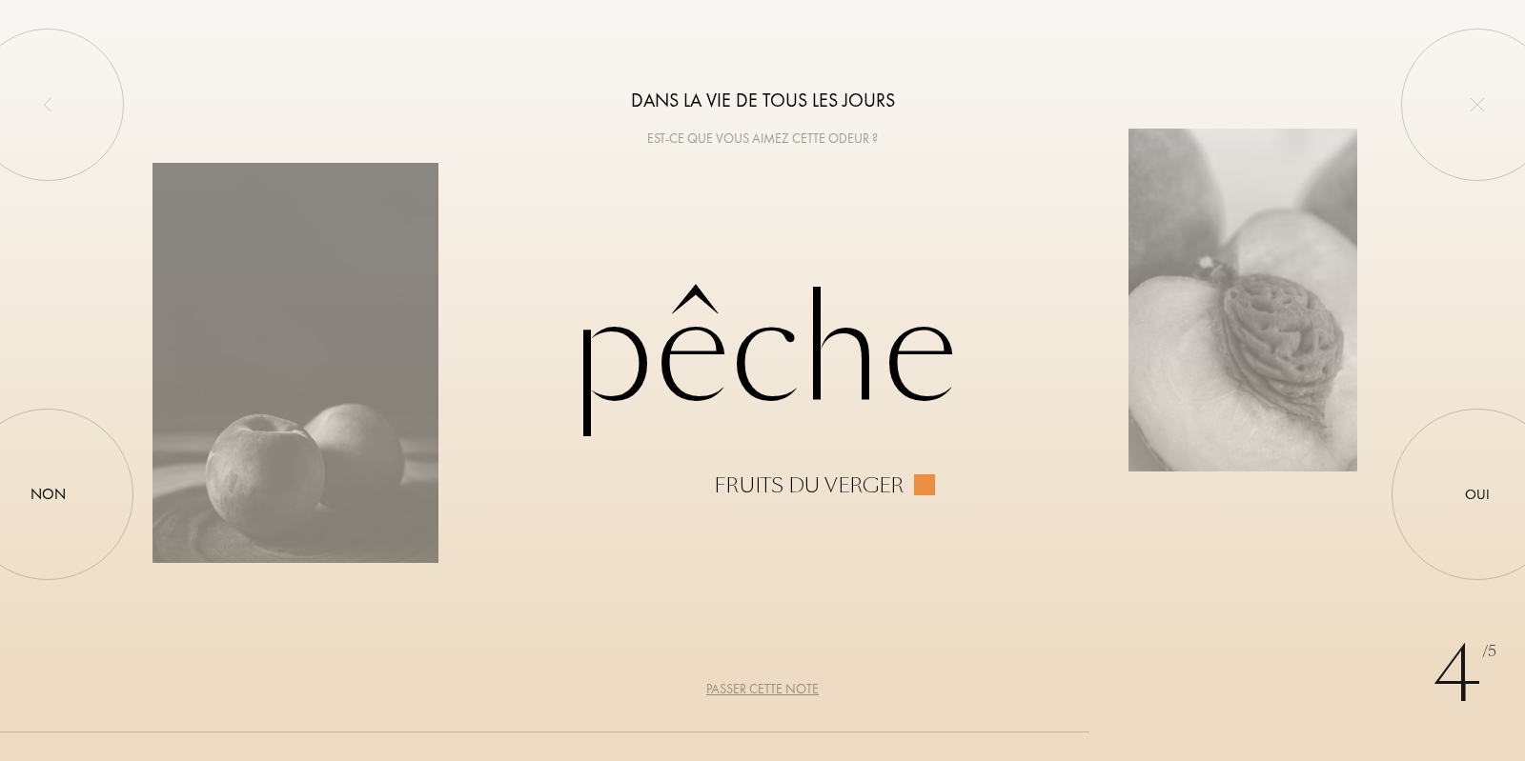
click at [792, 690] on div "Passer cette note" at bounding box center [762, 689] width 112 height 20
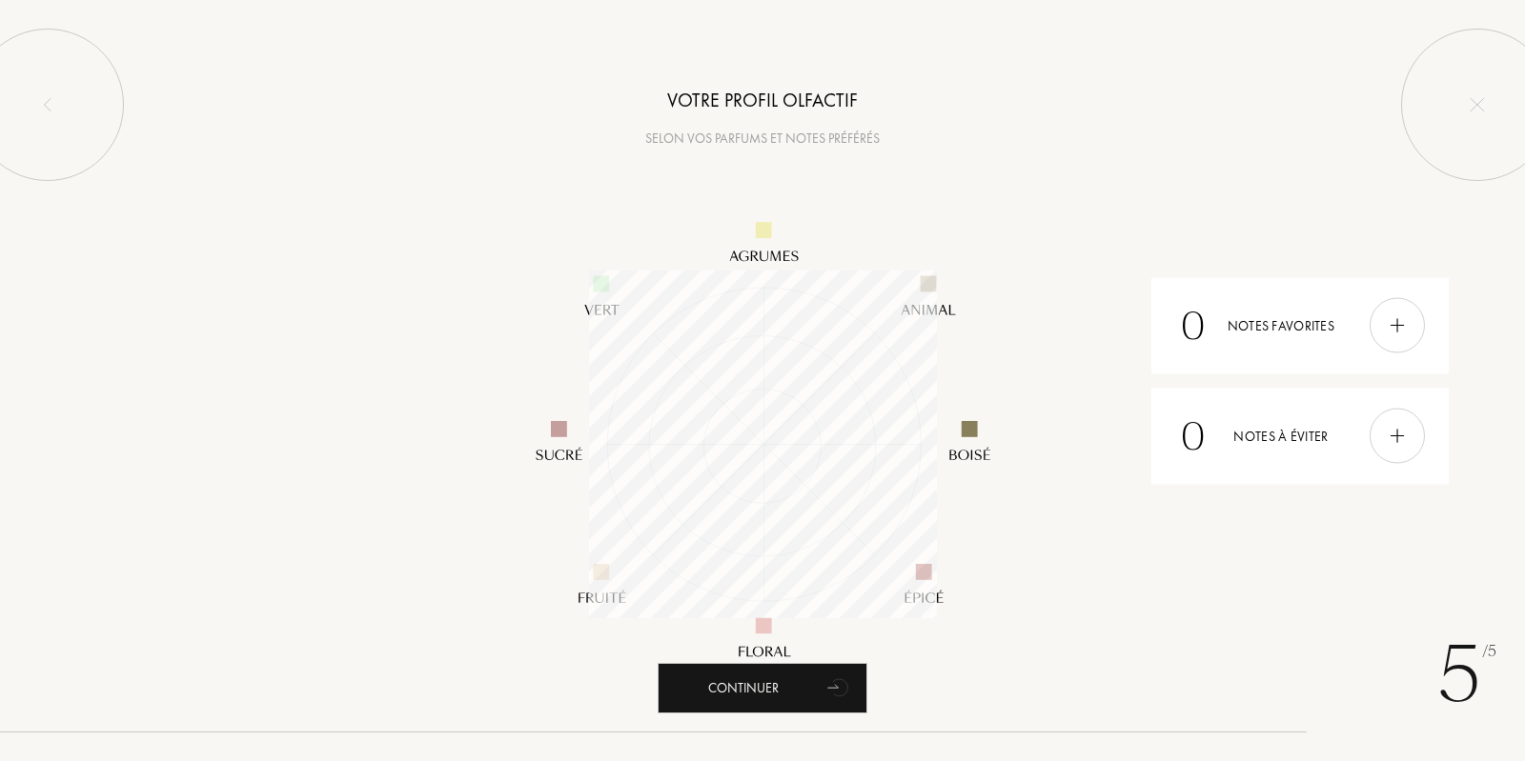
scroll to position [348, 348]
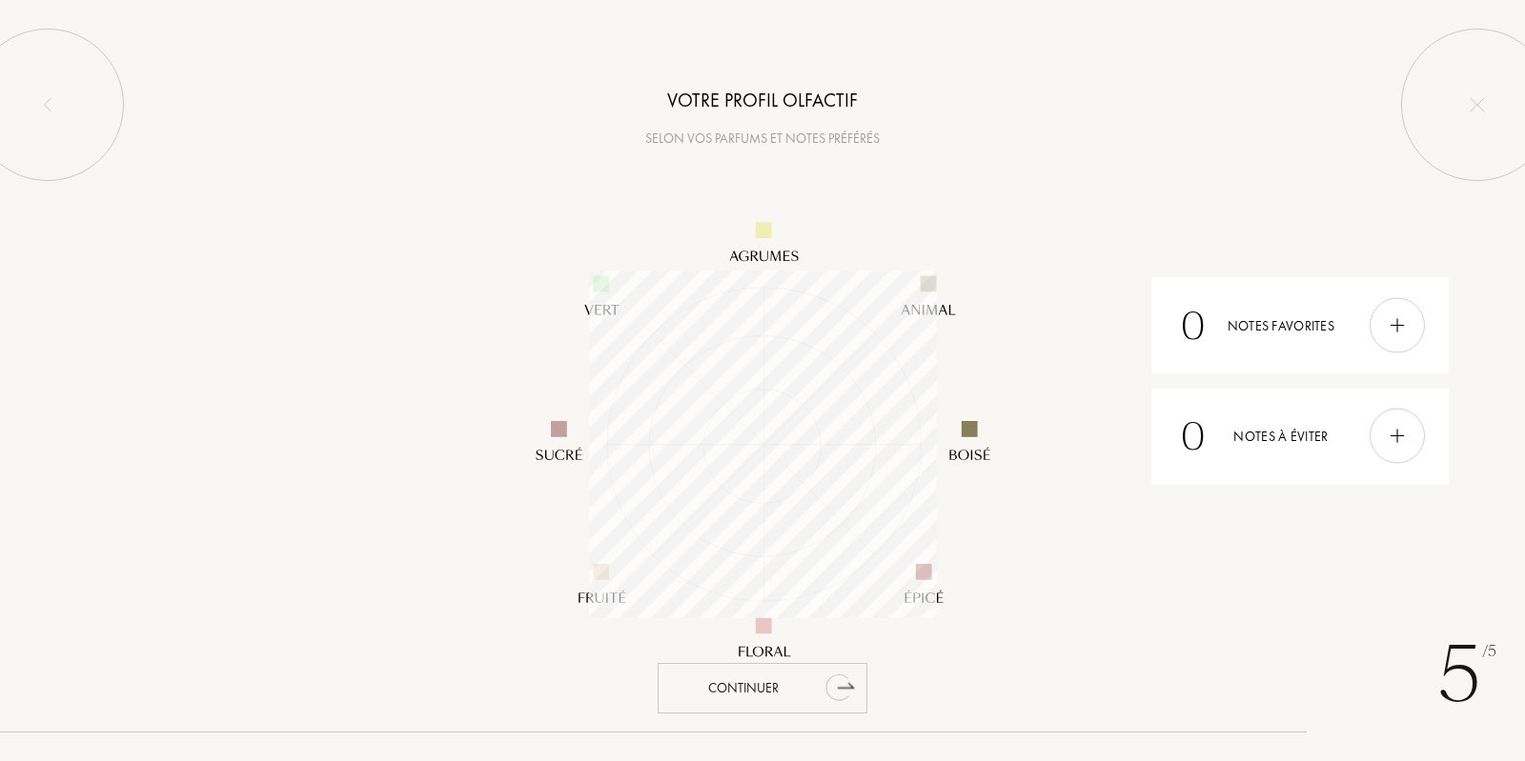
click at [730, 678] on div "Continuer" at bounding box center [763, 688] width 210 height 51
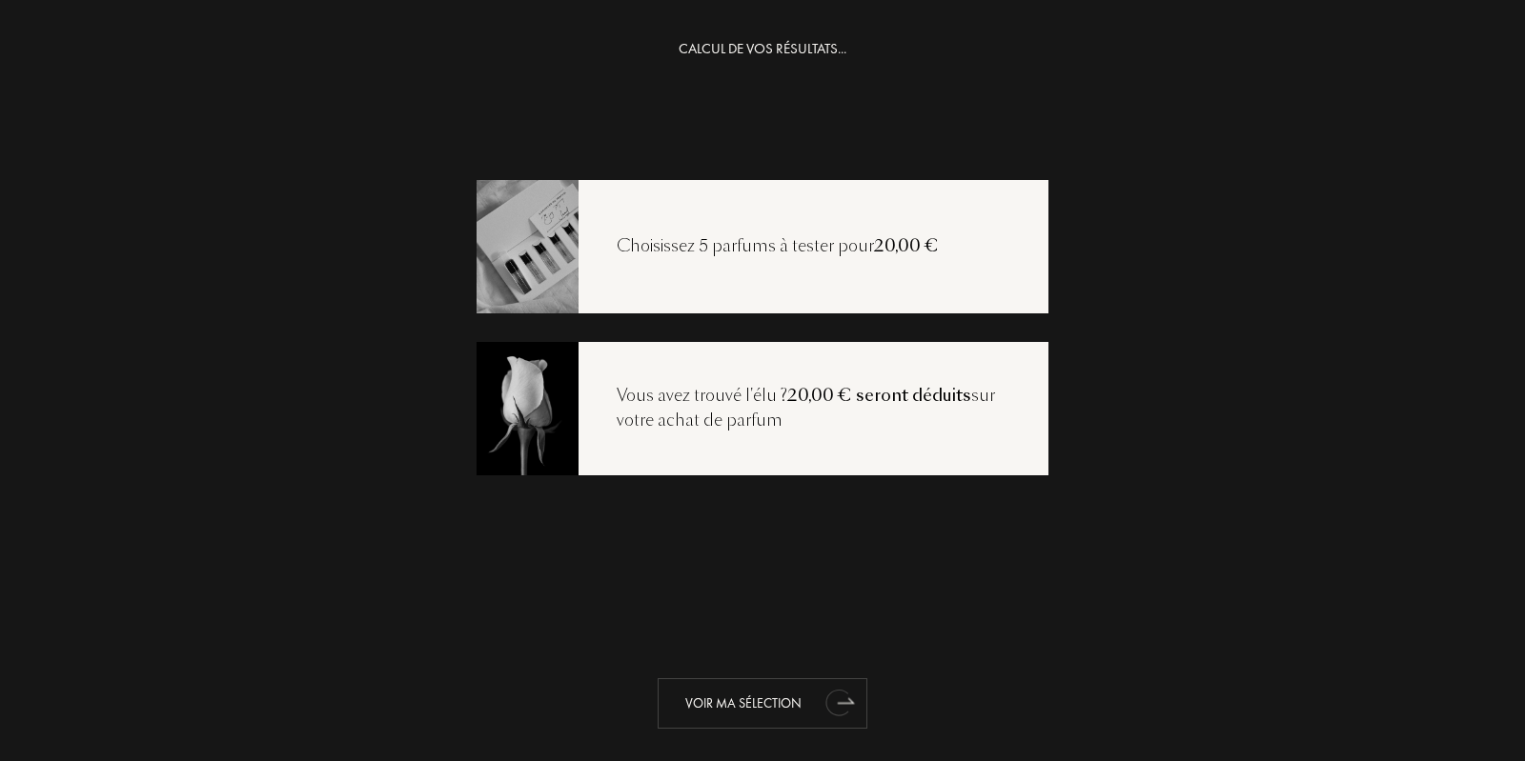
click at [743, 692] on div "Voir ma sélection" at bounding box center [763, 703] width 210 height 51
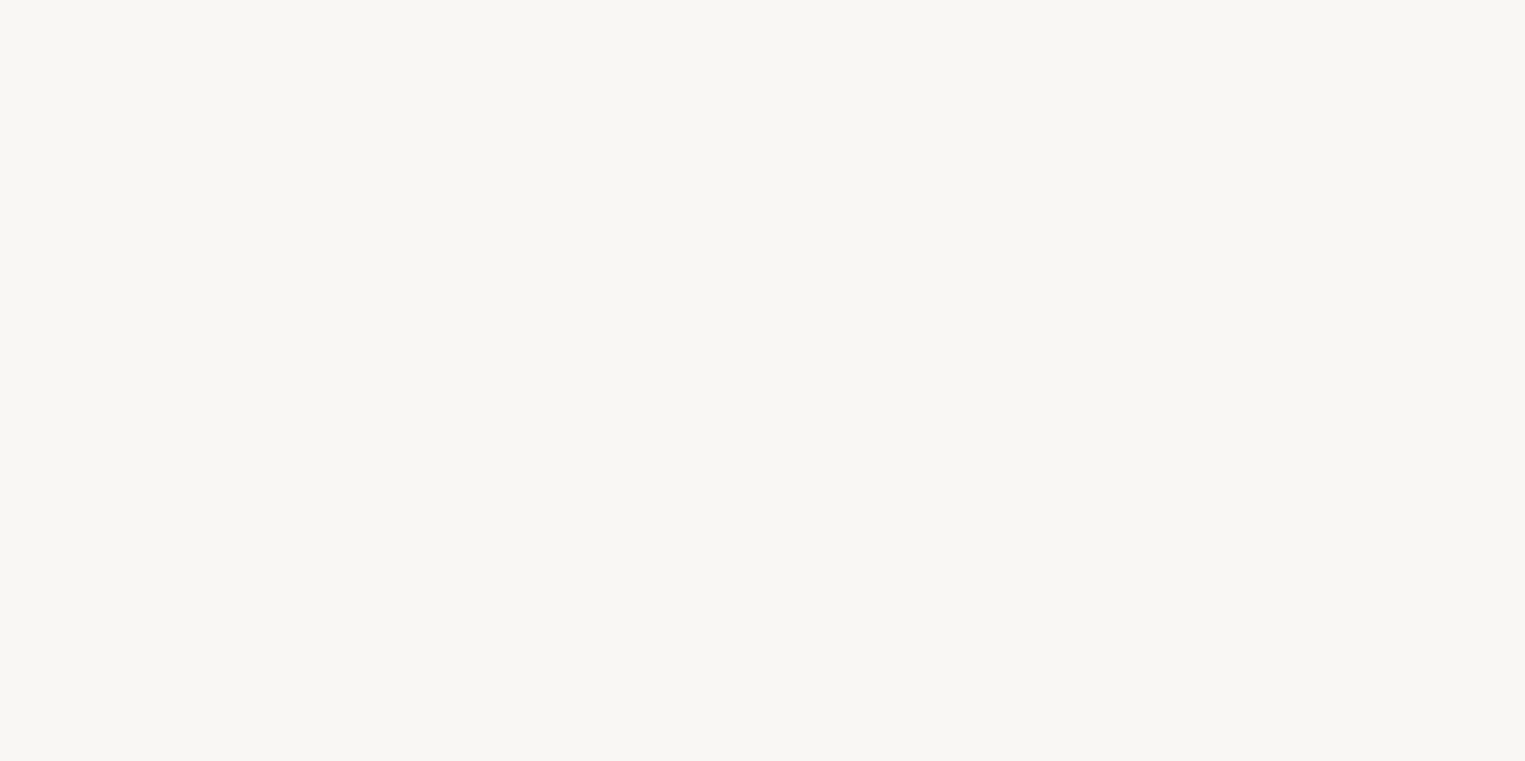
select select "FR"
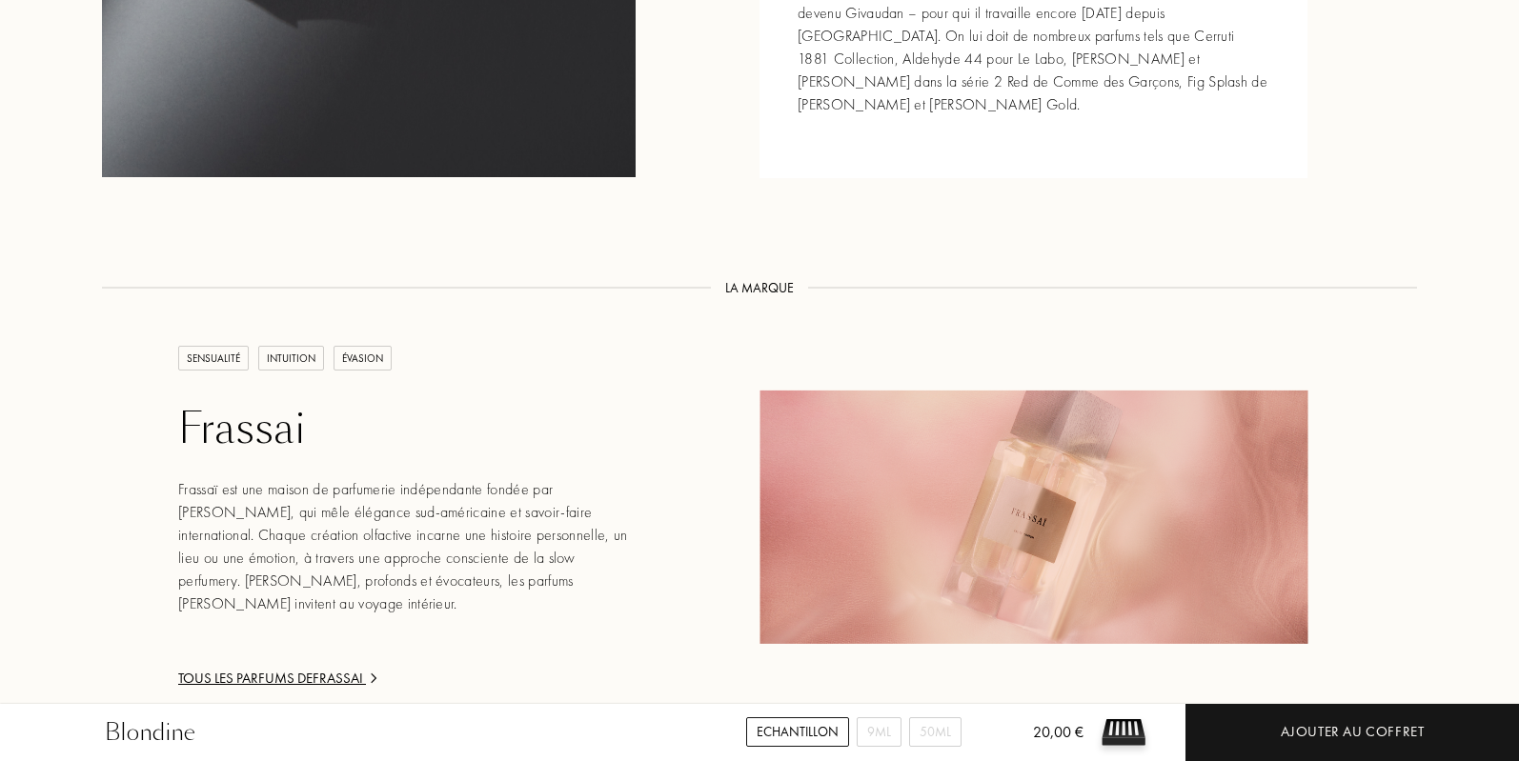
scroll to position [2382, 0]
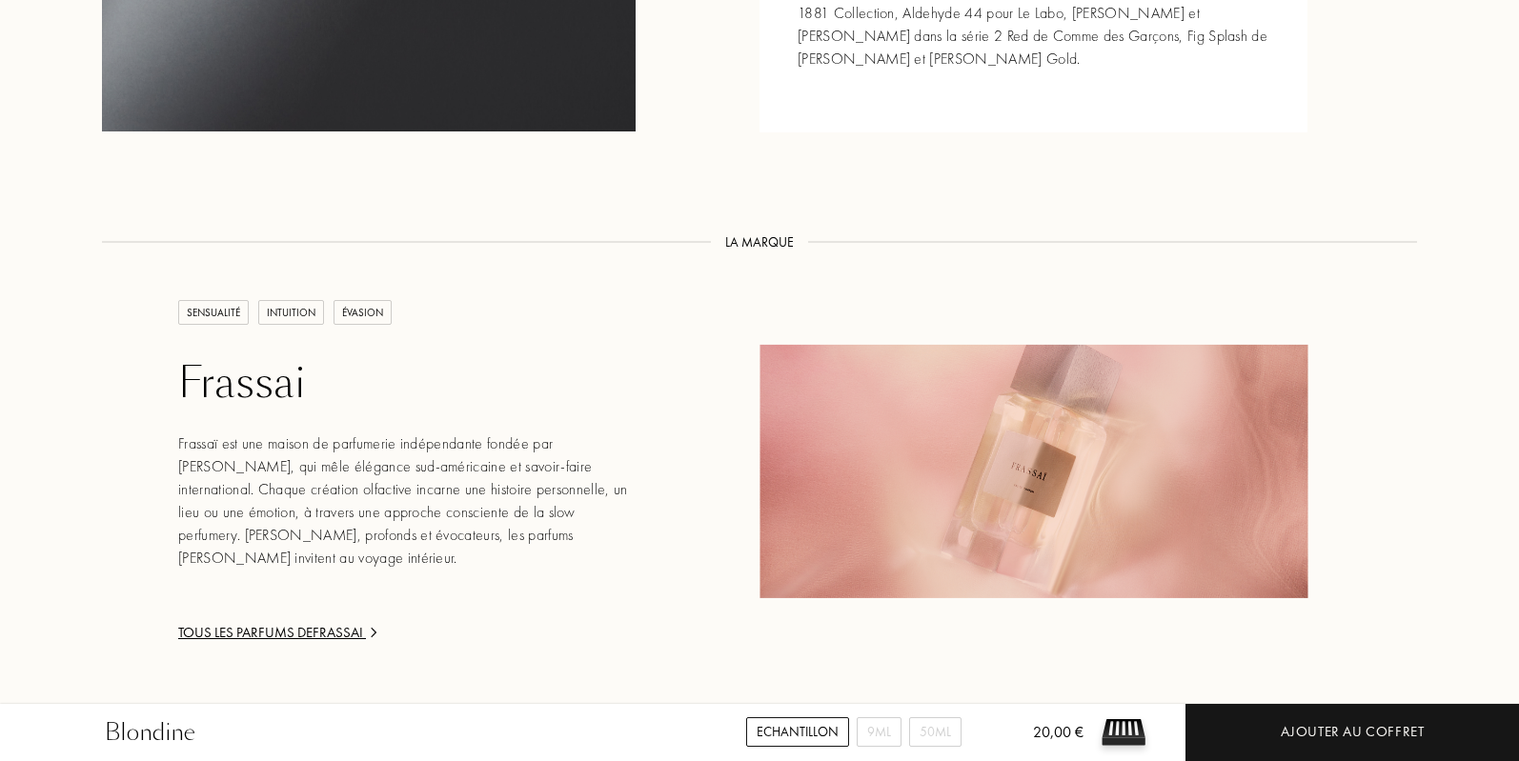
click at [310, 622] on div "Tous les parfums de Frassai" at bounding box center [406, 633] width 457 height 22
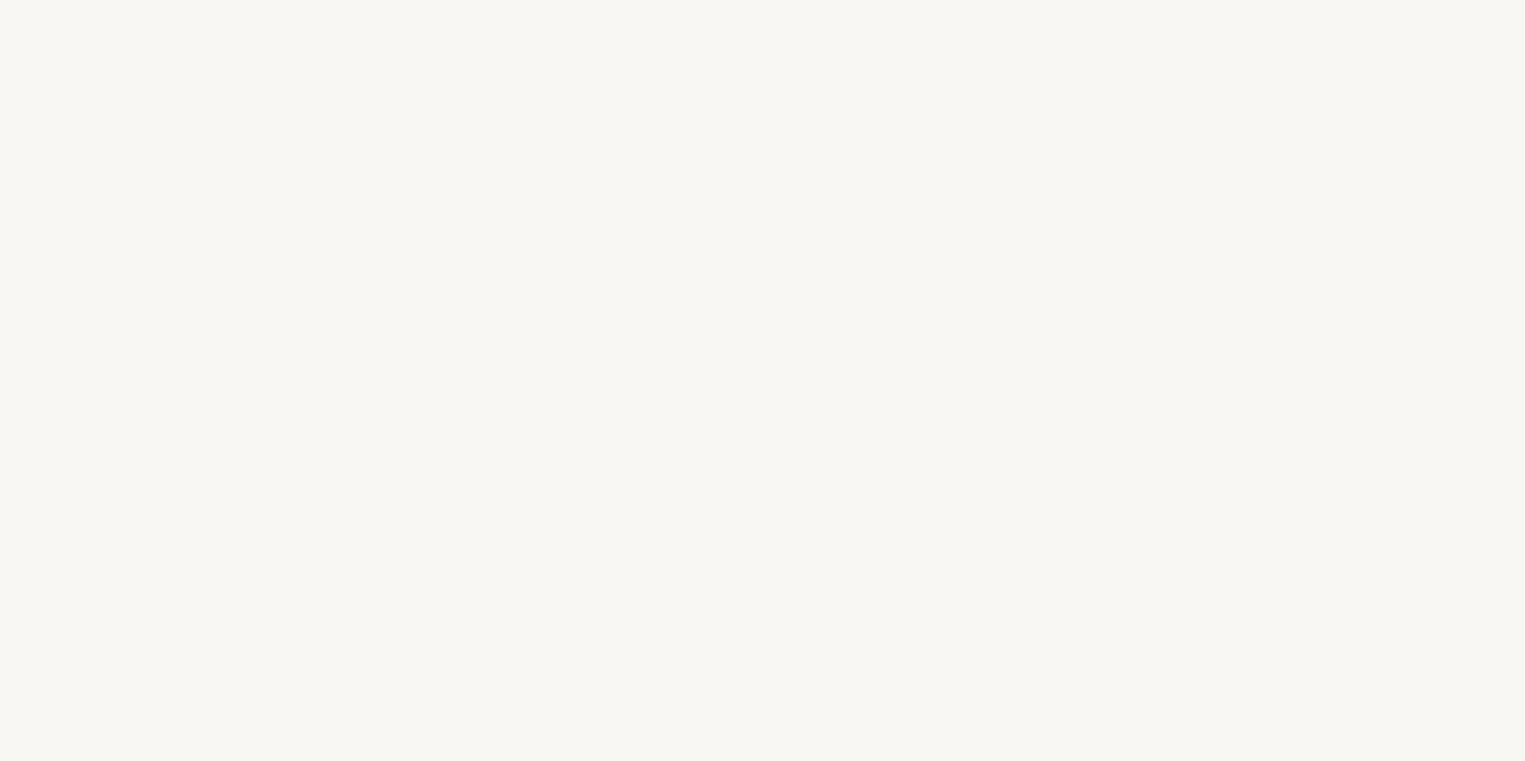
select select "FR"
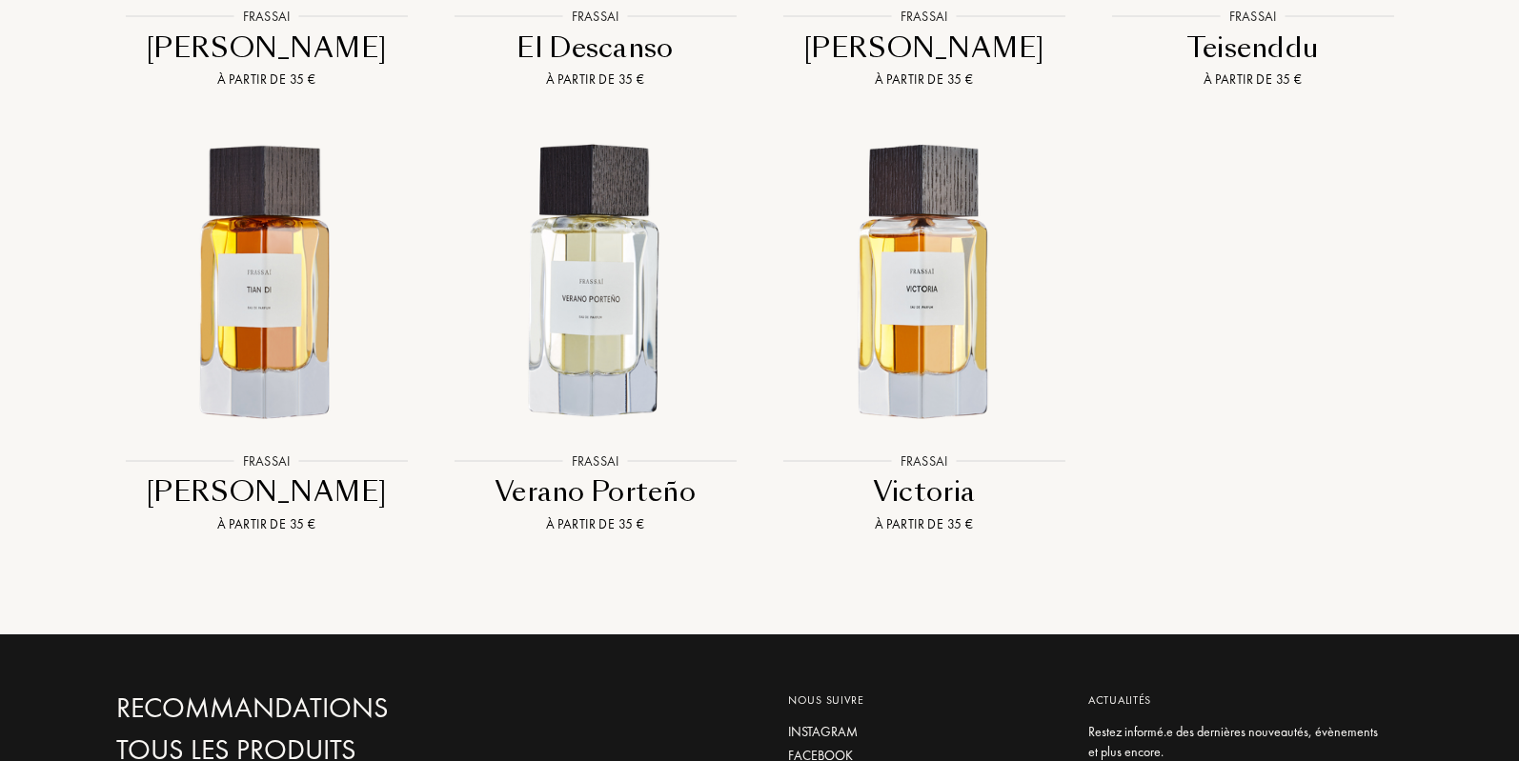
scroll to position [2541, 0]
